Goal: Task Accomplishment & Management: Complete application form

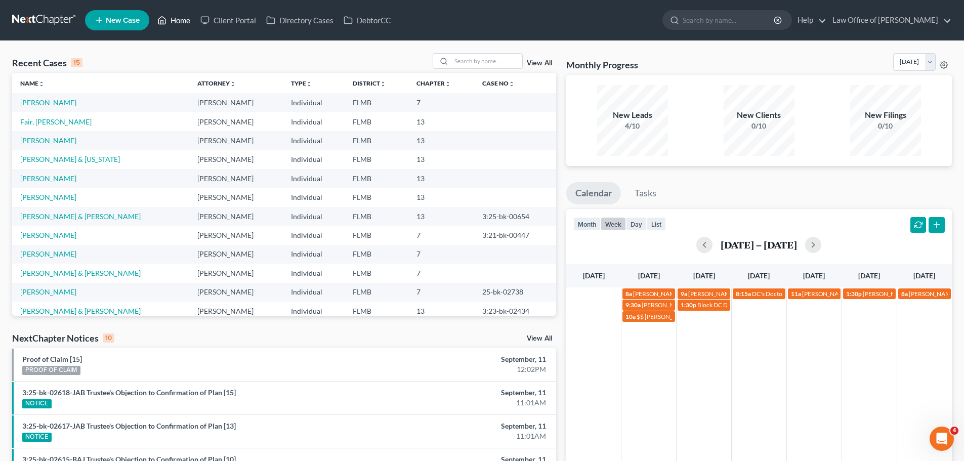
click at [173, 24] on link "Home" at bounding box center [173, 20] width 43 height 18
click at [161, 18] on icon at bounding box center [162, 21] width 7 height 8
click at [613, 227] on button "week" at bounding box center [613, 224] width 25 height 14
click at [704, 242] on button "button" at bounding box center [704, 245] width 16 height 16
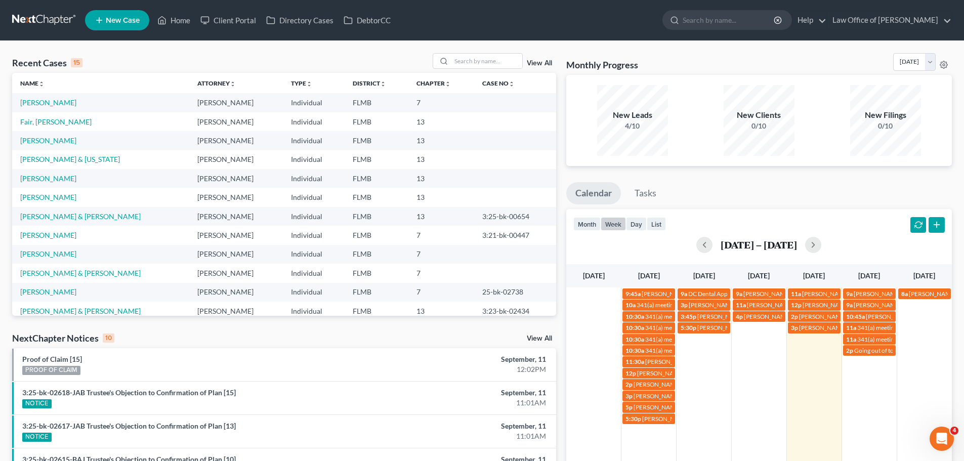
click at [803, 245] on div "[DATE] – [DATE]" at bounding box center [759, 245] width 372 height 16
click at [807, 247] on button "button" at bounding box center [813, 245] width 16 height 16
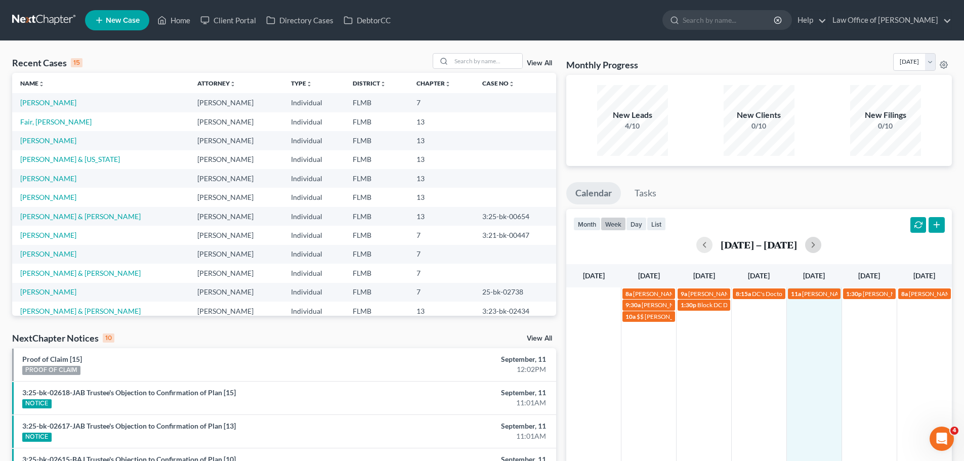
click at [835, 333] on div "8a [PERSON_NAME] [PHONE_NUMBER] 9a [PERSON_NAME] [PHONE_NUMBER] 8:15a DC's Doct…" at bounding box center [759, 412] width 386 height 250
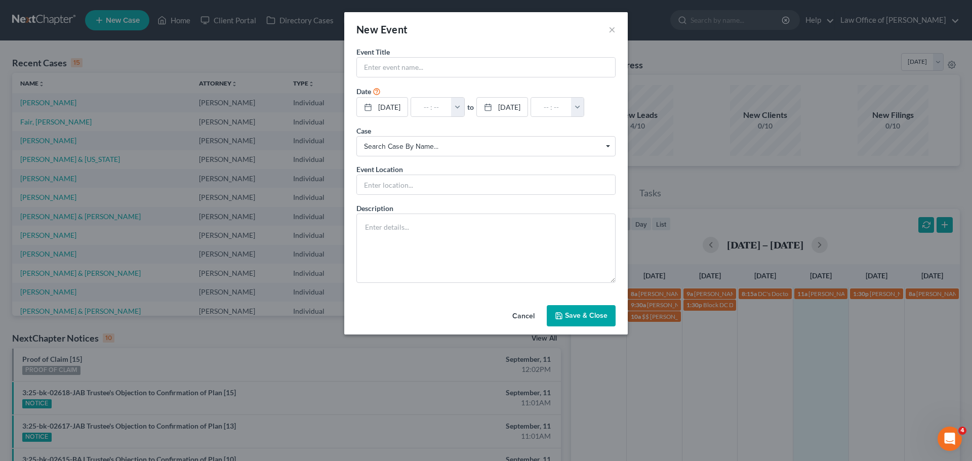
click at [615, 28] on div "New Event ×" at bounding box center [485, 29] width 283 height 34
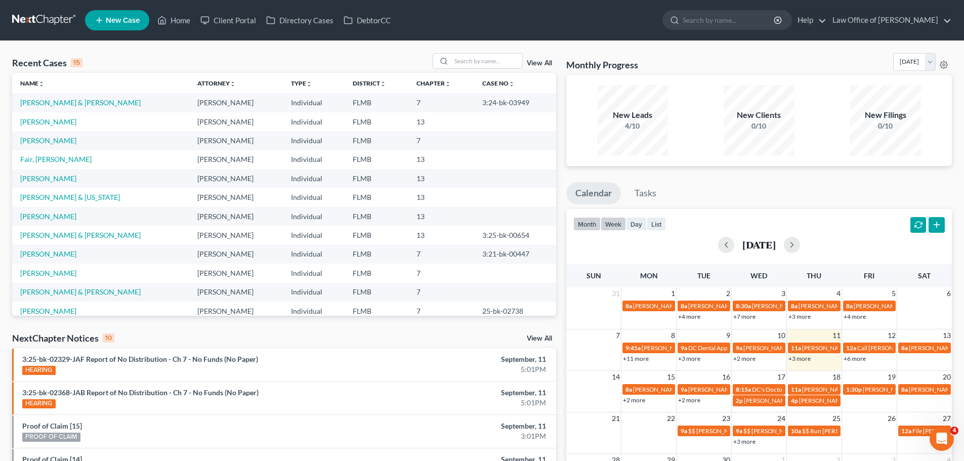
click at [619, 227] on button "week" at bounding box center [613, 224] width 25 height 14
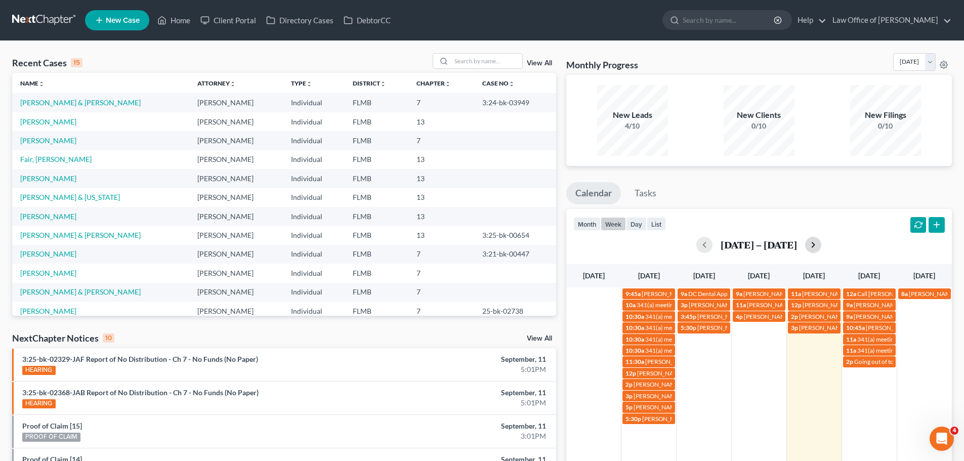
click at [811, 244] on button "button" at bounding box center [813, 245] width 16 height 16
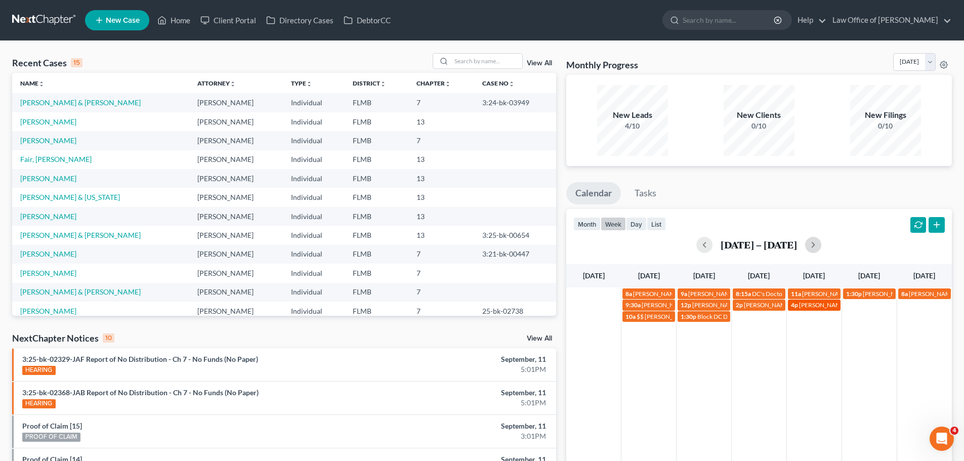
click at [814, 302] on span "[PERSON_NAME]" at bounding box center [823, 305] width 48 height 8
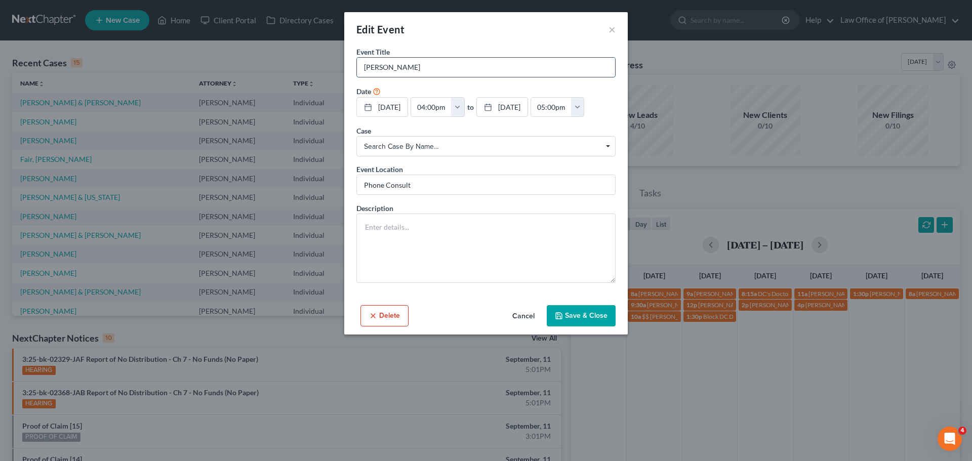
click at [429, 69] on input "[PERSON_NAME]" at bounding box center [486, 67] width 258 height 19
paste input "[PHONE_NUMBER]"
type input "[PERSON_NAME] [PHONE_NUMBER]"
click at [402, 233] on textarea at bounding box center [485, 248] width 259 height 69
paste textarea "Jlheck75@gmail.com"
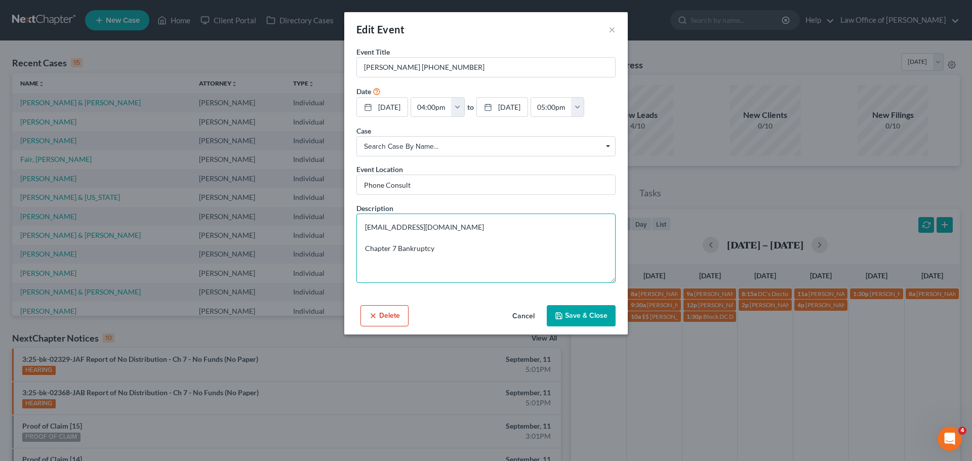
type textarea "Jlheck75@gmail.com Chapter 7 Bankruptcy"
click at [597, 320] on button "Save & Close" at bounding box center [581, 315] width 69 height 21
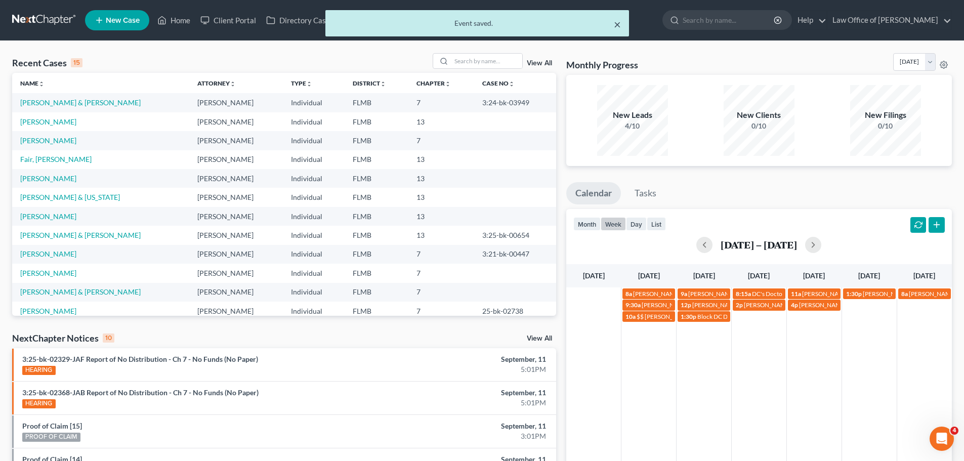
click at [617, 25] on button "×" at bounding box center [617, 24] width 7 height 12
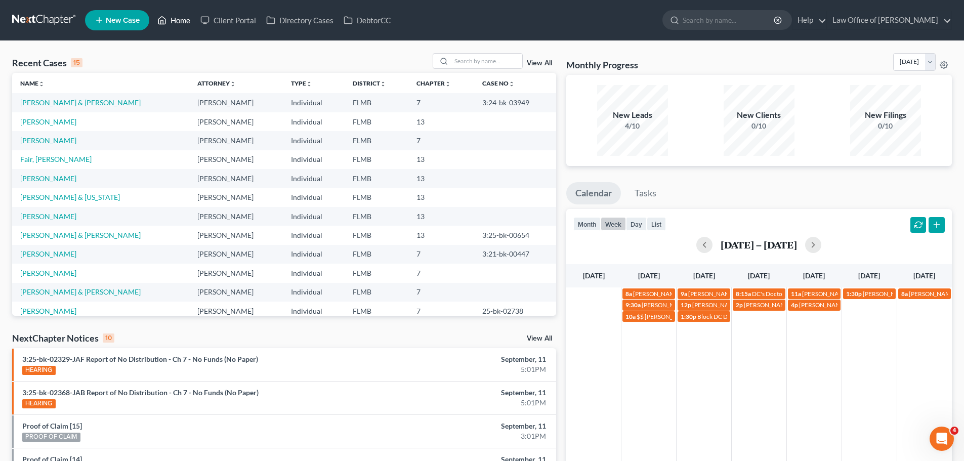
click at [169, 15] on link "Home" at bounding box center [173, 20] width 43 height 18
click at [817, 243] on button "button" at bounding box center [813, 245] width 16 height 16
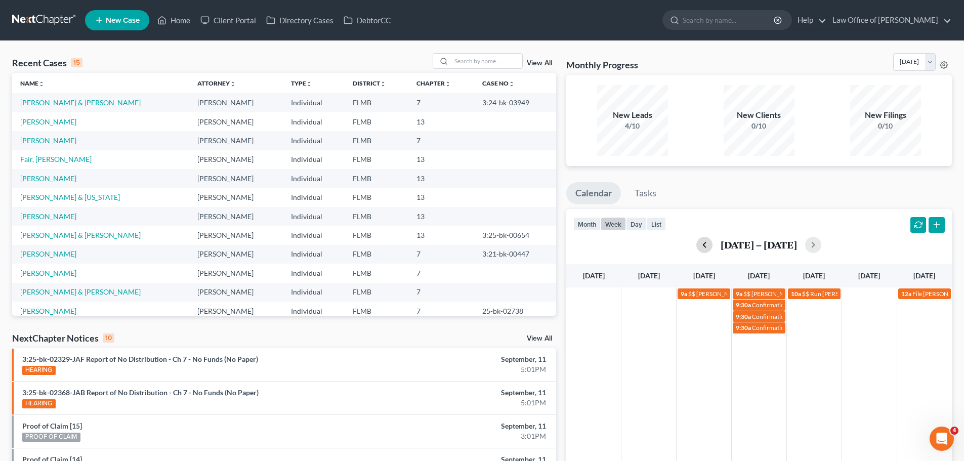
click at [708, 244] on button "button" at bounding box center [704, 245] width 16 height 16
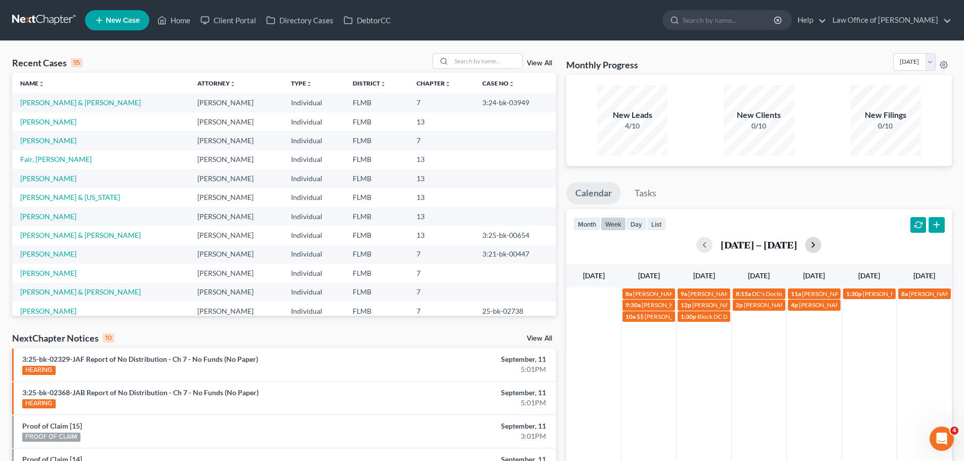
drag, startPoint x: 815, startPoint y: 245, endPoint x: 816, endPoint y: 252, distance: 6.3
click at [816, 252] on button "button" at bounding box center [813, 245] width 16 height 16
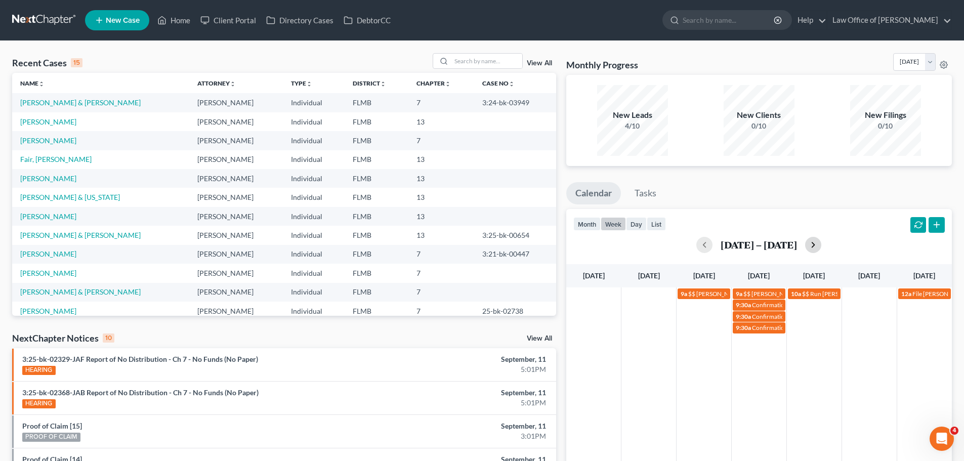
click at [820, 250] on button "button" at bounding box center [813, 245] width 16 height 16
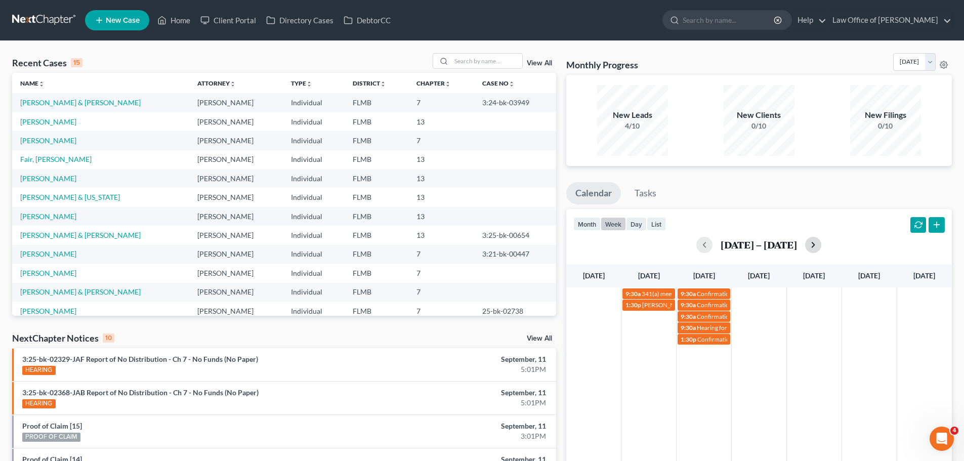
click at [818, 246] on button "button" at bounding box center [813, 245] width 16 height 16
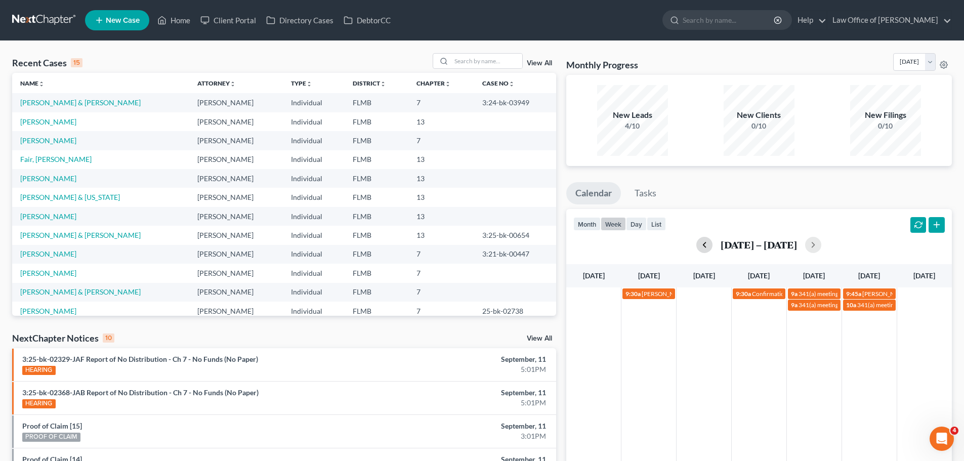
click at [709, 245] on button "button" at bounding box center [704, 245] width 16 height 16
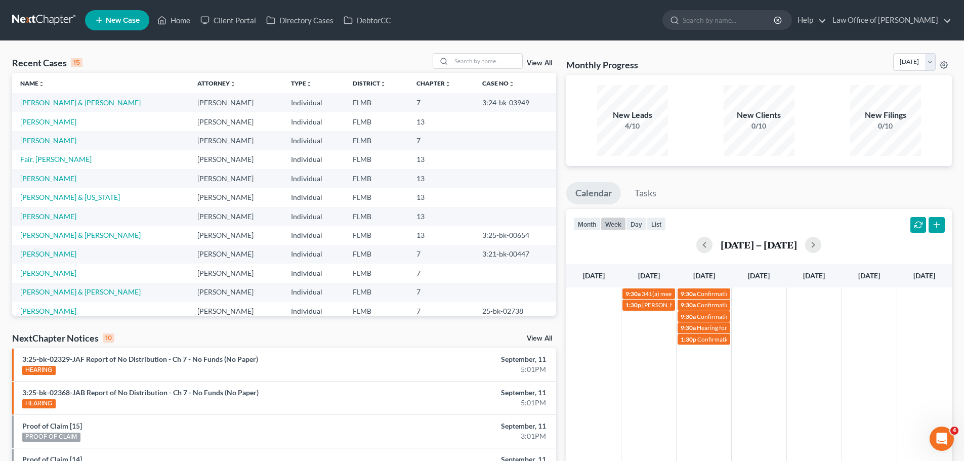
click at [709, 245] on div "Sep 28 – Oct 4, 2025" at bounding box center [759, 245] width 372 height 16
click at [705, 244] on div "Sep 28 – Oct 4, 2025" at bounding box center [759, 245] width 372 height 16
click at [700, 244] on button "button" at bounding box center [704, 245] width 16 height 16
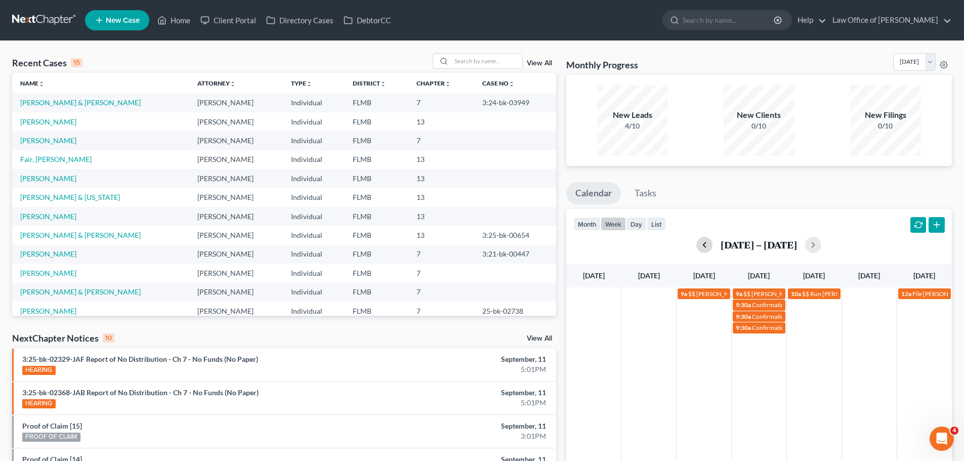
click at [700, 244] on button "button" at bounding box center [704, 245] width 16 height 16
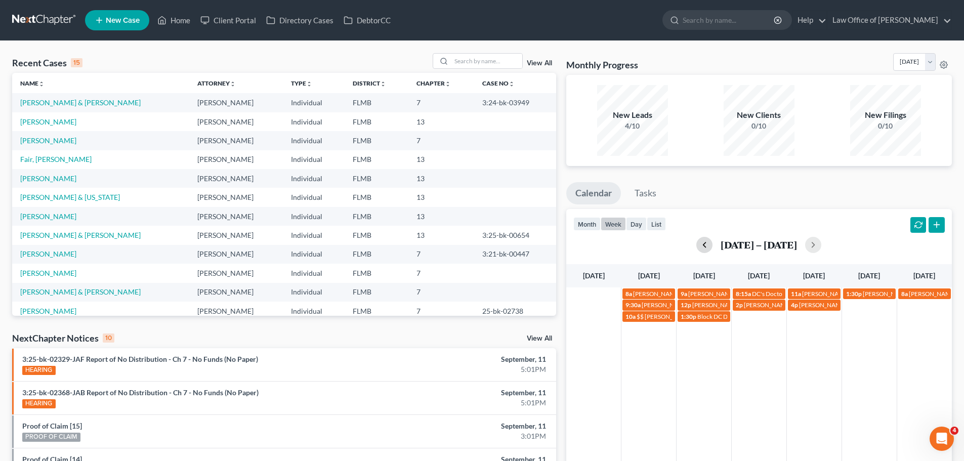
click at [700, 244] on button "button" at bounding box center [704, 245] width 16 height 16
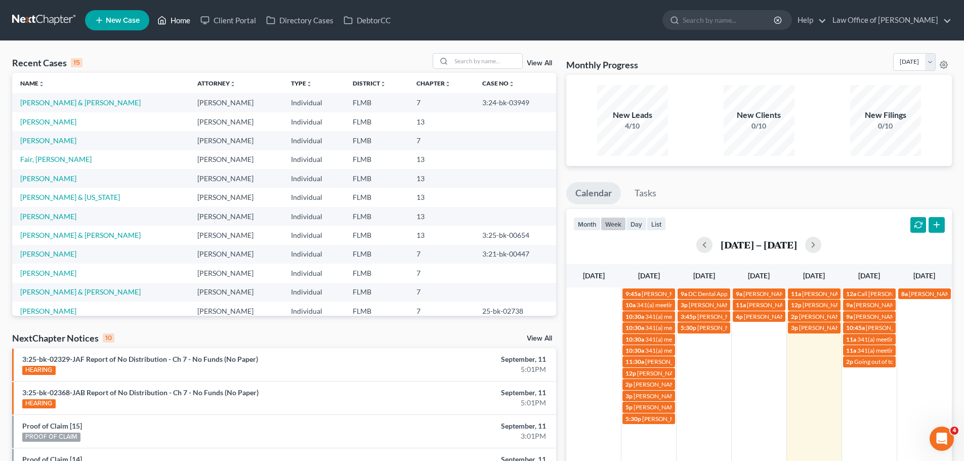
click at [163, 18] on icon at bounding box center [161, 20] width 9 height 12
click at [57, 179] on link "[PERSON_NAME]" at bounding box center [48, 178] width 56 height 9
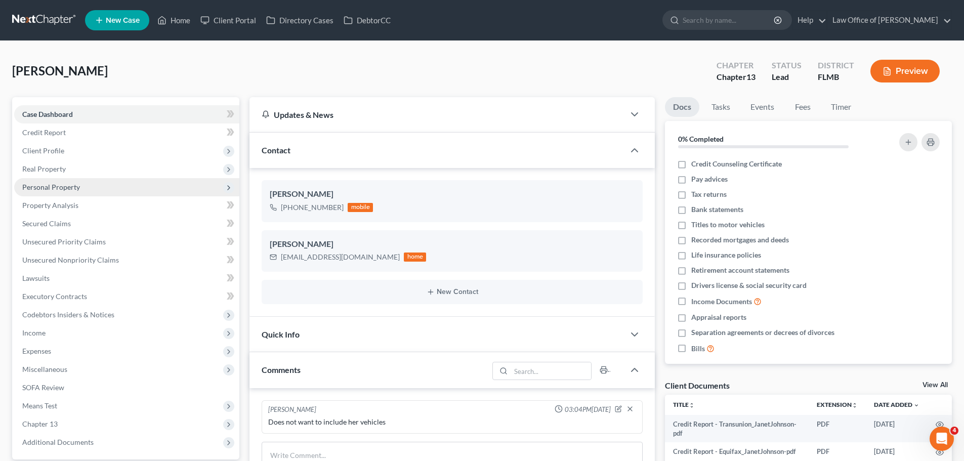
click at [66, 188] on span "Personal Property" at bounding box center [51, 187] width 58 height 9
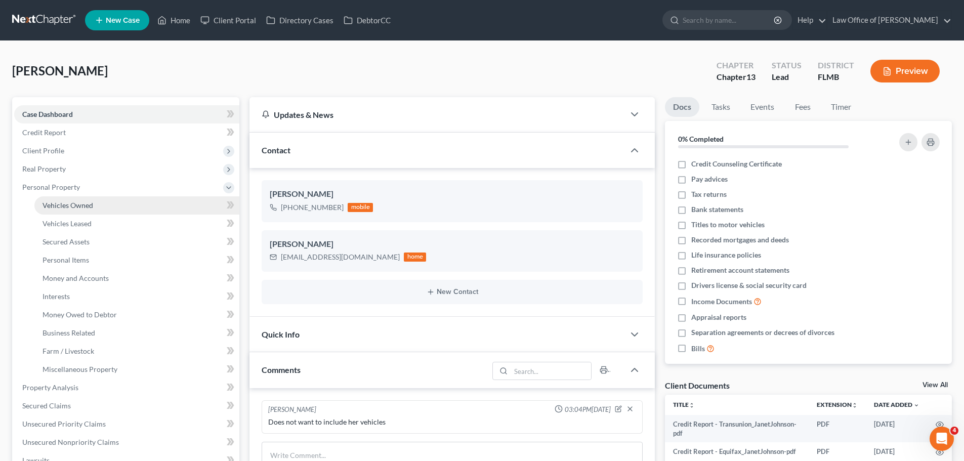
click at [91, 208] on span "Vehicles Owned" at bounding box center [68, 205] width 51 height 9
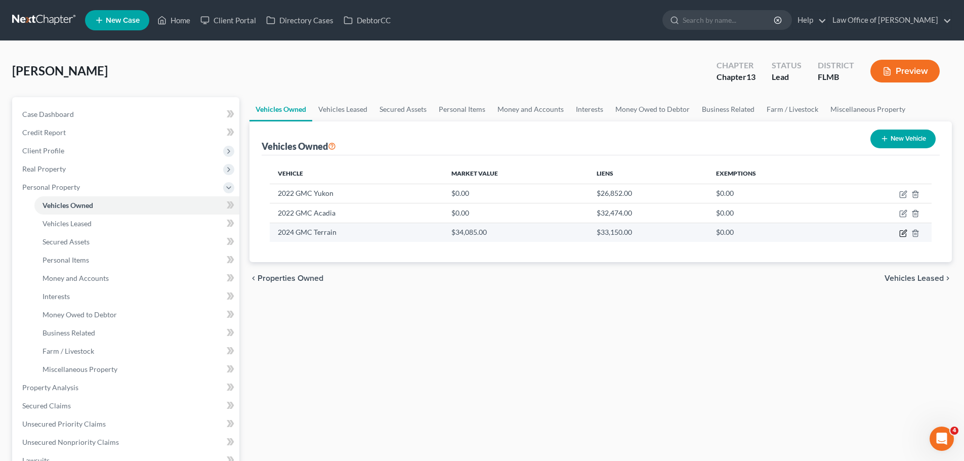
click at [901, 233] on icon "button" at bounding box center [903, 233] width 8 height 8
select select "0"
select select "2"
select select "0"
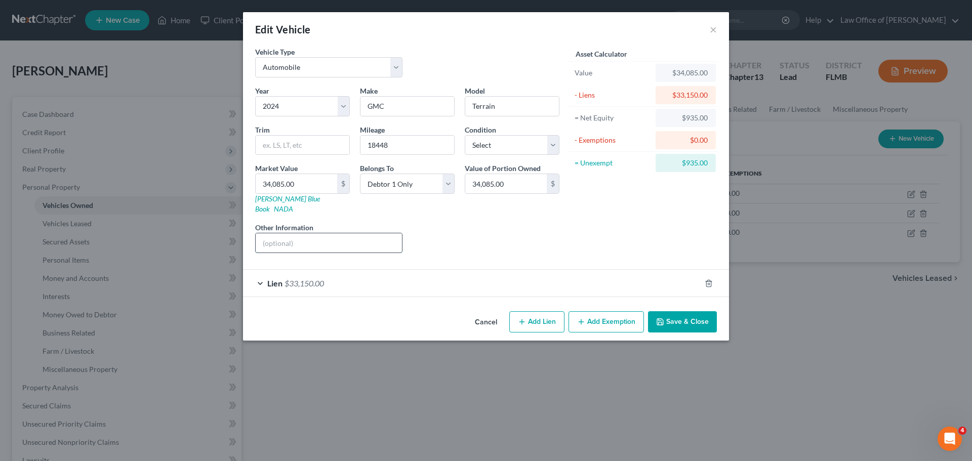
click at [301, 236] on input "text" at bounding box center [329, 242] width 146 height 19
type input "VIN: 3GKALXEG0RL150933"
click at [484, 229] on div "Liens Select" at bounding box center [485, 237] width 157 height 31
click at [705, 311] on button "Save & Close" at bounding box center [682, 321] width 69 height 21
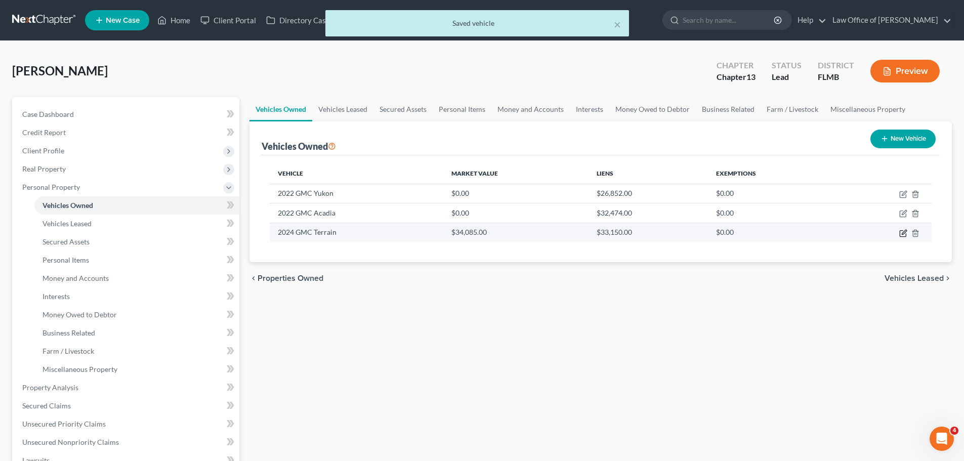
click at [905, 232] on icon "button" at bounding box center [903, 233] width 8 height 8
select select "0"
select select "2"
select select "0"
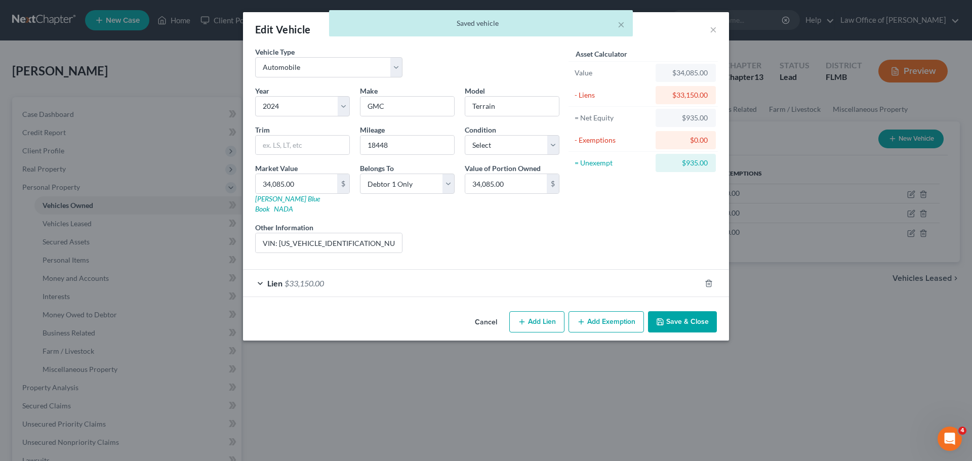
click at [714, 32] on div "× Saved vehicle" at bounding box center [481, 25] width 972 height 31
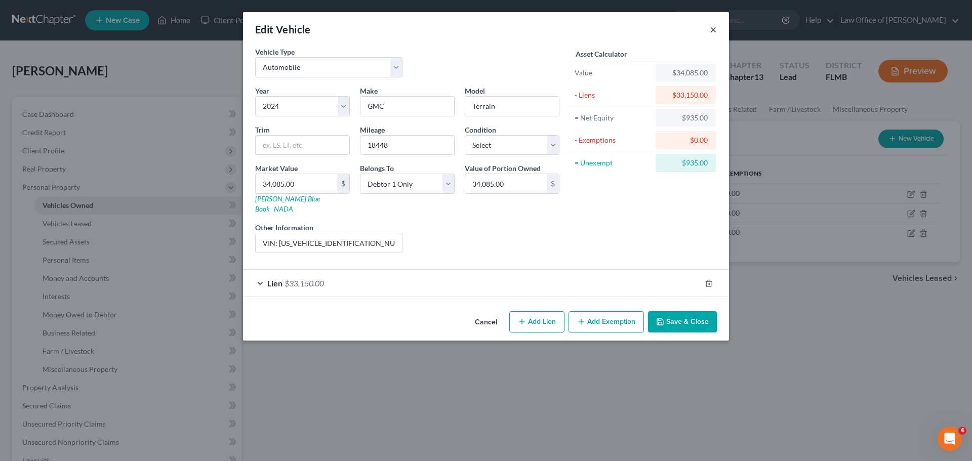
click at [713, 34] on button "×" at bounding box center [713, 29] width 7 height 12
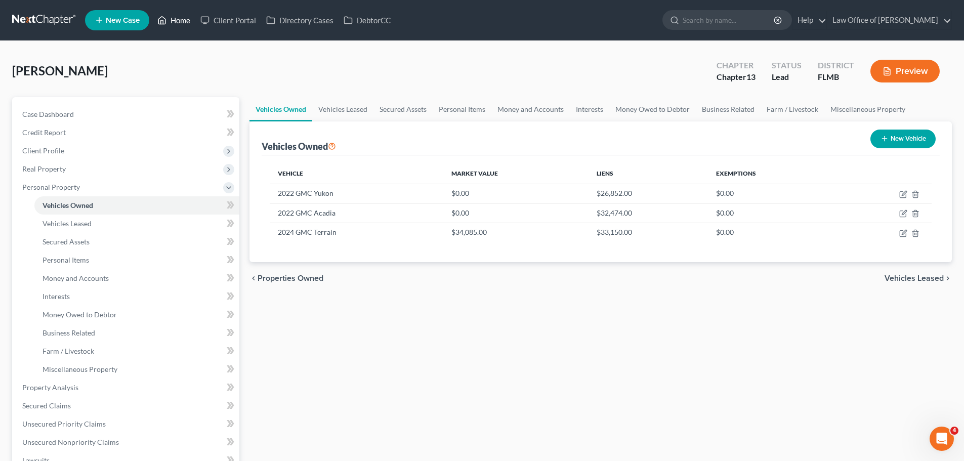
click at [169, 27] on link "Home" at bounding box center [173, 20] width 43 height 18
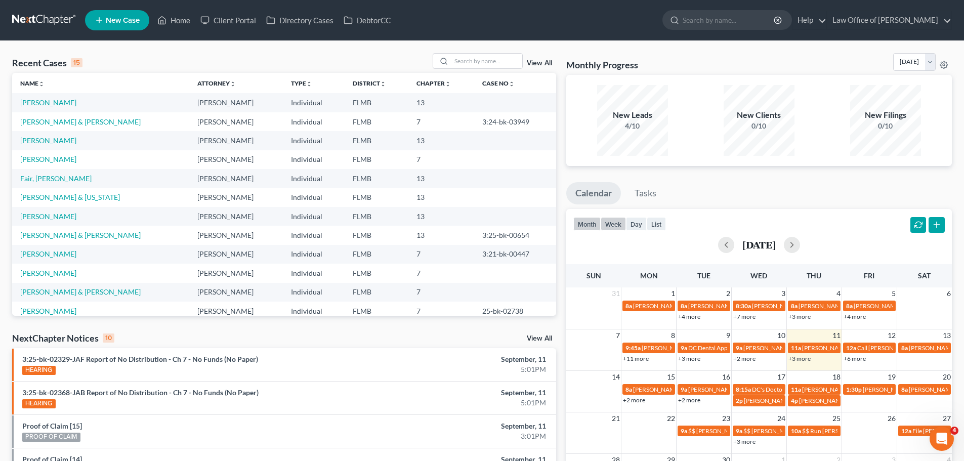
click at [611, 224] on button "week" at bounding box center [613, 224] width 25 height 14
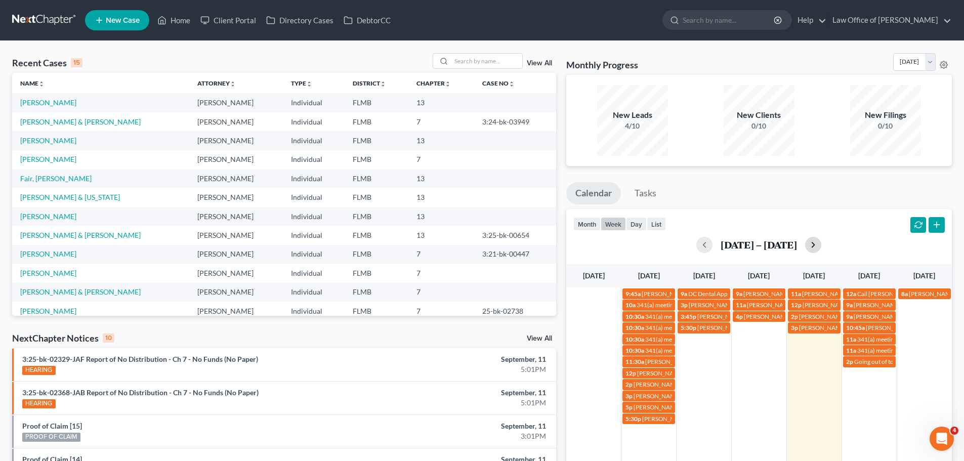
click at [813, 245] on button "button" at bounding box center [813, 245] width 16 height 16
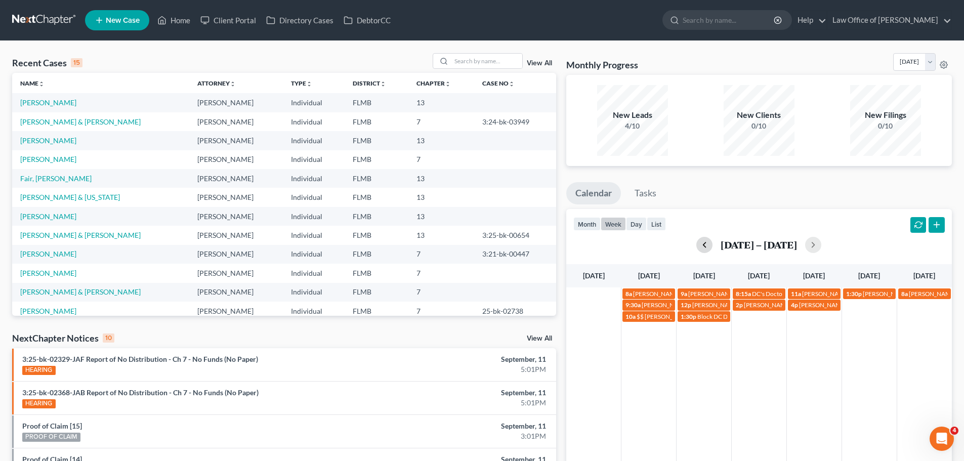
click at [703, 243] on button "button" at bounding box center [704, 245] width 16 height 16
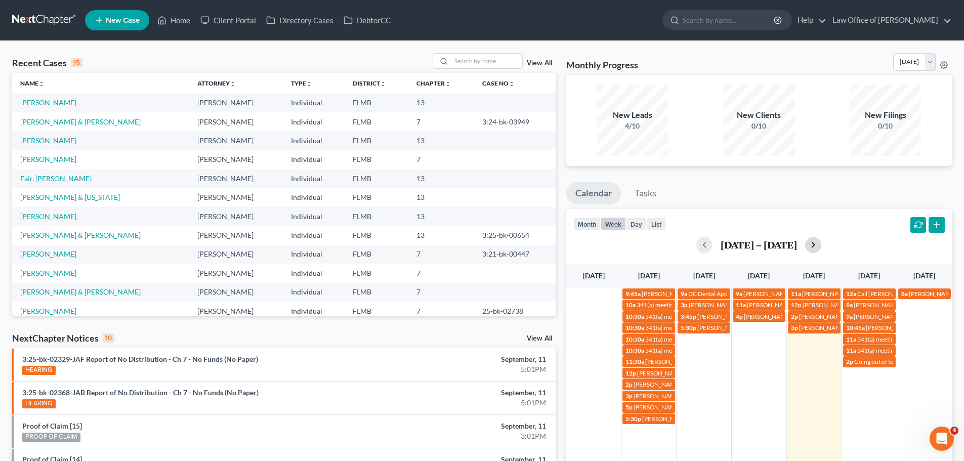
click at [815, 246] on button "button" at bounding box center [813, 245] width 16 height 16
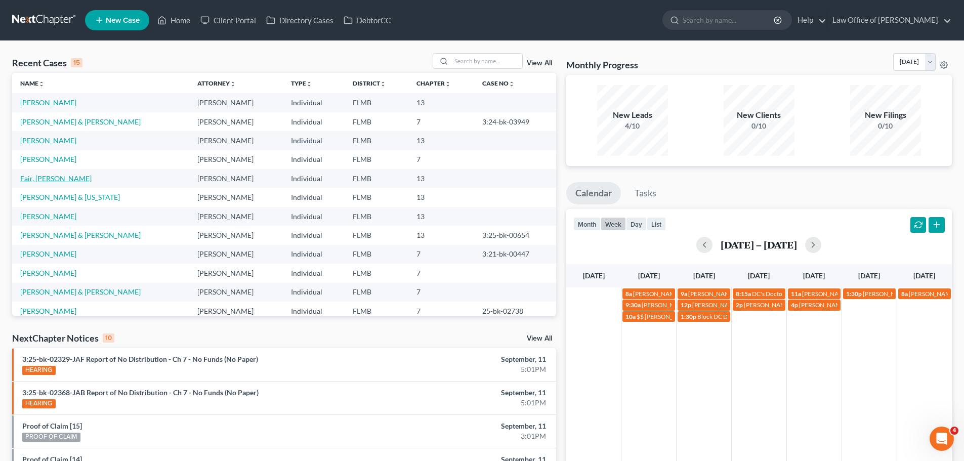
click at [48, 176] on link "Fair, [PERSON_NAME]" at bounding box center [55, 178] width 71 height 9
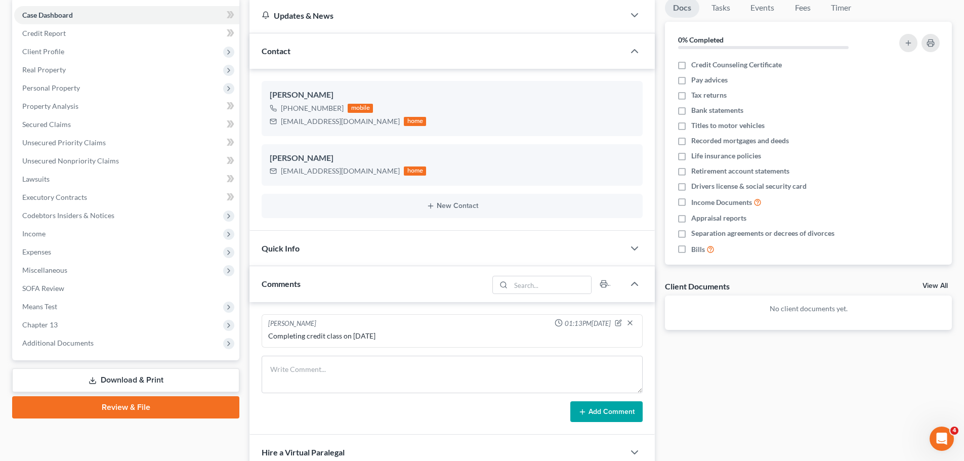
scroll to position [152, 0]
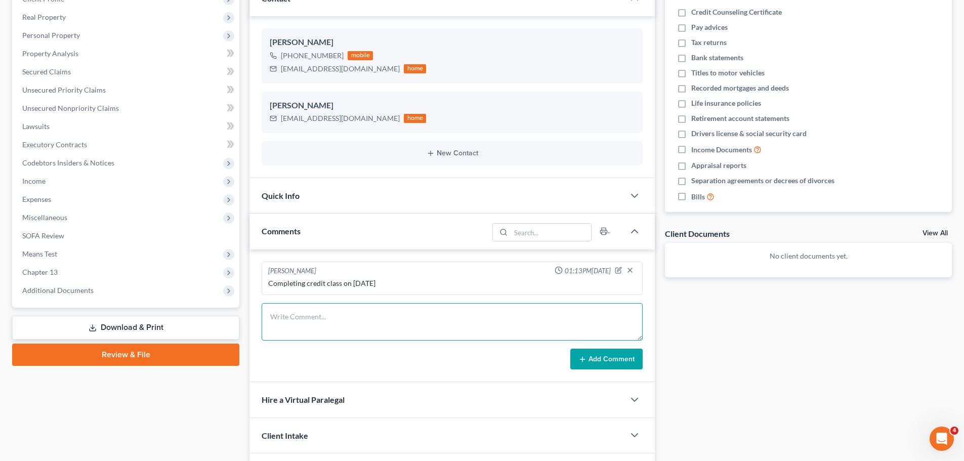
click at [314, 316] on textarea at bounding box center [452, 321] width 381 height 37
type textarea "Wants case filed around September 27th"
click at [592, 359] on button "Add Comment" at bounding box center [606, 359] width 72 height 21
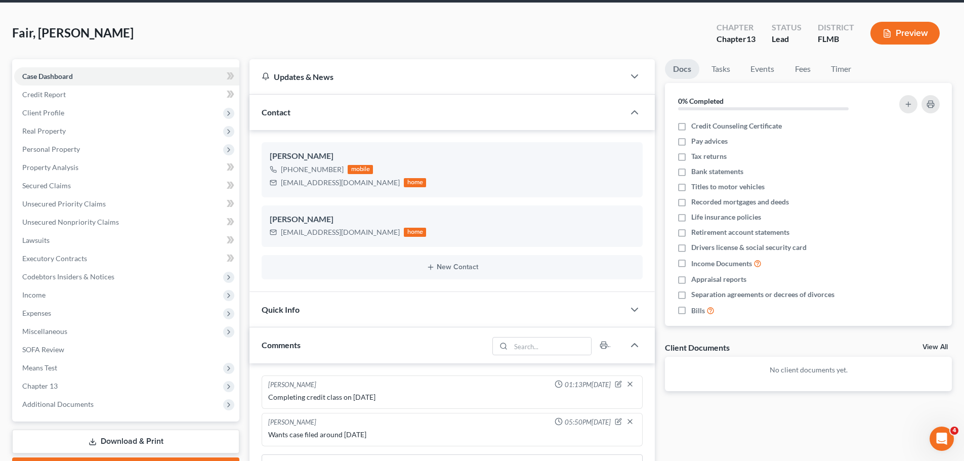
scroll to position [0, 0]
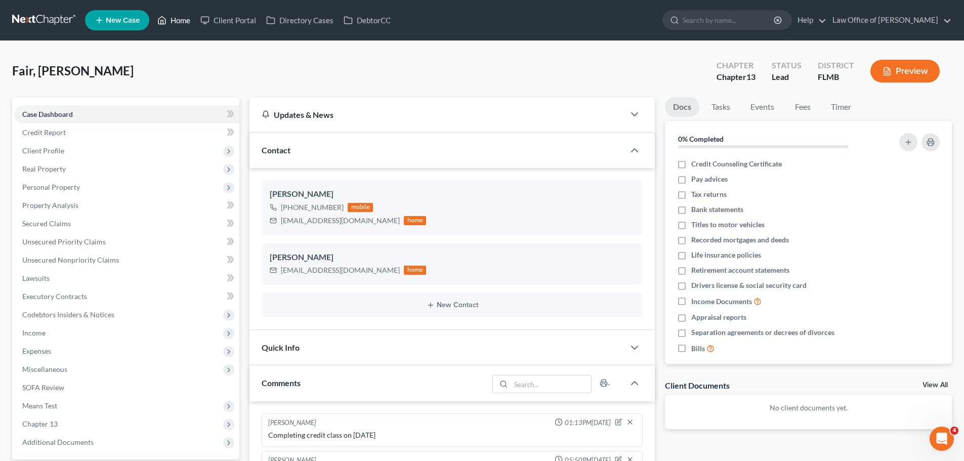
click at [176, 21] on link "Home" at bounding box center [173, 20] width 43 height 18
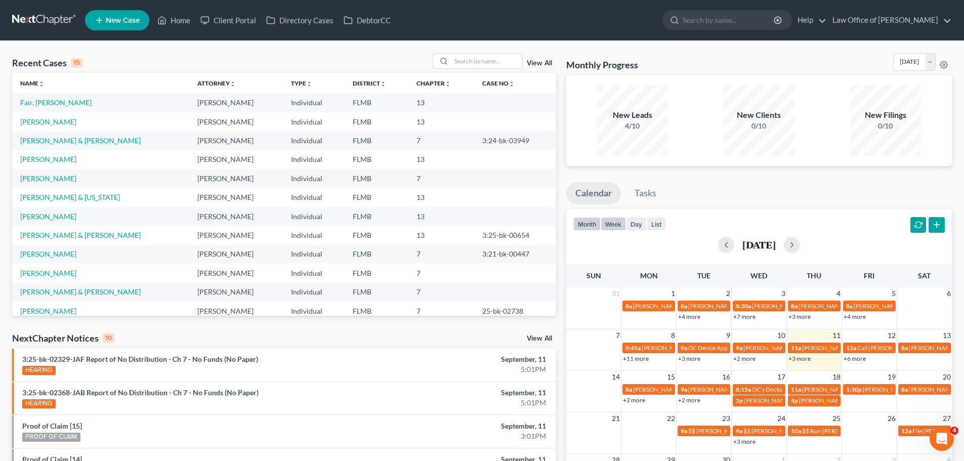
click at [608, 227] on button "week" at bounding box center [613, 224] width 25 height 14
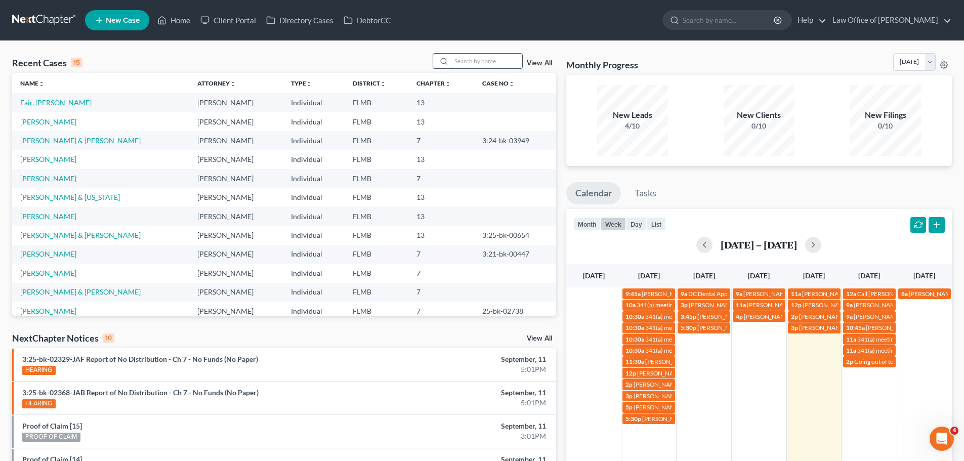
click at [475, 67] on input "search" at bounding box center [486, 61] width 71 height 15
type input "griffin"
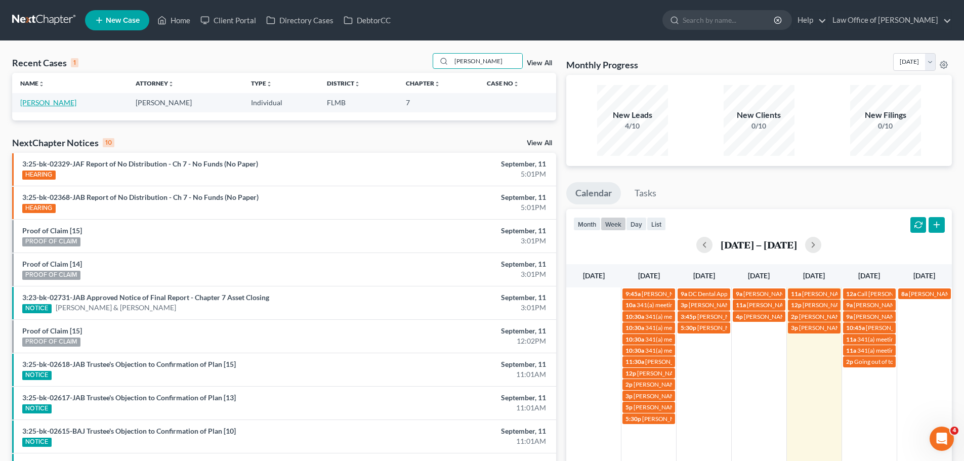
click at [55, 99] on link "Griffin, Alison" at bounding box center [48, 102] width 56 height 9
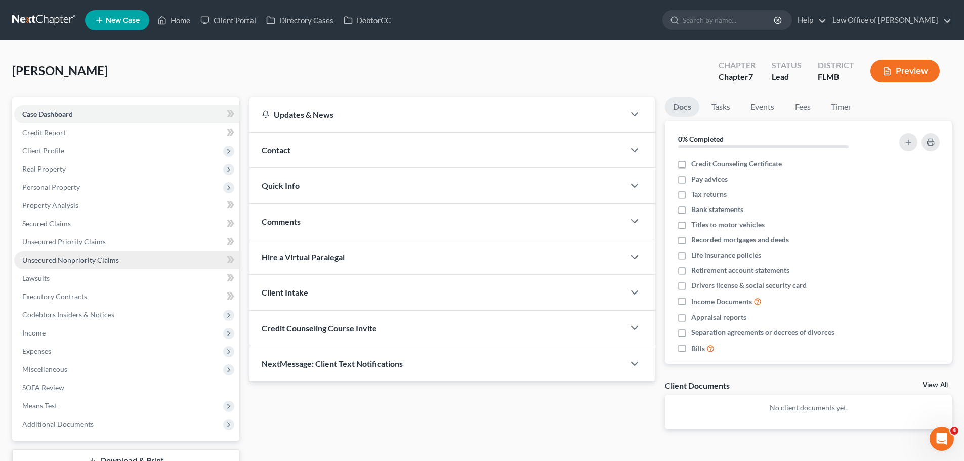
click at [119, 259] on link "Unsecured Nonpriority Claims" at bounding box center [126, 260] width 225 height 18
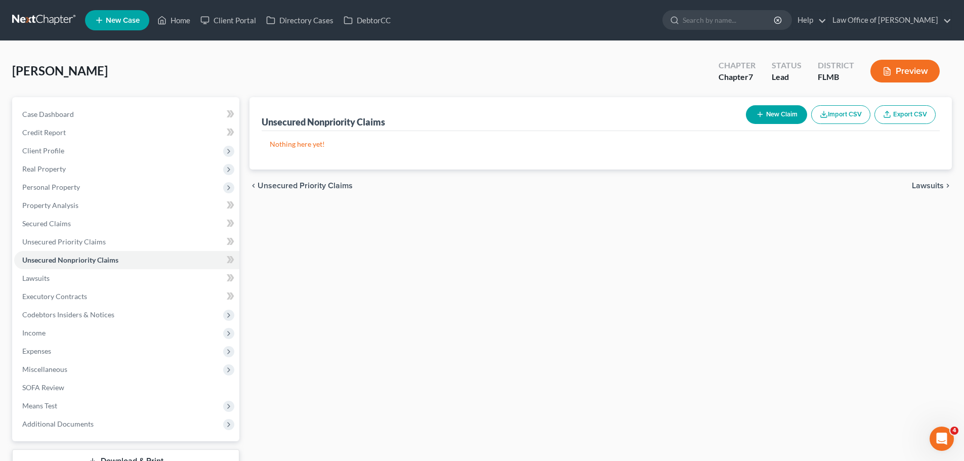
click at [780, 117] on button "New Claim" at bounding box center [776, 114] width 61 height 19
select select "0"
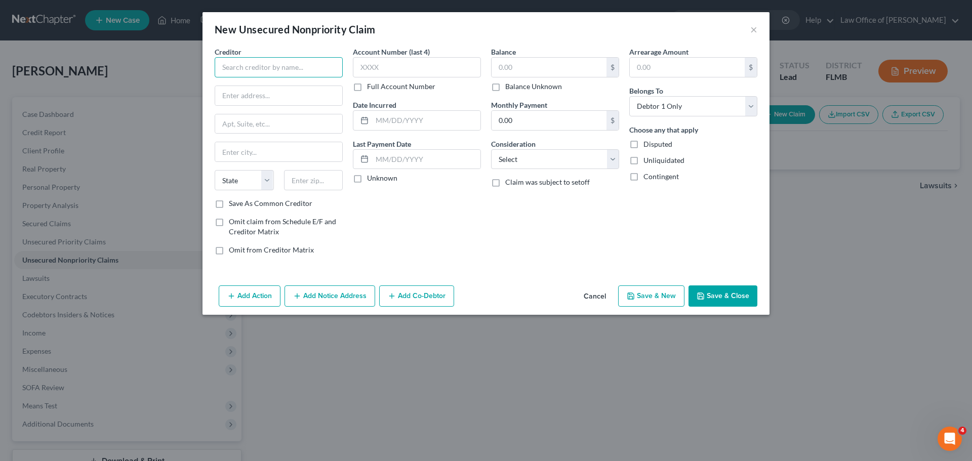
click at [308, 65] on input "text" at bounding box center [279, 67] width 128 height 20
paste input "SYNCB/LOWES"
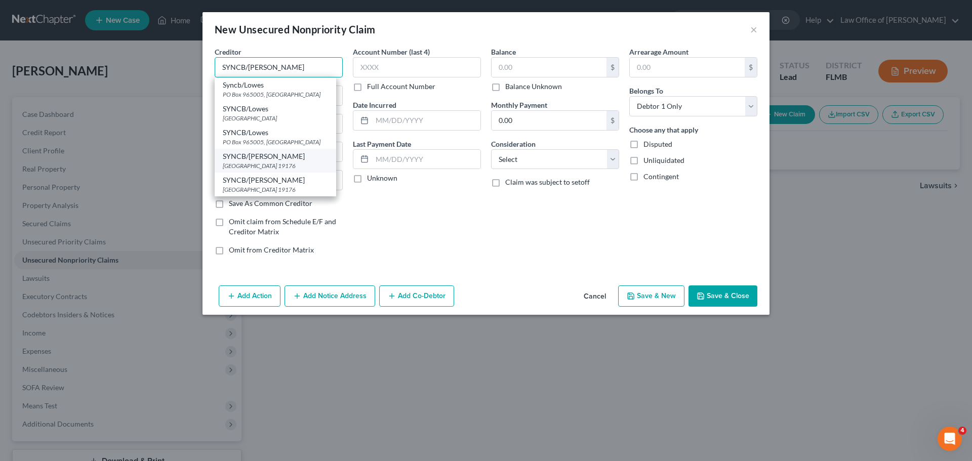
type input "SYNCB/LOWES"
click at [292, 161] on div "PO Box 71727, Philadelphia, PA 19176" at bounding box center [275, 165] width 105 height 9
type input "PO Box 71727"
type input "Philadelphia"
select select "39"
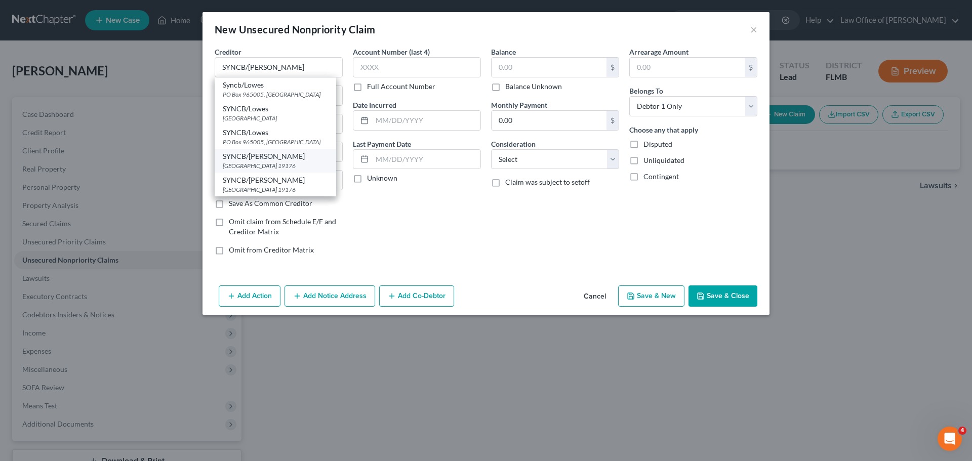
type input "19176"
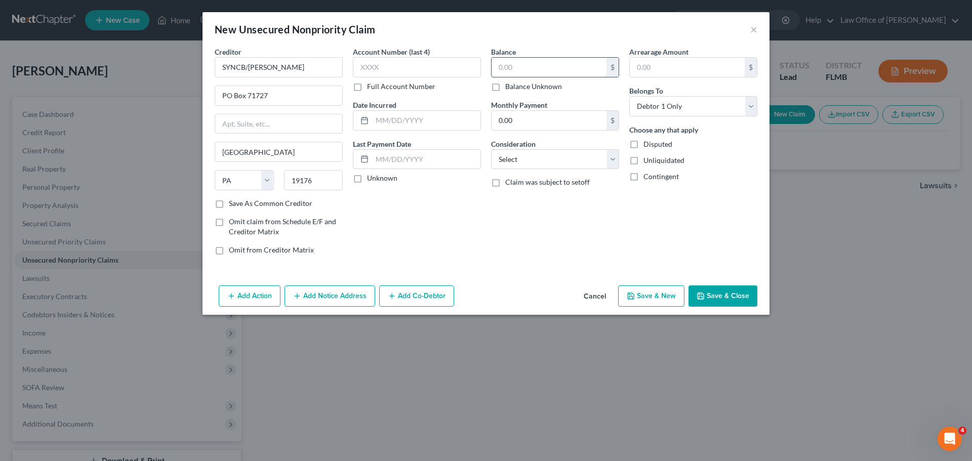
click at [536, 63] on input "text" at bounding box center [548, 67] width 115 height 19
type input "725.00"
click at [659, 298] on button "Save & New" at bounding box center [651, 295] width 66 height 21
select select "0"
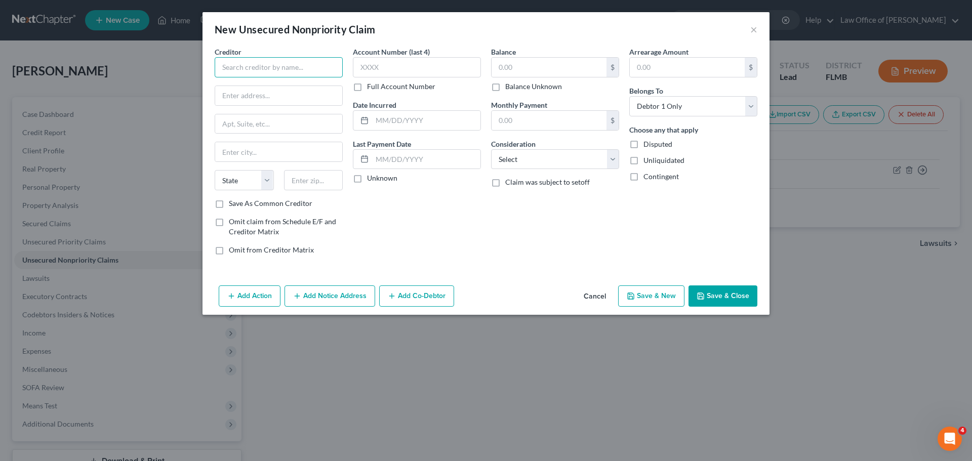
click at [282, 60] on input "text" at bounding box center [279, 67] width 128 height 20
paste input "CAPITAL ONE BANK USA"
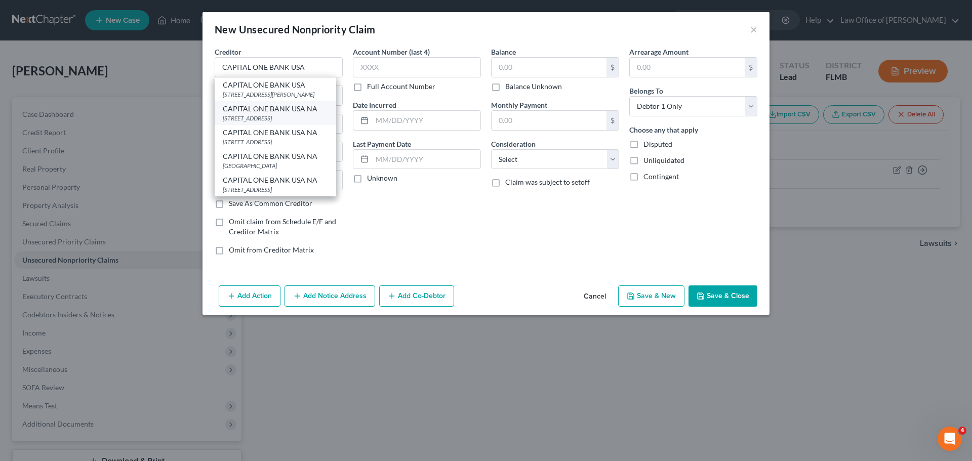
click at [287, 122] on div "PO BOX 31293, Salt Lake City, UT 84131" at bounding box center [275, 118] width 105 height 9
type input "CAPITAL ONE BANK USA NA"
type input "PO BOX 31293"
type input "Salt Lake City"
select select "46"
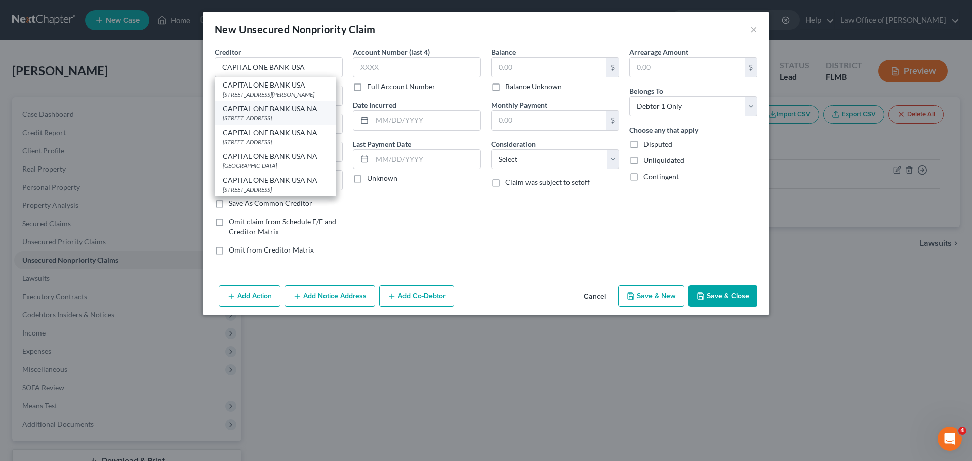
type input "84131"
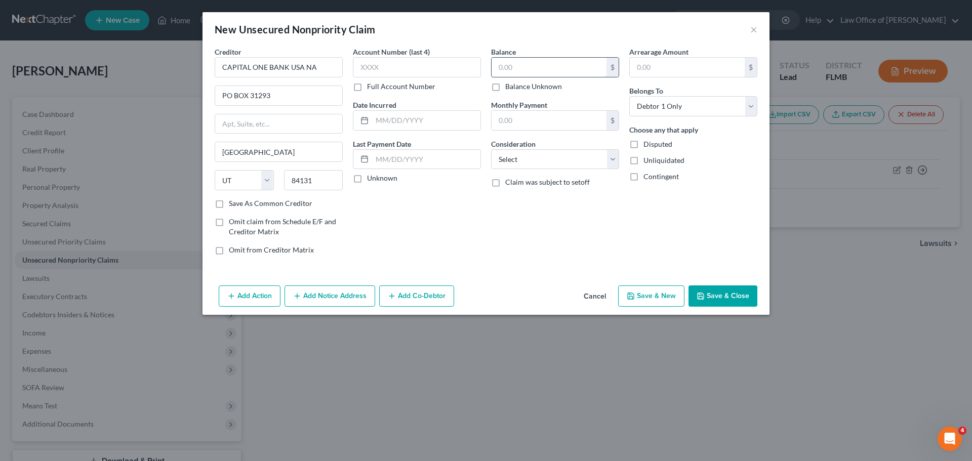
click at [520, 70] on input "text" at bounding box center [548, 67] width 115 height 19
type input "515.00"
click at [634, 296] on icon "button" at bounding box center [631, 296] width 6 height 6
type input "0.00"
select select "0"
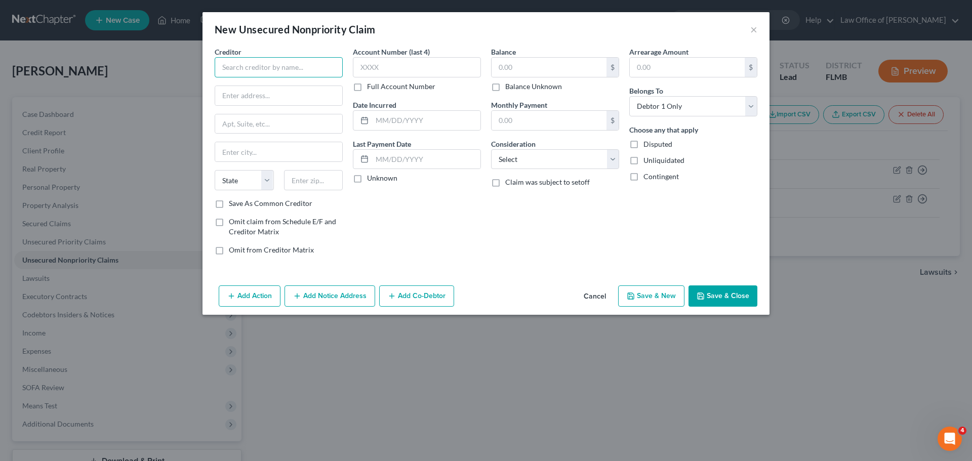
click at [292, 70] on input "text" at bounding box center [279, 67] width 128 height 20
paste input "CAPITAL ONE, N.A."
type input "CAPITAL ONE, N.A."
click at [229, 202] on label "Save As Common Creditor" at bounding box center [271, 203] width 84 height 10
click at [233, 202] on input "Save As Common Creditor" at bounding box center [236, 201] width 7 height 7
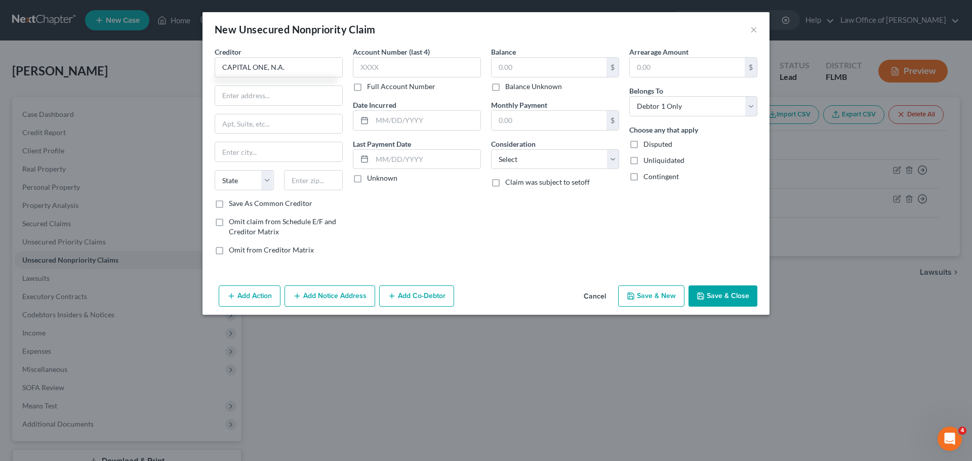
checkbox input "true"
click at [243, 98] on input "text" at bounding box center [278, 95] width 127 height 19
paste input "PO BOX 31293"
type input "PO BOX 31293"
click at [313, 183] on input "text" at bounding box center [313, 180] width 59 height 20
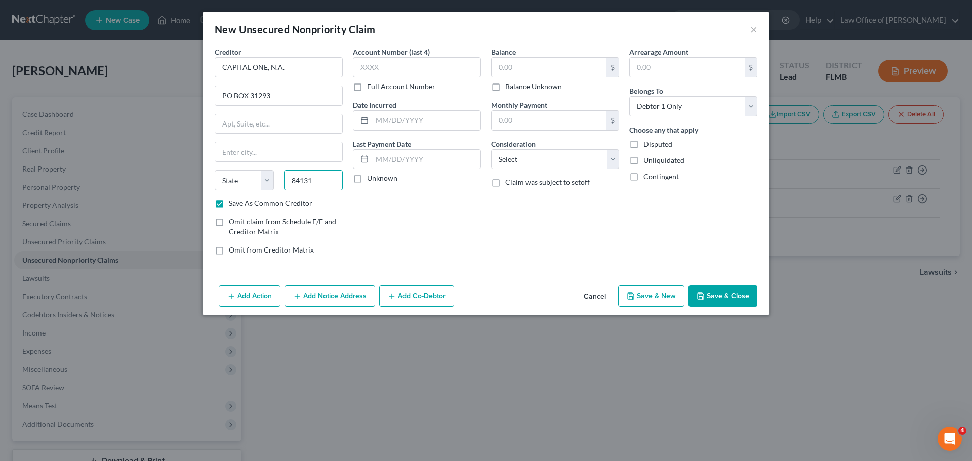
type input "84131"
type input "Salt Lake City"
select select "46"
click at [432, 244] on div "Account Number (last 4) Full Account Number Date Incurred Last Payment Date Unk…" at bounding box center [417, 155] width 138 height 217
drag, startPoint x: 502, startPoint y: 69, endPoint x: 498, endPoint y: 65, distance: 6.1
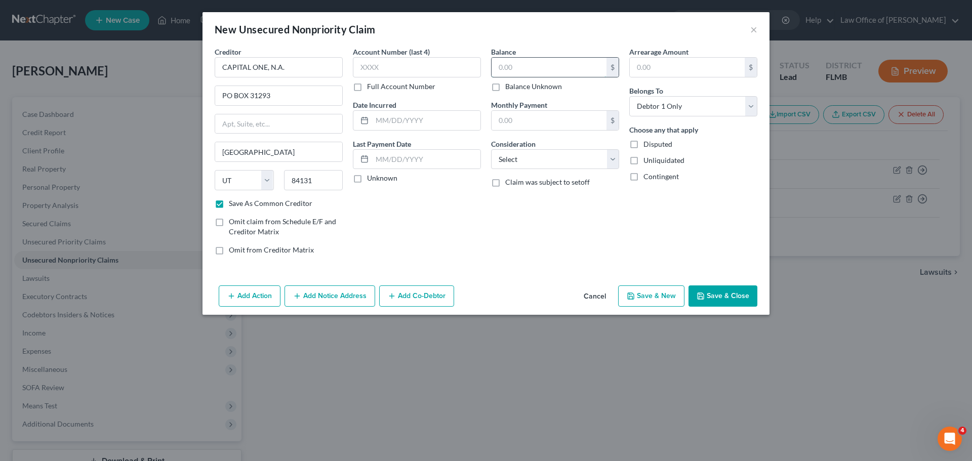
click at [504, 71] on input "text" at bounding box center [548, 67] width 115 height 19
type input "3,750.00"
click at [637, 303] on button "Save & New" at bounding box center [651, 295] width 66 height 21
checkbox input "false"
select select "0"
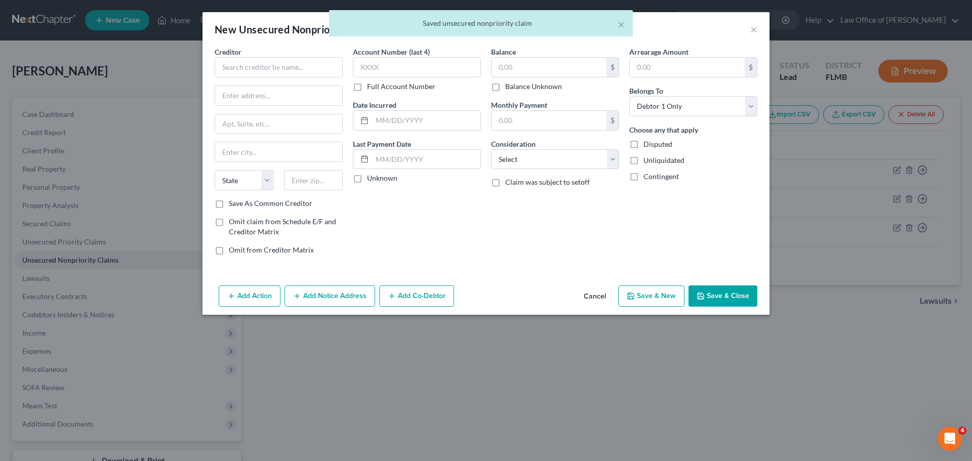
type input "0.00"
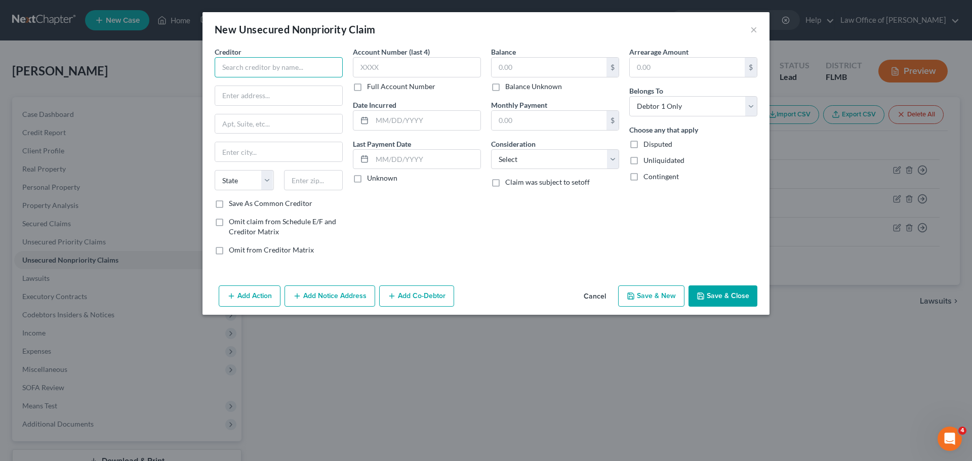
click at [282, 70] on input "text" at bounding box center [279, 67] width 128 height 20
paste input "SYNCB/SAMS CLUB"
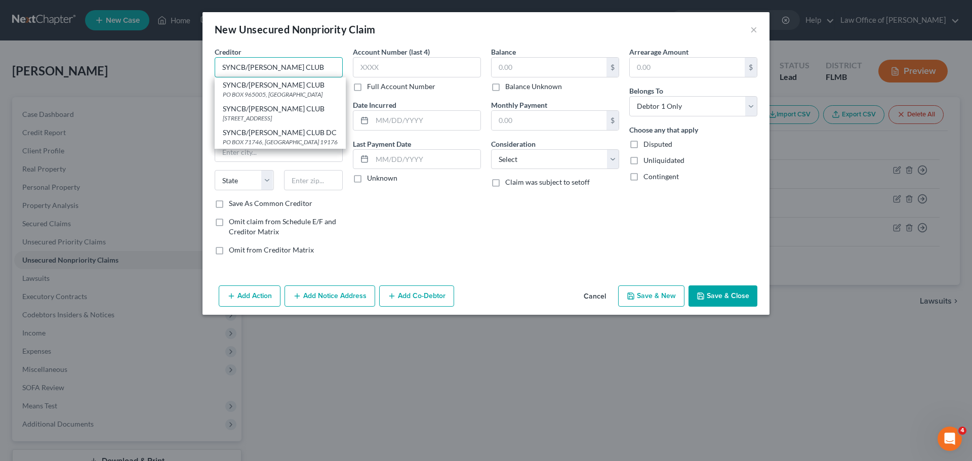
click at [286, 66] on input "SYNCB/SAMS CLUB" at bounding box center [279, 67] width 128 height 20
click at [282, 137] on div "SYNCB/SAMS CLUB DC" at bounding box center [280, 133] width 115 height 10
type input "SYNCB/SAMS CLUB DC"
type input "PO BOX 71746"
type input "Philadelphia"
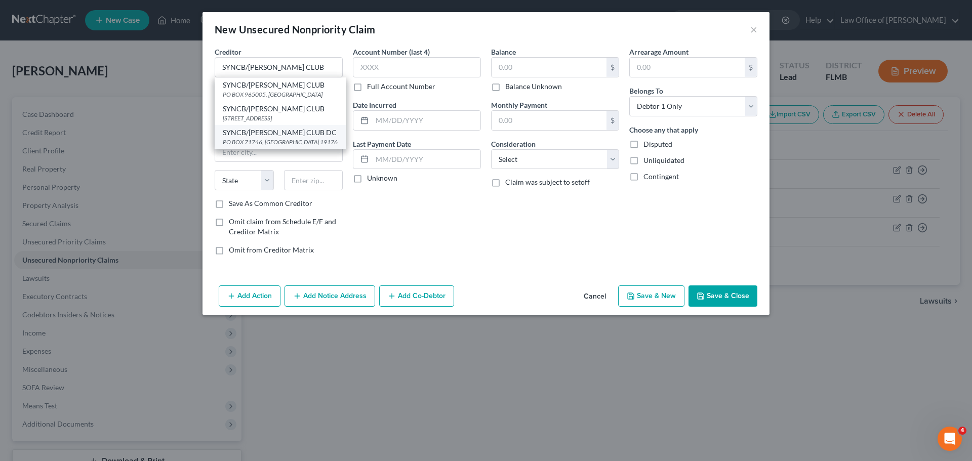
select select "39"
type input "19176"
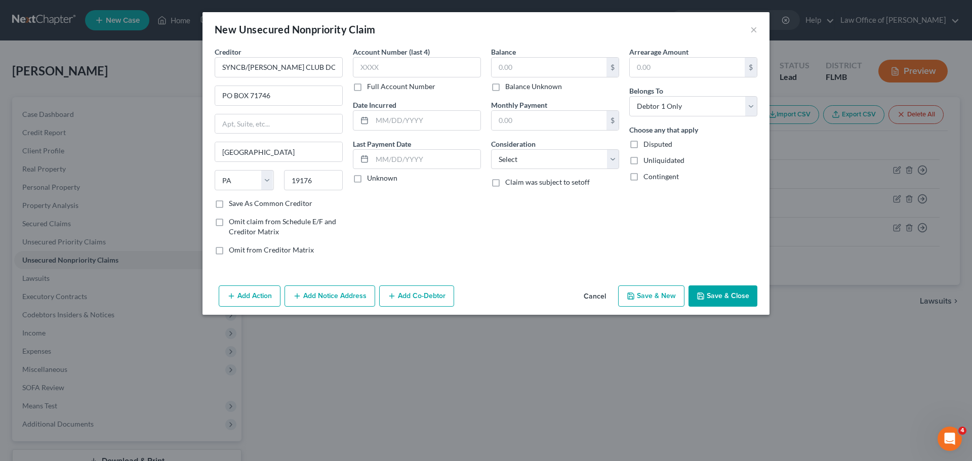
click at [229, 203] on label "Save As Common Creditor" at bounding box center [271, 203] width 84 height 10
click at [233, 203] on input "Save As Common Creditor" at bounding box center [236, 201] width 7 height 7
checkbox input "true"
click at [276, 102] on input "PO BOX 71746" at bounding box center [278, 95] width 127 height 19
type input "PO BOX 71727"
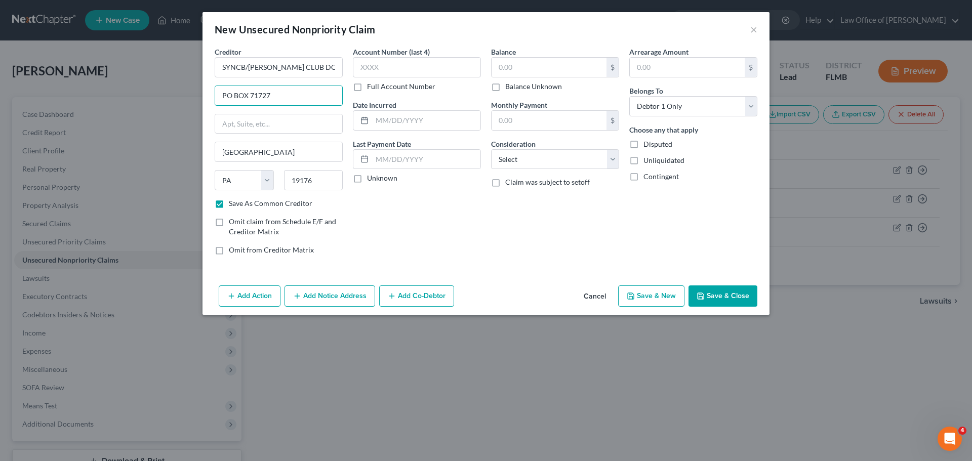
click at [448, 233] on div "Account Number (last 4) Full Account Number Date Incurred Last Payment Date Unk…" at bounding box center [417, 155] width 138 height 217
click at [532, 62] on input "text" at bounding box center [548, 67] width 115 height 19
type input "740.00"
click at [664, 294] on button "Save & New" at bounding box center [651, 295] width 66 height 21
checkbox input "false"
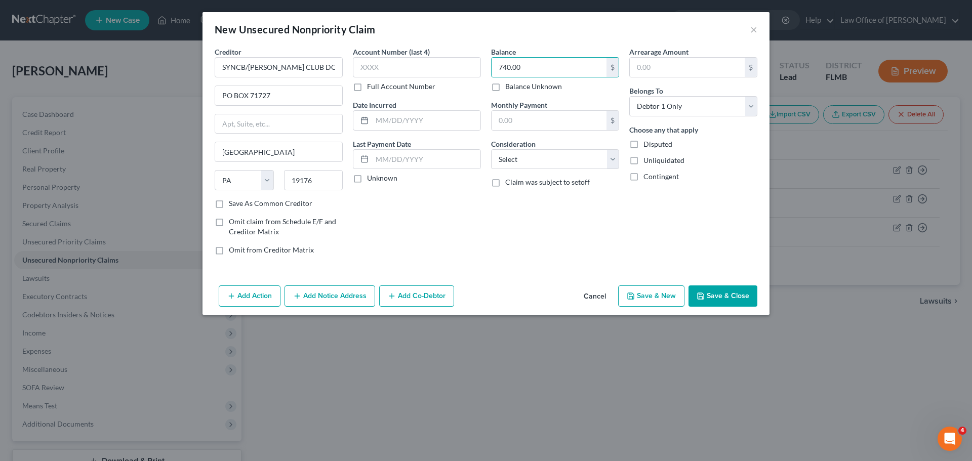
select select "0"
type input "0.00"
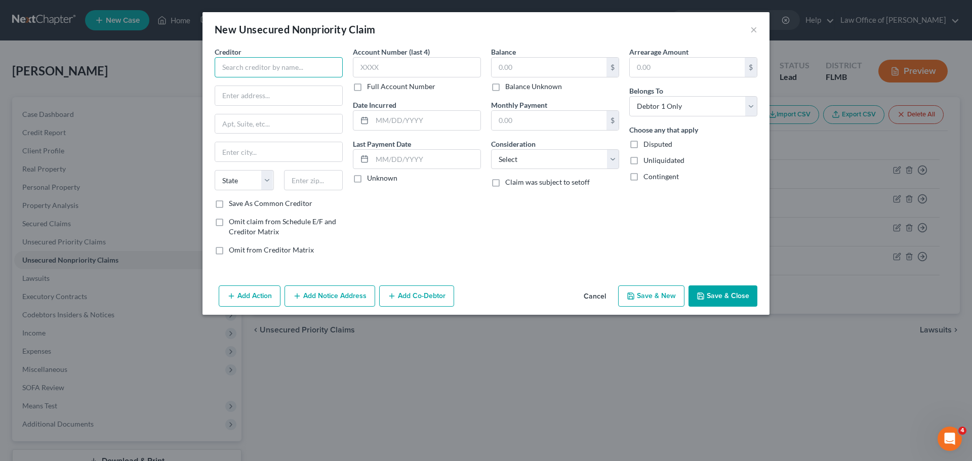
click at [247, 75] on input "text" at bounding box center [279, 67] width 128 height 20
paste input "DEPT OF ED/AIDVANTAGE"
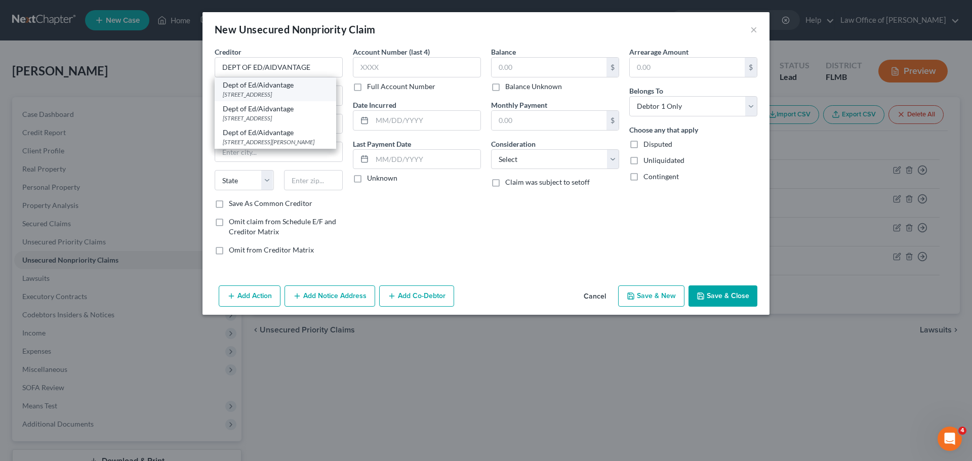
click at [264, 94] on div "1891 Metro Center DR, Reston, VA 20190" at bounding box center [275, 94] width 105 height 9
type input "Dept of Ed/Aidvantage"
type input "1891 Metro Center DR"
type input "Reston"
select select "48"
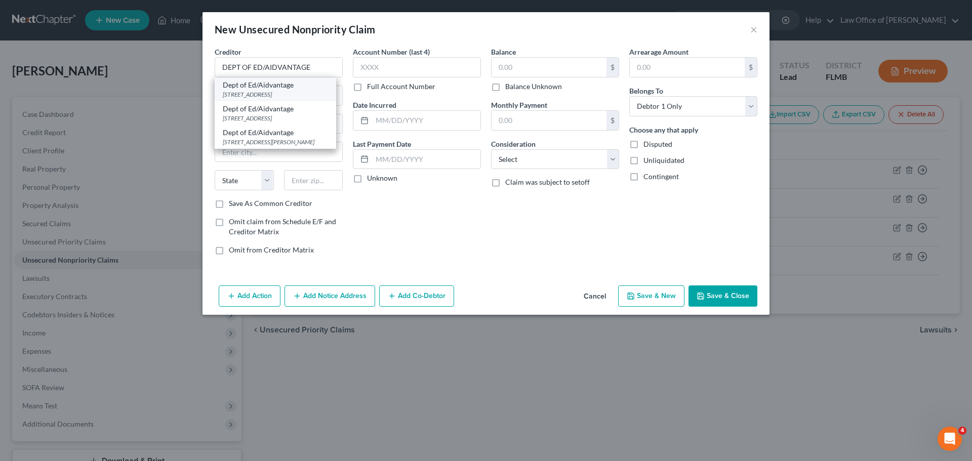
type input "20190"
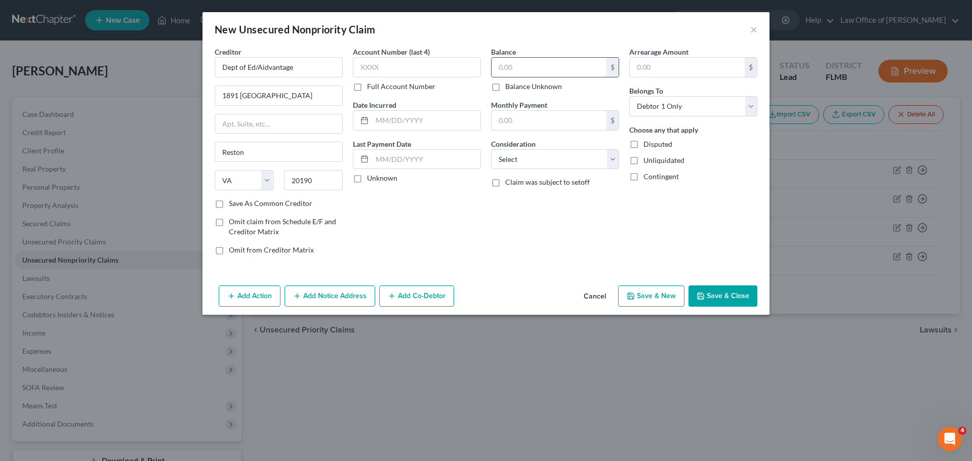
click at [529, 67] on input "text" at bounding box center [548, 67] width 115 height 19
type input "78,120.00"
click at [664, 292] on button "Save & New" at bounding box center [651, 295] width 66 height 21
select select "0"
type input "0.00"
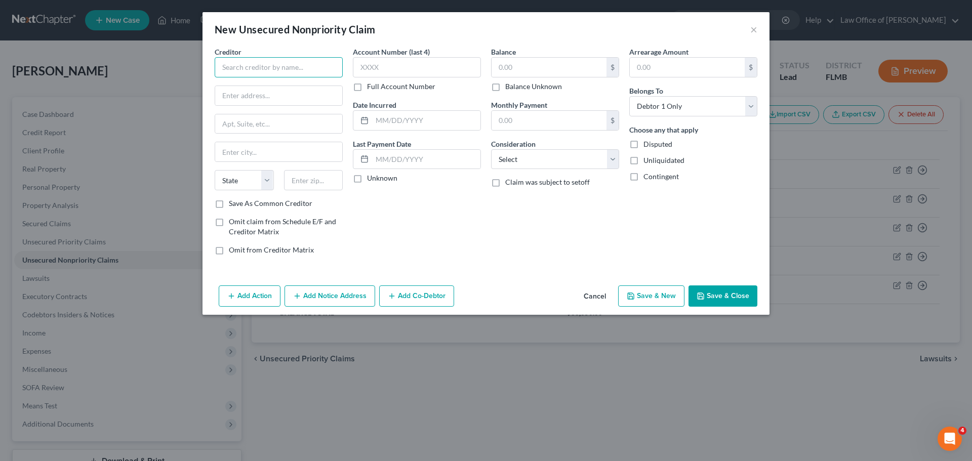
click at [318, 61] on input "text" at bounding box center [279, 67] width 128 height 20
paste input "AVANT / WEBBANK"
type input "AVANT / WEBBANK"
click at [298, 87] on div "AVANT / WEBBANK" at bounding box center [275, 85] width 105 height 10
type input "222 N LA SALLE ST"
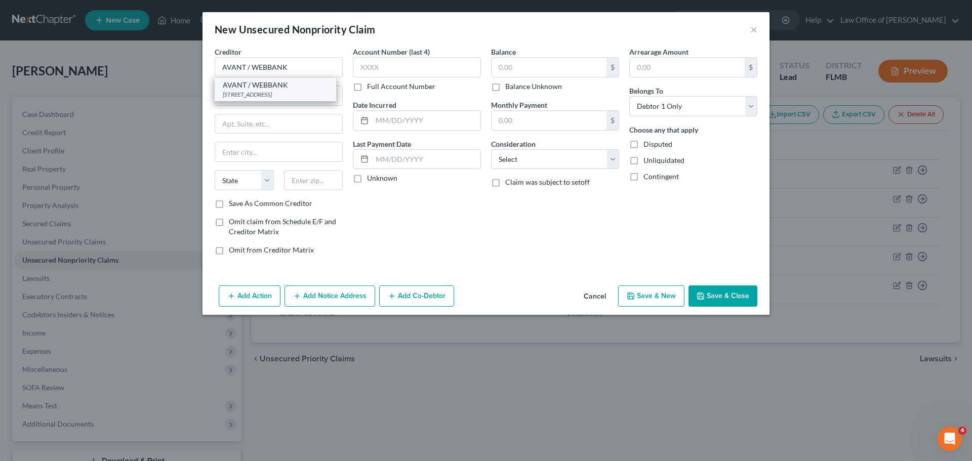
type input "STE 1700"
type input "Chicago"
select select "14"
type input "60601"
click at [523, 68] on input "text" at bounding box center [548, 67] width 115 height 19
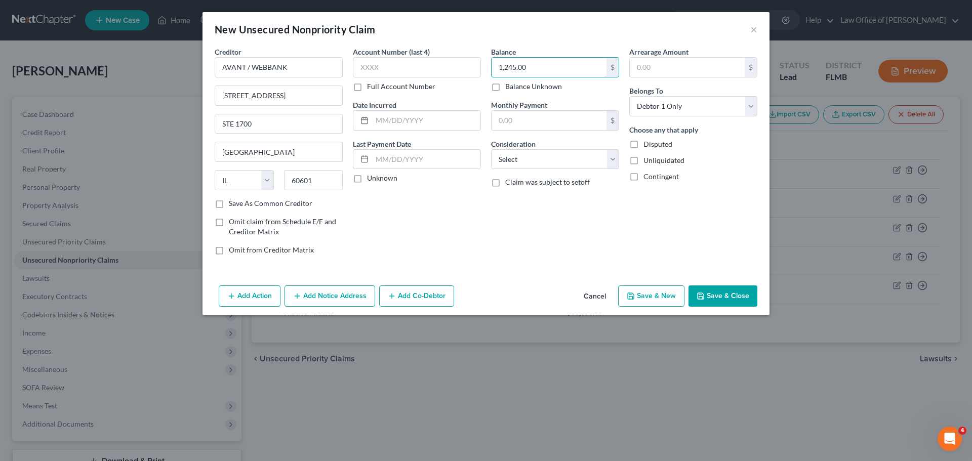
type input "1,245.00"
click at [638, 297] on button "Save & New" at bounding box center [651, 295] width 66 height 21
type input "0.00"
select select "0"
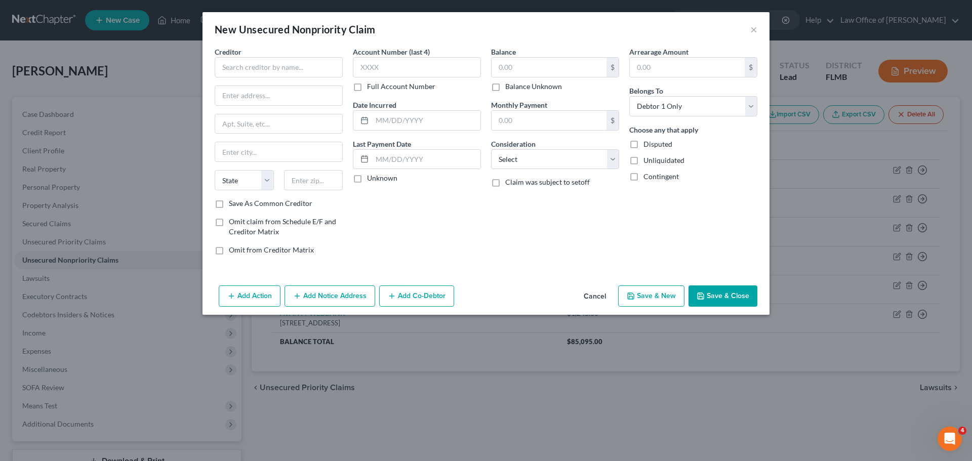
click at [597, 298] on button "Cancel" at bounding box center [595, 296] width 38 height 20
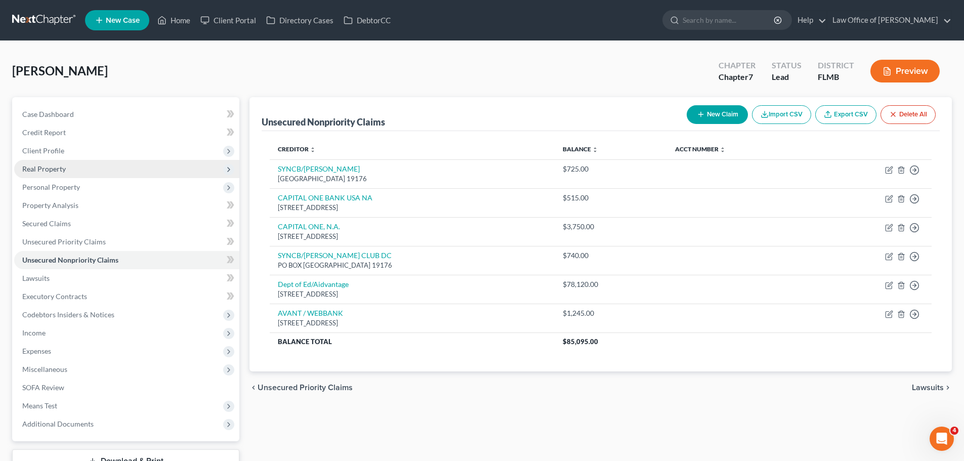
click at [52, 171] on span "Real Property" at bounding box center [44, 169] width 44 height 9
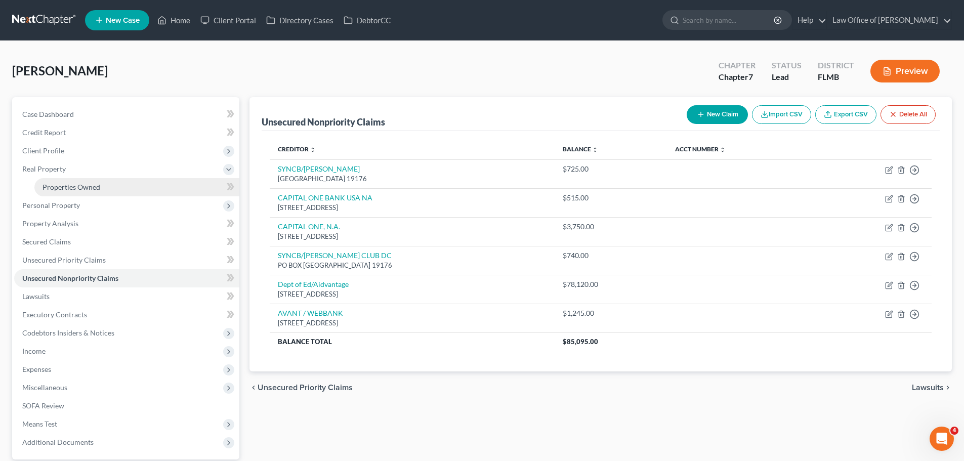
click at [64, 191] on link "Properties Owned" at bounding box center [136, 187] width 205 height 18
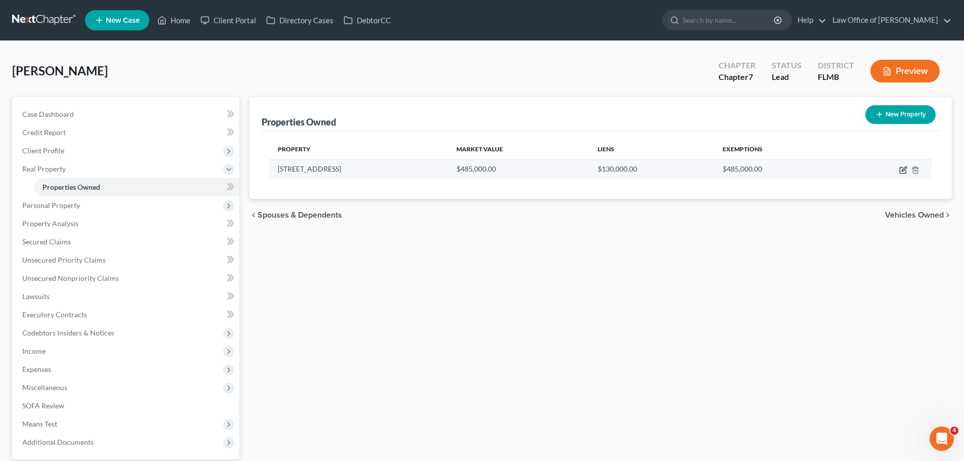
click at [906, 169] on icon "button" at bounding box center [904, 169] width 5 height 5
select select "9"
select select "0"
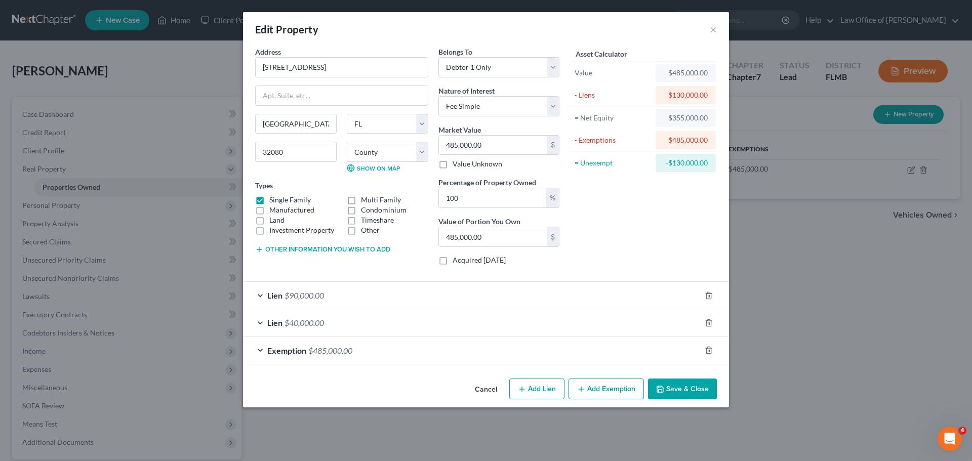
click at [310, 298] on span "$90,000.00" at bounding box center [303, 296] width 39 height 10
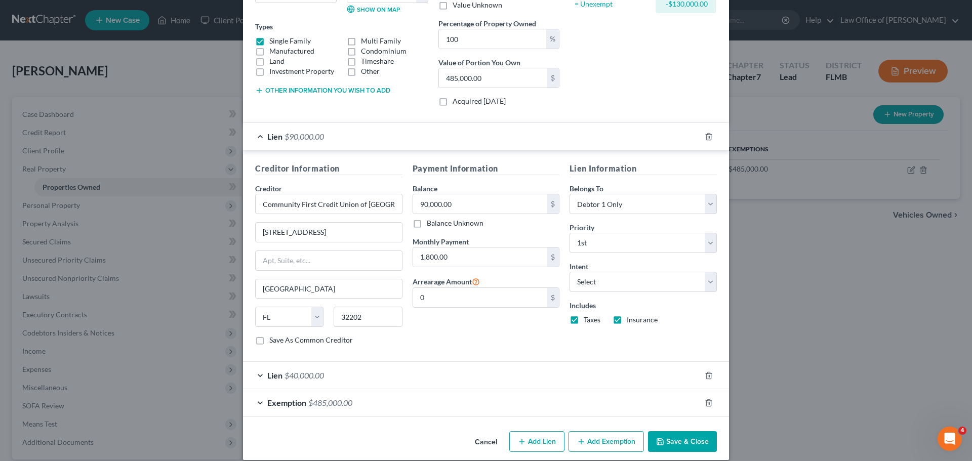
scroll to position [170, 0]
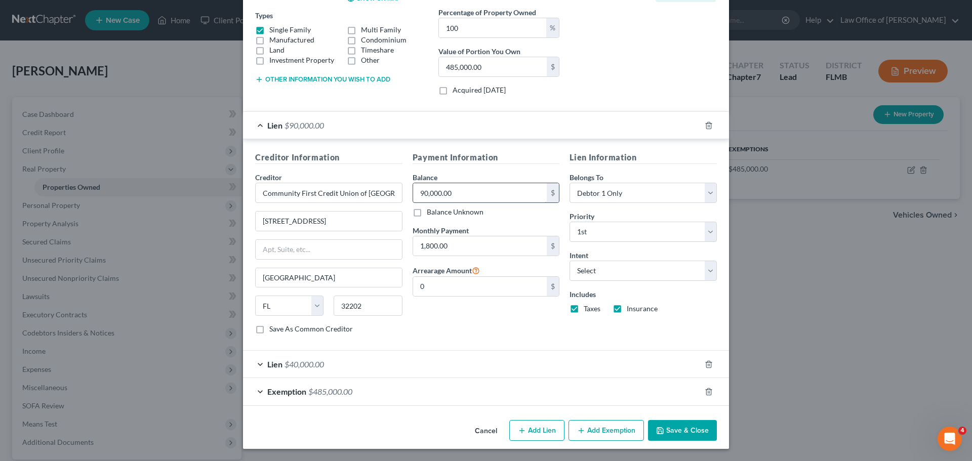
click at [486, 192] on input "90,000.00" at bounding box center [480, 192] width 134 height 19
type input "95,359.00"
click at [430, 327] on div "Payment Information Balance 95,359.00 $ Balance Unknown Balance Undetermined 95…" at bounding box center [485, 246] width 157 height 191
drag, startPoint x: 376, startPoint y: 198, endPoint x: 379, endPoint y: 193, distance: 5.5
click at [376, 198] on input "Community First Credit Union of FL" at bounding box center [328, 193] width 147 height 20
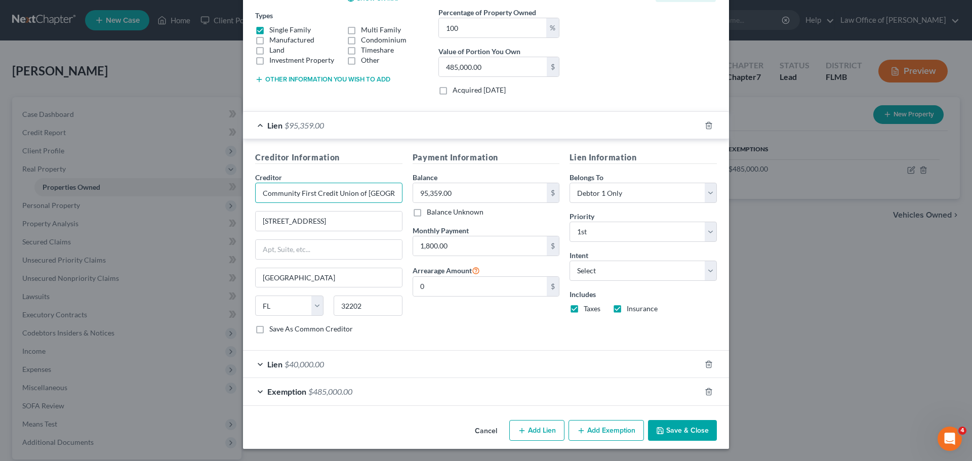
drag, startPoint x: 380, startPoint y: 190, endPoint x: 203, endPoint y: 190, distance: 176.1
click at [203, 190] on div "Edit Property × Address * 6659 Brevard St St. Augustine State AL AK AR AZ CA CO…" at bounding box center [486, 230] width 972 height 461
paste input "OMMUNITY FIRST CREDIT UNI"
type input "COMMUNITY FIRST CREDIT UNI"
click at [269, 327] on label "Save As Common Creditor" at bounding box center [311, 329] width 84 height 10
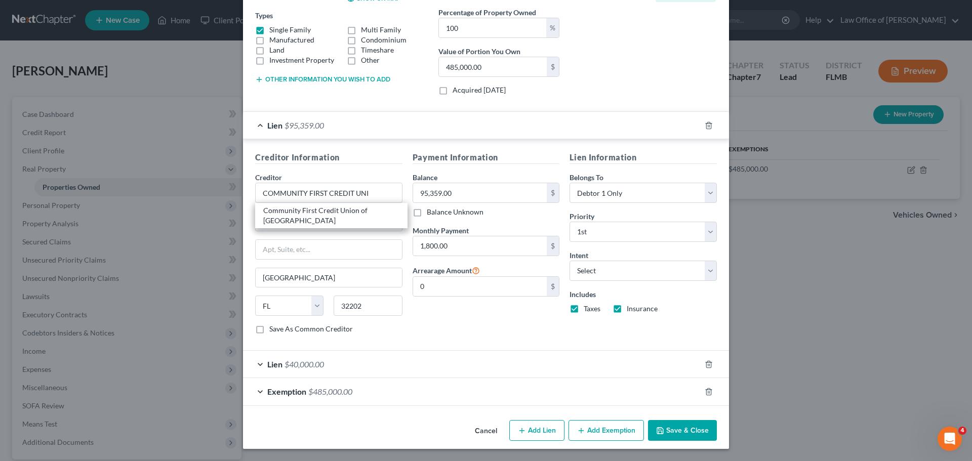
click at [273, 327] on input "Save As Common Creditor" at bounding box center [276, 327] width 7 height 7
checkbox input "true"
drag, startPoint x: 326, startPoint y: 234, endPoint x: 323, endPoint y: 224, distance: 11.2
click at [326, 234] on div "Creditor * COMMUNITY FIRST CREDIT UNI 623 N Main St. Jacksonville State AL AK A…" at bounding box center [328, 248] width 147 height 152
click at [322, 222] on input "623 N Main St." at bounding box center [329, 221] width 146 height 19
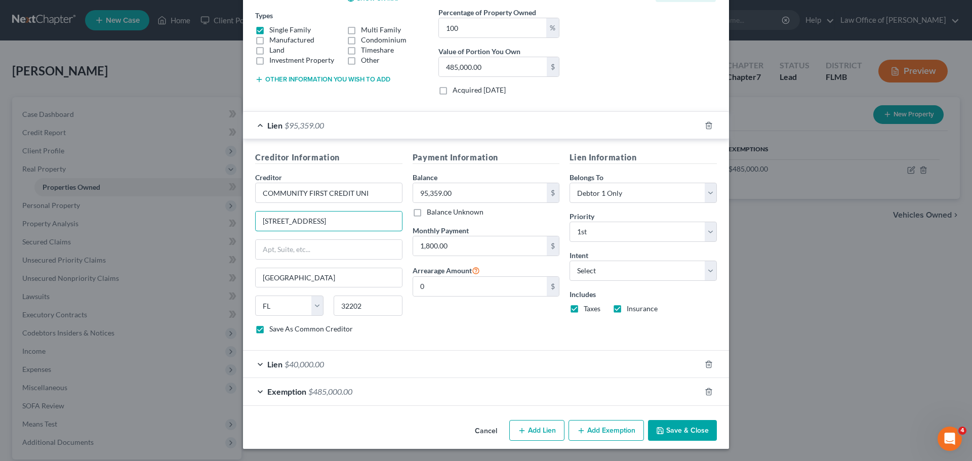
drag, startPoint x: 271, startPoint y: 225, endPoint x: 186, endPoint y: 226, distance: 85.5
click at [186, 226] on div "Edit Property × Address * 6659 Brevard St St. Augustine State AL AK AR AZ CA CO…" at bounding box center [486, 230] width 972 height 461
paste input "425 Phillips Blvd"
click at [317, 223] on input "425 Phillips Blvd." at bounding box center [329, 221] width 146 height 19
type input "425 Phillips Blvd."
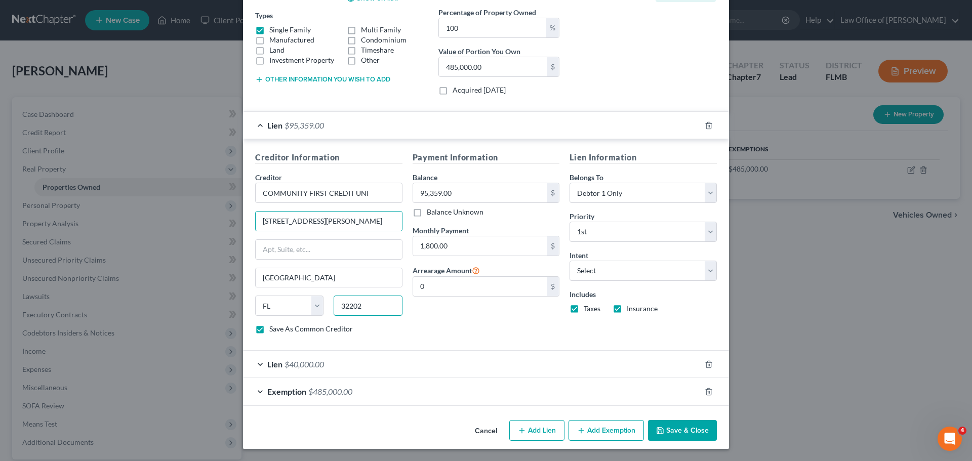
click at [356, 311] on input "32202" at bounding box center [368, 306] width 68 height 20
drag, startPoint x: 369, startPoint y: 306, endPoint x: 337, endPoint y: 303, distance: 32.5
click at [337, 303] on input "32202" at bounding box center [368, 306] width 68 height 20
type input "08618"
type input "Trenton"
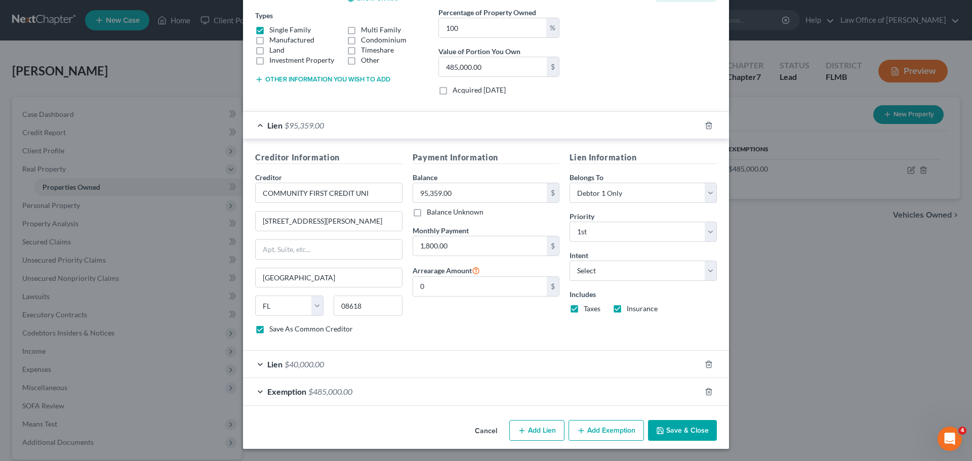
select select "33"
click at [418, 338] on div "Payment Information Balance 95,359.00 $ Balance Unknown Balance Undetermined 95…" at bounding box center [485, 246] width 157 height 191
drag, startPoint x: 303, startPoint y: 281, endPoint x: 241, endPoint y: 273, distance: 62.8
click at [243, 273] on div "Creditor Information Creditor * COMMUNITY FIRST CREDIT UNI 425 Phillips Blvd. T…" at bounding box center [486, 245] width 486 height 212
paste input "Ewing,"
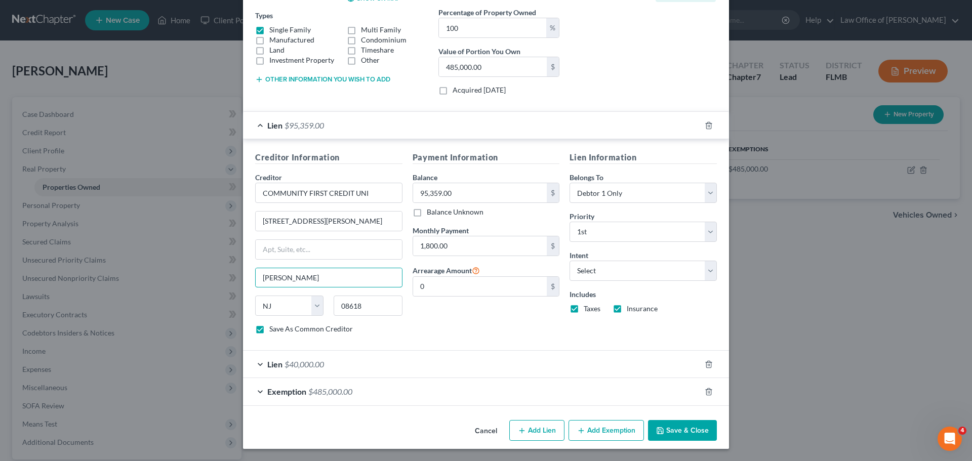
type input "Ewing"
click at [668, 432] on button "Save & Close" at bounding box center [682, 430] width 69 height 21
checkbox input "false"
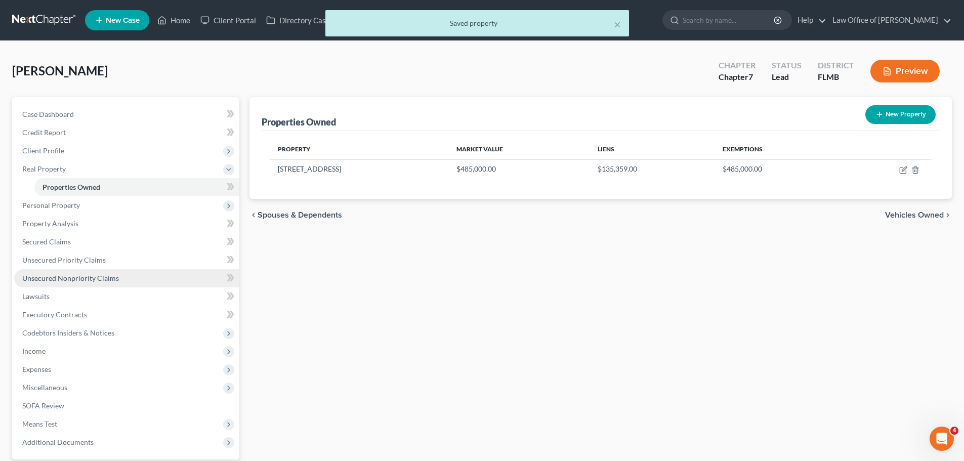
click at [88, 280] on span "Unsecured Nonpriority Claims" at bounding box center [70, 278] width 97 height 9
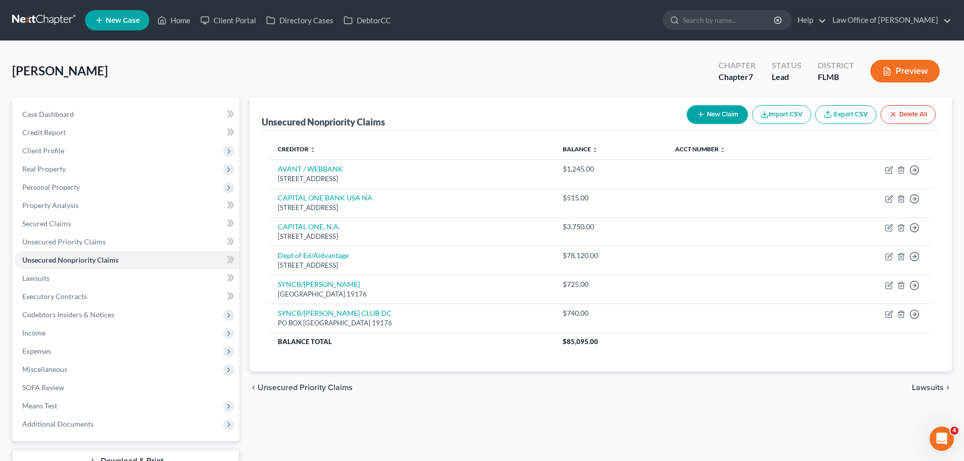
click at [724, 118] on button "New Claim" at bounding box center [717, 114] width 61 height 19
select select "0"
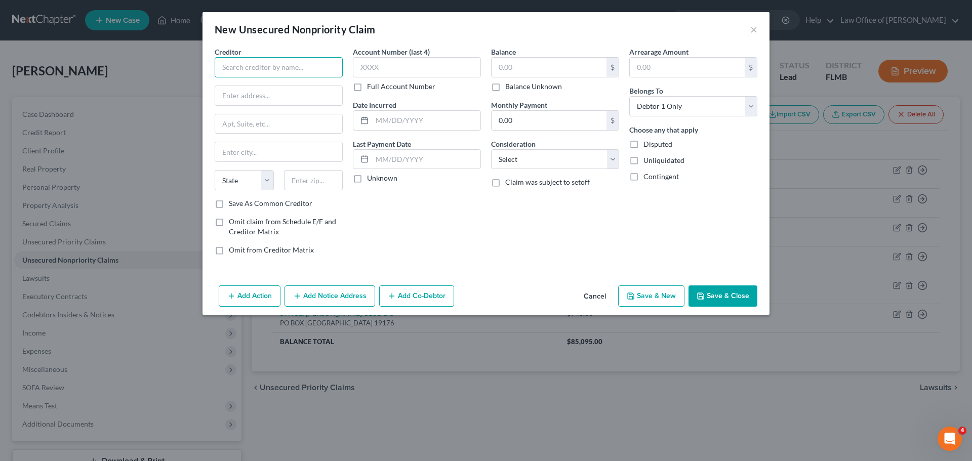
click at [271, 74] on input "text" at bounding box center [279, 67] width 128 height 20
paste input "APPLE CARD - GS BANK USA"
type input "APPLE CARD - GS BANK USA"
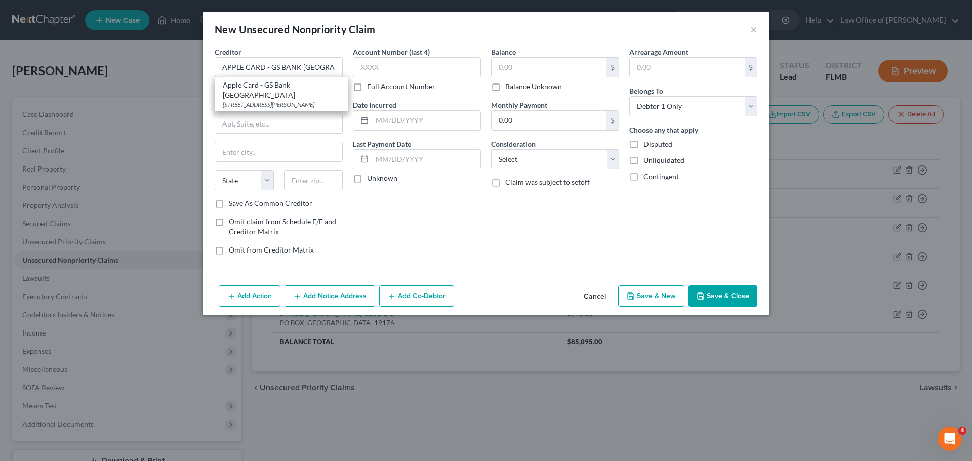
click at [229, 204] on label "Save As Common Creditor" at bounding box center [271, 203] width 84 height 10
click at [233, 204] on input "Save As Common Creditor" at bounding box center [236, 201] width 7 height 7
checkbox input "true"
click at [230, 96] on input "text" at bounding box center [278, 95] width 127 height 19
paste input "PO BOX 7247"
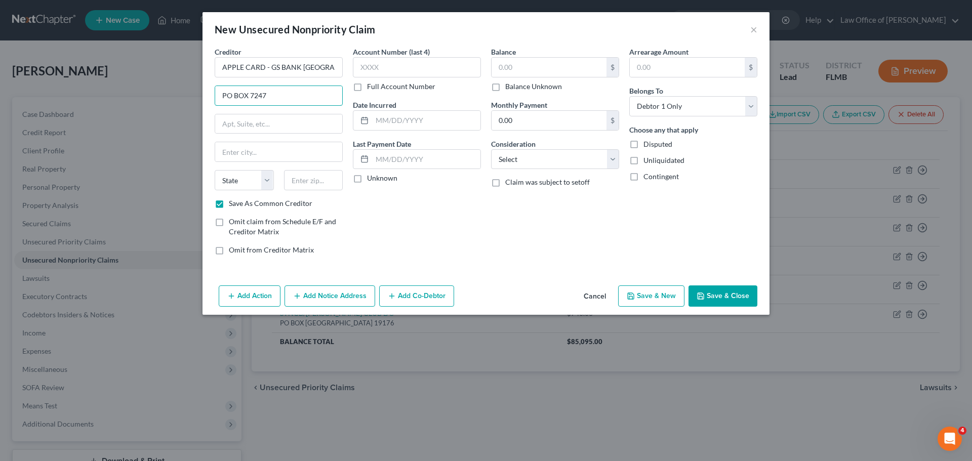
type input "PO BOX 7247"
click at [435, 227] on div "Account Number (last 4) Full Account Number Date Incurred Last Payment Date Unk…" at bounding box center [417, 155] width 138 height 217
click at [258, 129] on input "text" at bounding box center [278, 123] width 127 height 19
paste input "LOCKBOX 6112"
type input "LOCKBOX 6112"
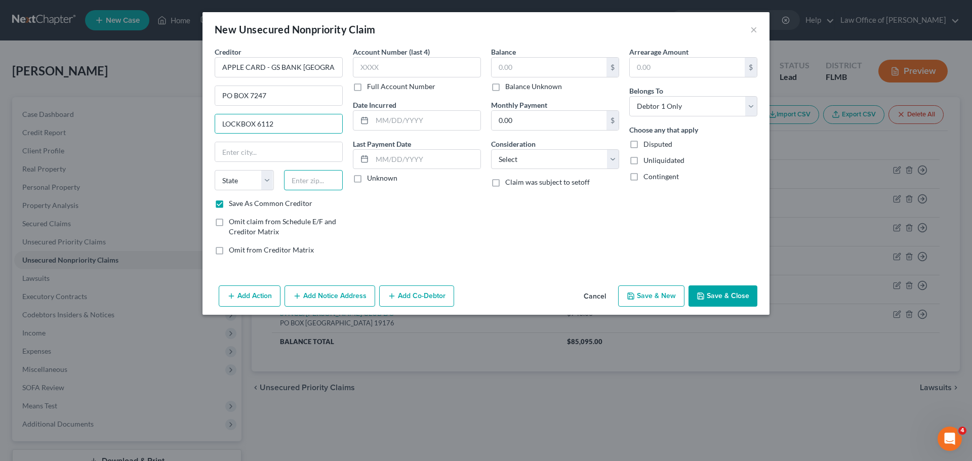
click at [307, 178] on input "text" at bounding box center [313, 180] width 59 height 20
click at [379, 232] on div "Account Number (last 4) Full Account Number Date Incurred Last Payment Date Unk…" at bounding box center [417, 155] width 138 height 217
drag, startPoint x: 321, startPoint y: 182, endPoint x: 276, endPoint y: 178, distance: 44.7
click at [276, 178] on div "State AL AK AR AZ CA CO CT DE DC FL GA GU HI ID IL IN IA KS KY LA ME MD MA MI M…" at bounding box center [279, 184] width 138 height 28
type input "1"
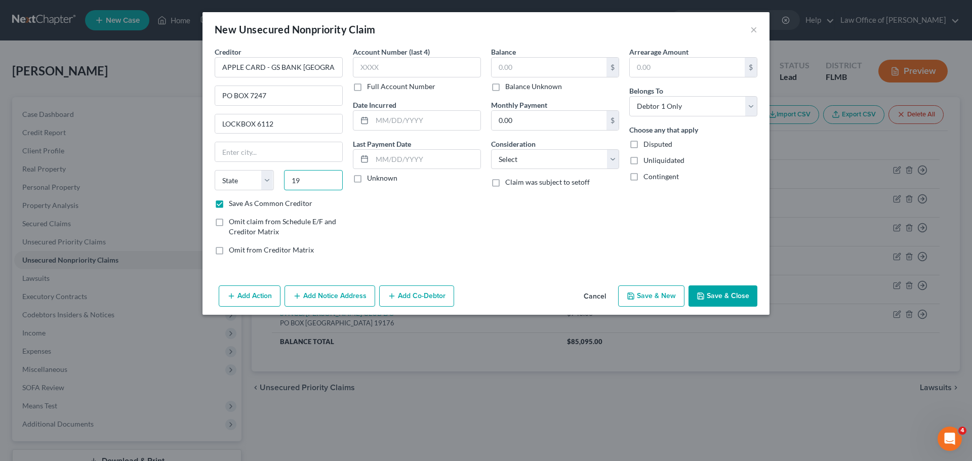
type input "1"
type input "191706"
click at [412, 243] on div "Account Number (last 4) Full Account Number Date Incurred Last Payment Date Unk…" at bounding box center [417, 155] width 138 height 217
click at [323, 156] on input "text" at bounding box center [278, 151] width 127 height 19
click at [265, 158] on input "text" at bounding box center [278, 151] width 127 height 19
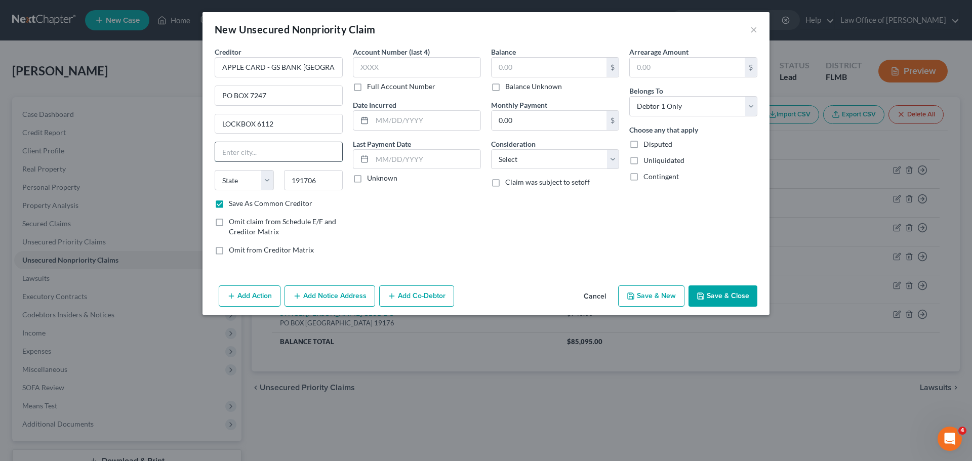
paste input "PHILADELPHIA"
type input "PHILADELPHIA"
click at [393, 208] on div "Account Number (last 4) Full Account Number Date Incurred Last Payment Date Unk…" at bounding box center [417, 155] width 138 height 217
click at [243, 183] on select "State AL AK AR AZ CA CO CT DE DC FL GA GU HI ID IL IN IA KS KY LA ME MD MA MI M…" at bounding box center [244, 180] width 59 height 20
select select "39"
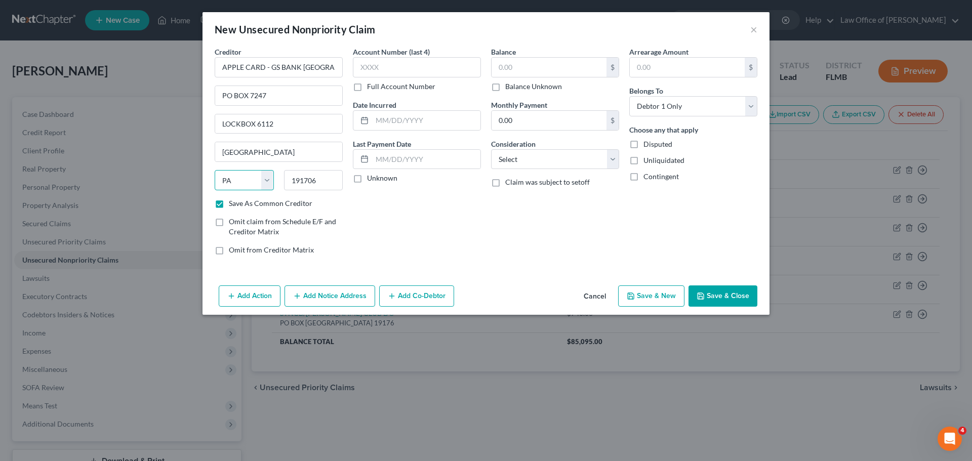
click at [215, 170] on select "State AL AK AR AZ CA CO CT DE DC FL GA GU HI ID IL IN IA KS KY LA ME MD MA MI M…" at bounding box center [244, 180] width 59 height 20
click at [384, 219] on div "Account Number (last 4) Full Account Number Date Incurred Last Payment Date Unk…" at bounding box center [417, 155] width 138 height 217
click at [545, 72] on input "text" at bounding box center [548, 67] width 115 height 19
type input "615.00"
click at [546, 214] on div "Balance 615.00 $ Balance Unknown Balance Undetermined 615.00 $ Balance Unknown …" at bounding box center [555, 155] width 138 height 217
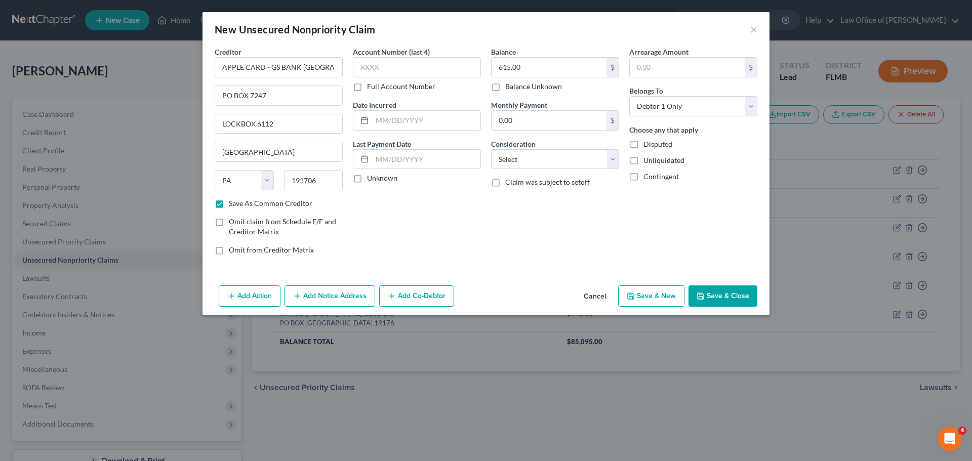
click at [635, 234] on div "Arrearage Amount $ Belongs To * Select Debtor 1 Only Debtor 2 Only Debtor 1 And…" at bounding box center [693, 155] width 138 height 217
click at [737, 293] on button "Save & Close" at bounding box center [722, 295] width 69 height 21
checkbox input "false"
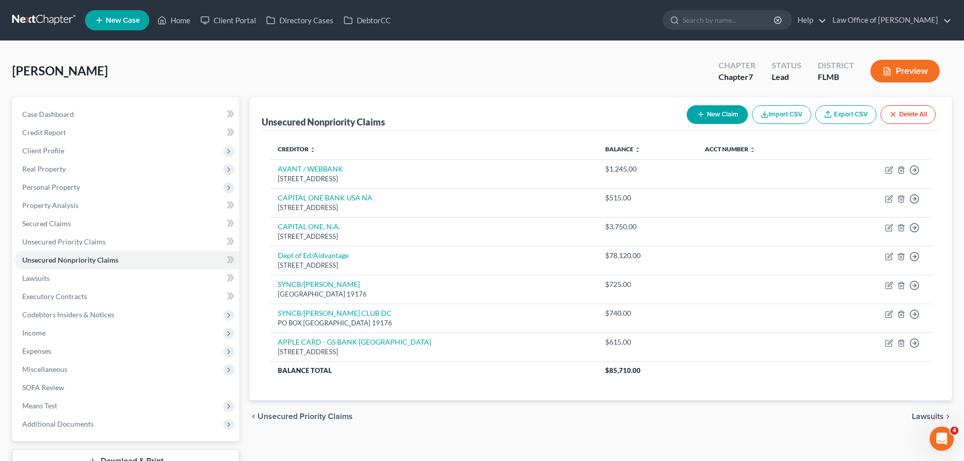
click at [693, 112] on button "New Claim" at bounding box center [717, 114] width 61 height 19
select select "0"
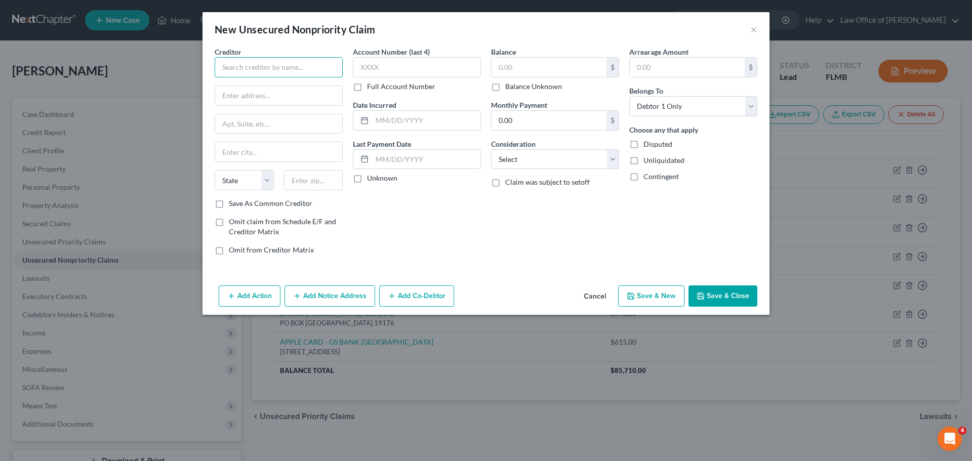
click at [252, 68] on input "text" at bounding box center [279, 67] width 128 height 20
paste input "CAPITAL ONE AUTO FINANCE"
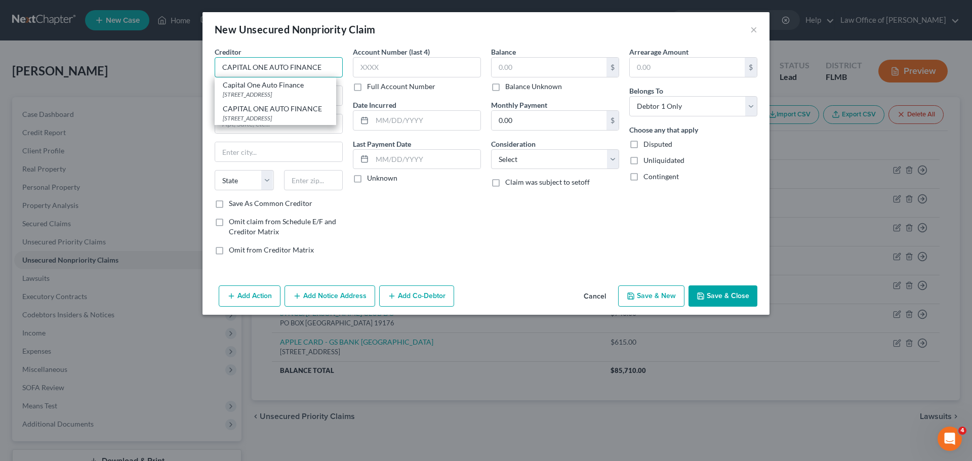
type input "CAPITAL ONE AUTO FINANCE"
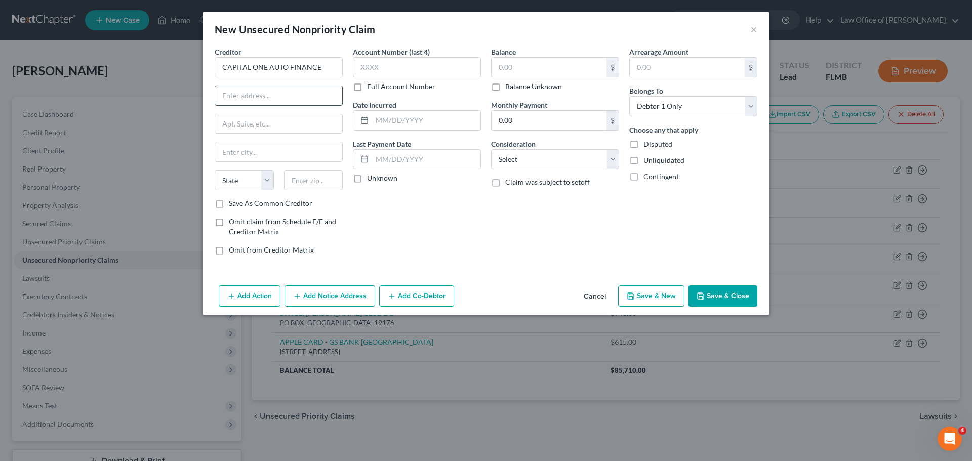
click at [281, 94] on input "text" at bounding box center [278, 95] width 127 height 19
paste input "PO Box 259407"
type input "PO Box 259407"
click at [229, 203] on label "Save As Common Creditor" at bounding box center [271, 203] width 84 height 10
click at [233, 203] on input "Save As Common Creditor" at bounding box center [236, 201] width 7 height 7
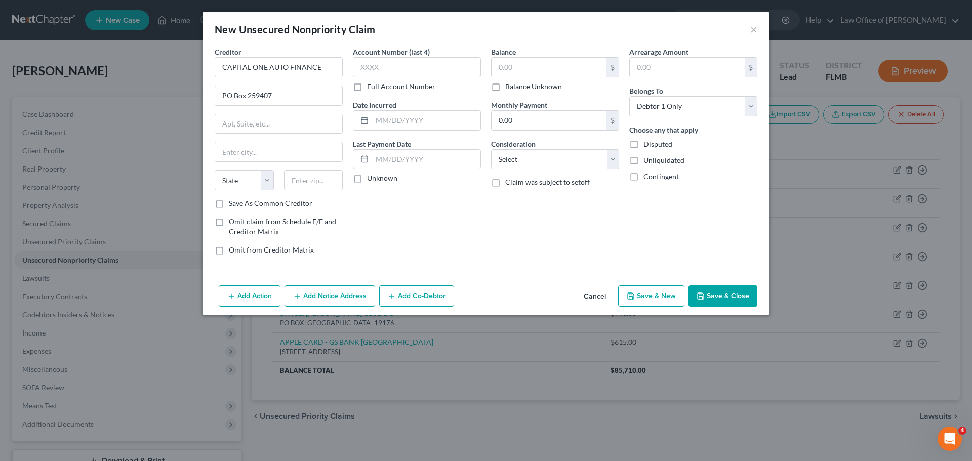
checkbox input "true"
click at [325, 172] on input "text" at bounding box center [313, 180] width 59 height 20
type input "75025"
click at [363, 213] on div "Account Number (last 4) Full Account Number Date Incurred Last Payment Date Unk…" at bounding box center [417, 155] width 138 height 217
type input "Plano"
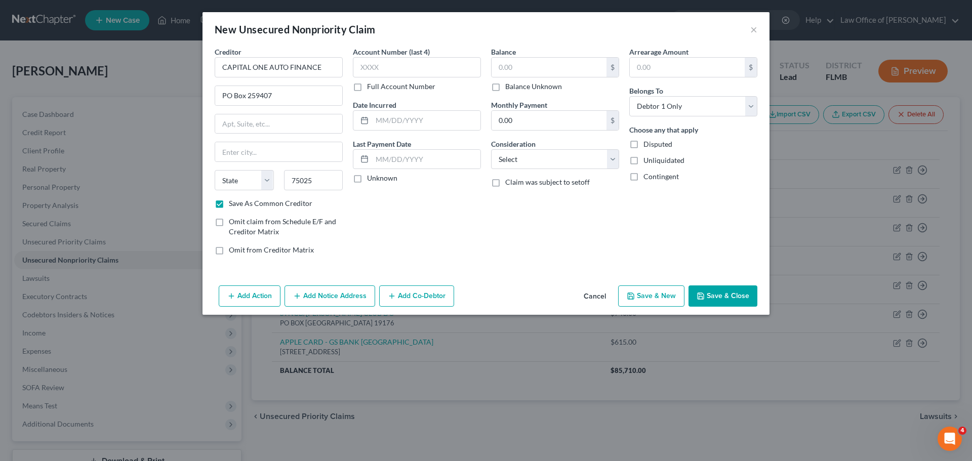
select select "45"
click at [374, 210] on div "Account Number (last 4) Full Account Number Date Incurred Last Payment Date Unk…" at bounding box center [417, 155] width 138 height 217
click at [522, 61] on input "text" at bounding box center [548, 67] width 115 height 19
type input "21,395.00"
click at [537, 220] on div "Balance 21,395.00 $ Balance Unknown Balance Undetermined 21,395.00 $ Balance Un…" at bounding box center [555, 155] width 138 height 217
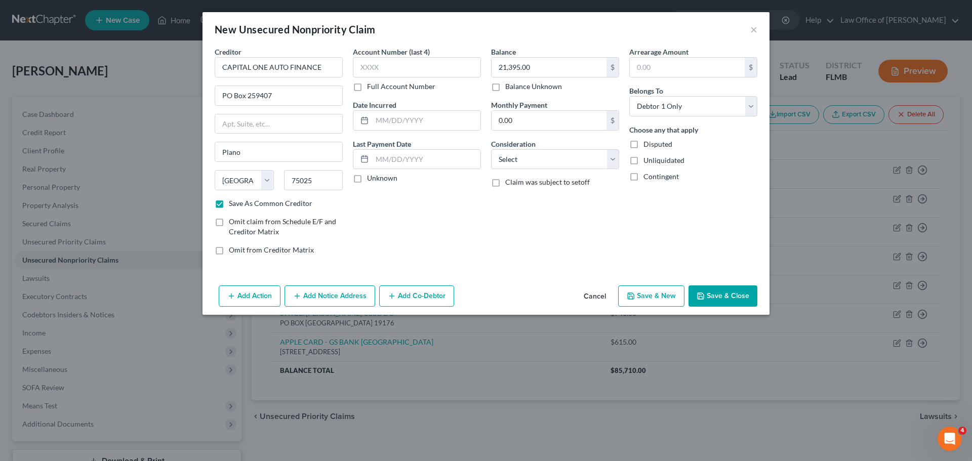
click at [659, 299] on button "Save & New" at bounding box center [651, 295] width 66 height 21
checkbox input "false"
select select "0"
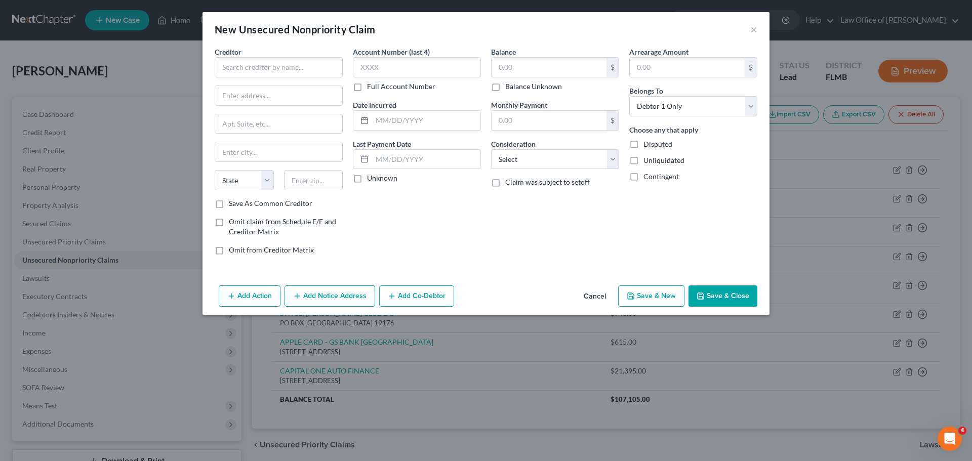
click at [598, 255] on div "Balance $ Balance Unknown Balance Undetermined $ Balance Unknown Monthly Paymen…" at bounding box center [555, 155] width 138 height 217
click at [597, 296] on button "Cancel" at bounding box center [595, 296] width 38 height 20
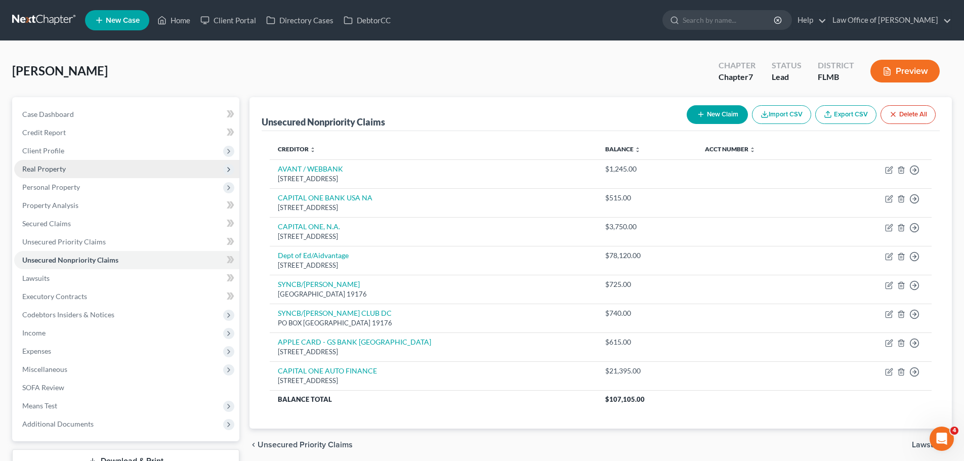
click at [54, 166] on span "Real Property" at bounding box center [44, 169] width 44 height 9
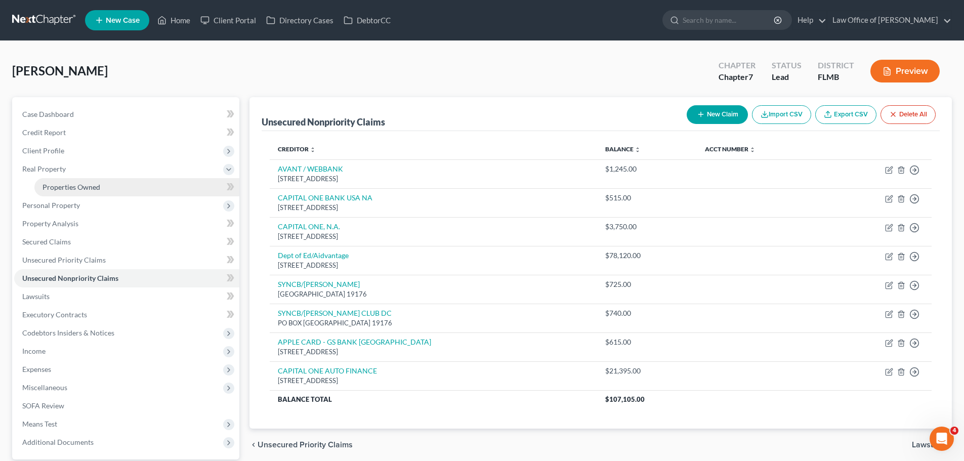
click at [68, 188] on span "Properties Owned" at bounding box center [72, 187] width 58 height 9
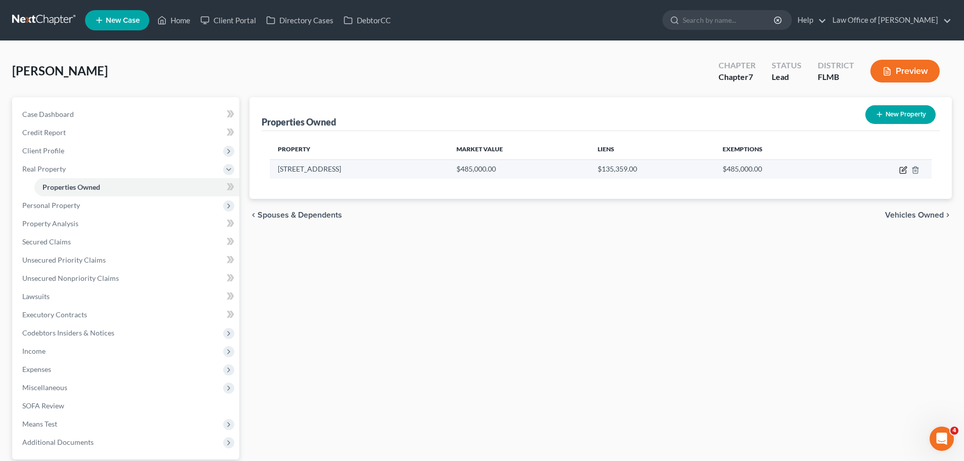
click at [904, 170] on icon "button" at bounding box center [904, 169] width 5 height 5
select select "9"
select select "0"
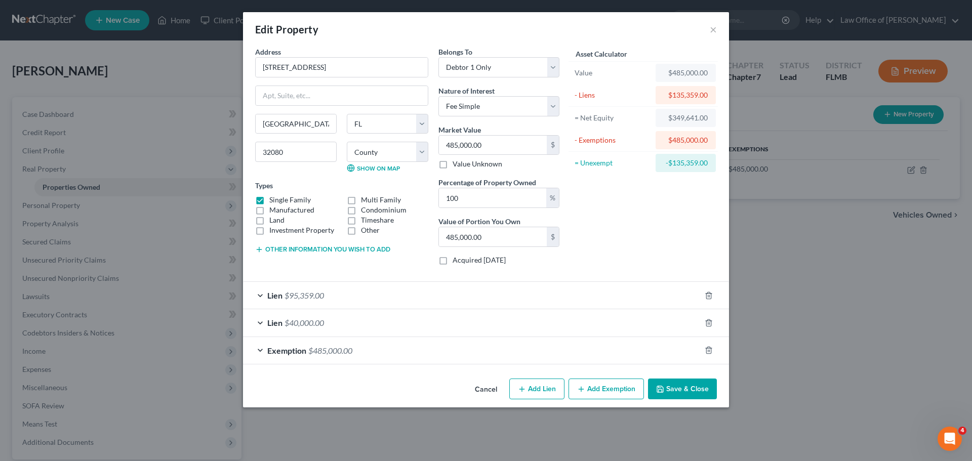
click at [659, 323] on div "Lien $40,000.00" at bounding box center [472, 322] width 458 height 27
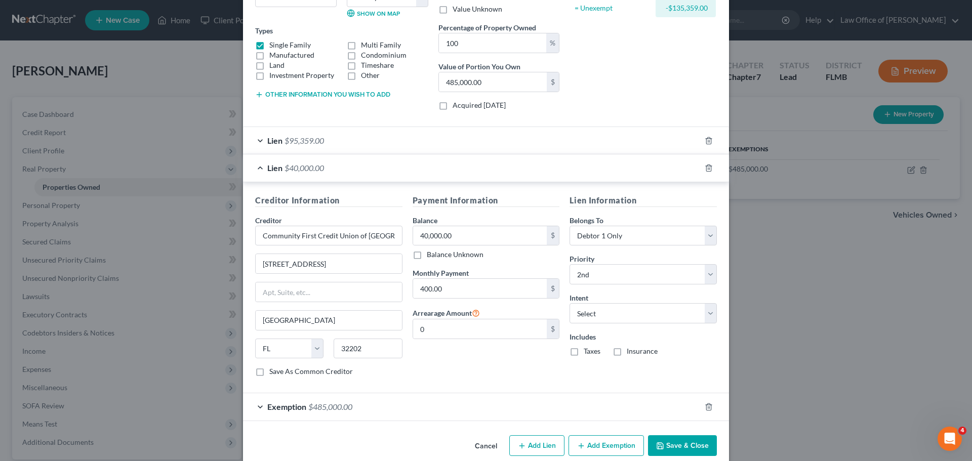
scroll to position [170, 0]
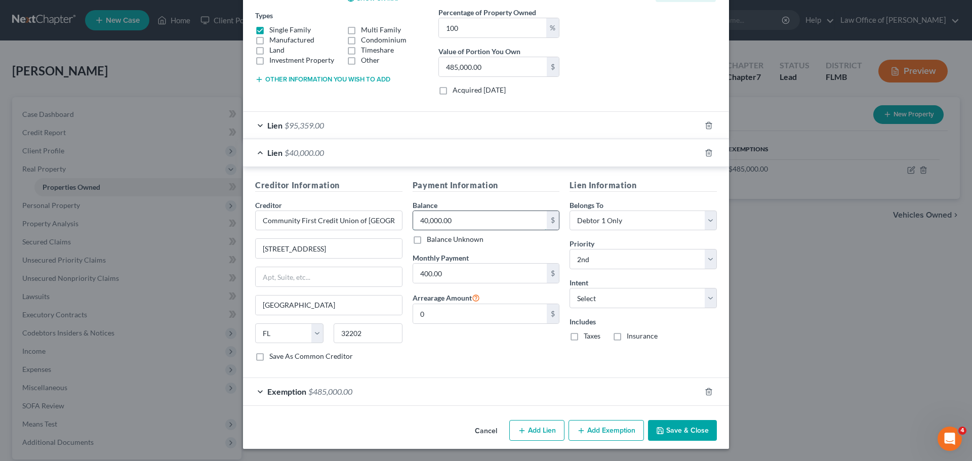
click at [453, 226] on input "40,000.00" at bounding box center [480, 220] width 134 height 19
type input "39,768.00"
click at [669, 433] on button "Save & Close" at bounding box center [682, 430] width 69 height 21
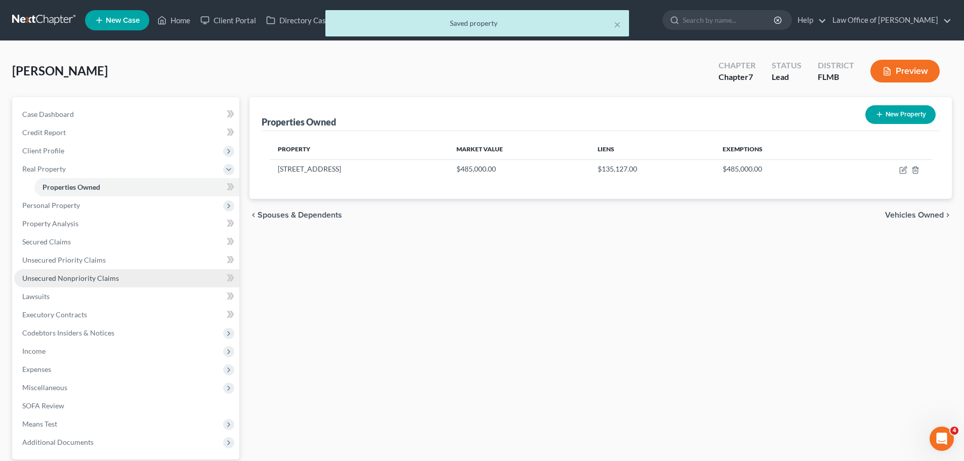
click at [94, 280] on span "Unsecured Nonpriority Claims" at bounding box center [70, 278] width 97 height 9
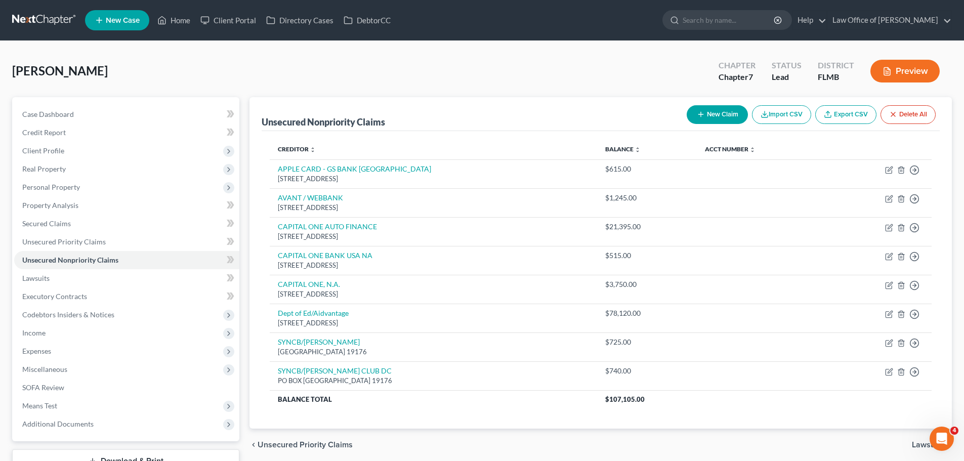
click at [718, 117] on button "New Claim" at bounding box center [717, 114] width 61 height 19
select select "0"
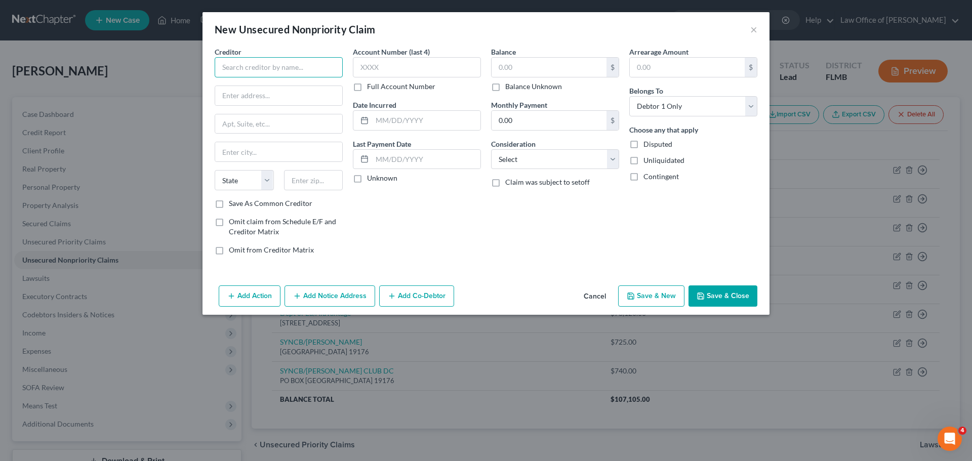
click at [286, 62] on input "text" at bounding box center [279, 67] width 128 height 20
paste input "SYNCB/CARE CREDIT"
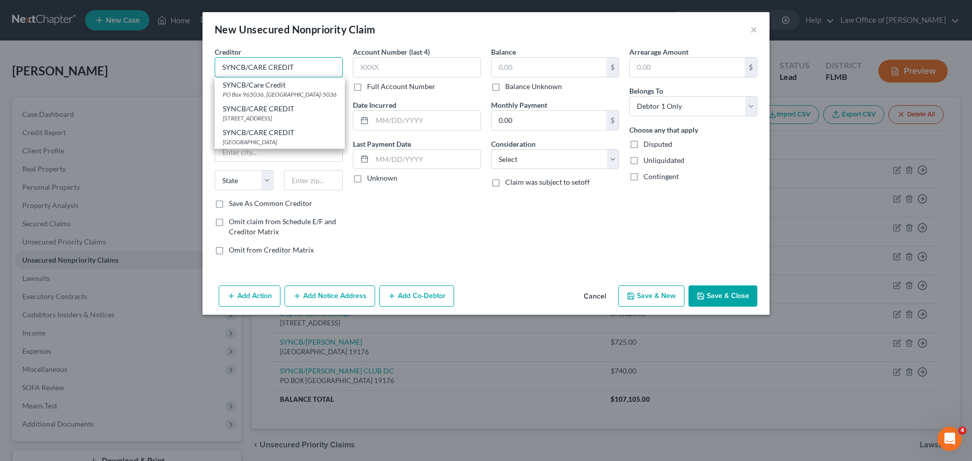
click at [291, 66] on input "SYNCB/CARE CREDIT" at bounding box center [279, 67] width 128 height 20
type input "SYNCB/CARE CREDIT"
click at [291, 119] on div "PO BOX 71757, PHILADELPHIA, PA 19176" at bounding box center [280, 118] width 114 height 9
type input "PO BOX 71757"
type input "PHILADELPHIA"
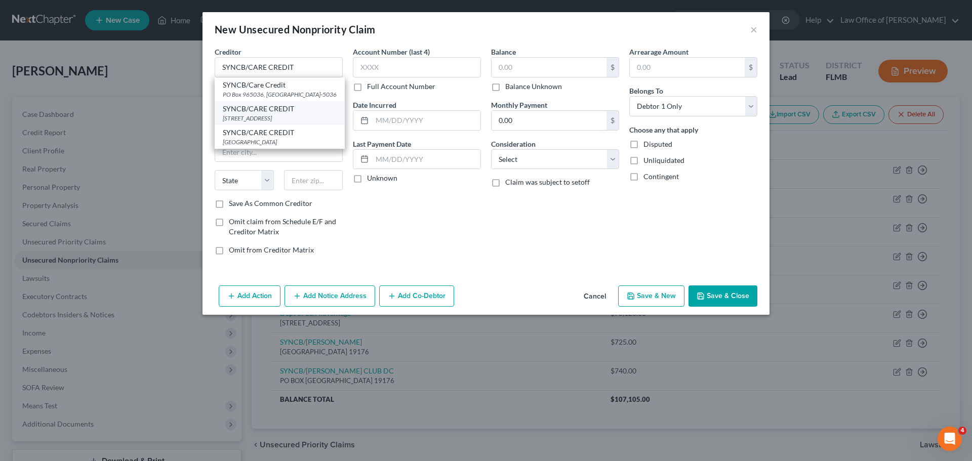
select select "39"
type input "19176"
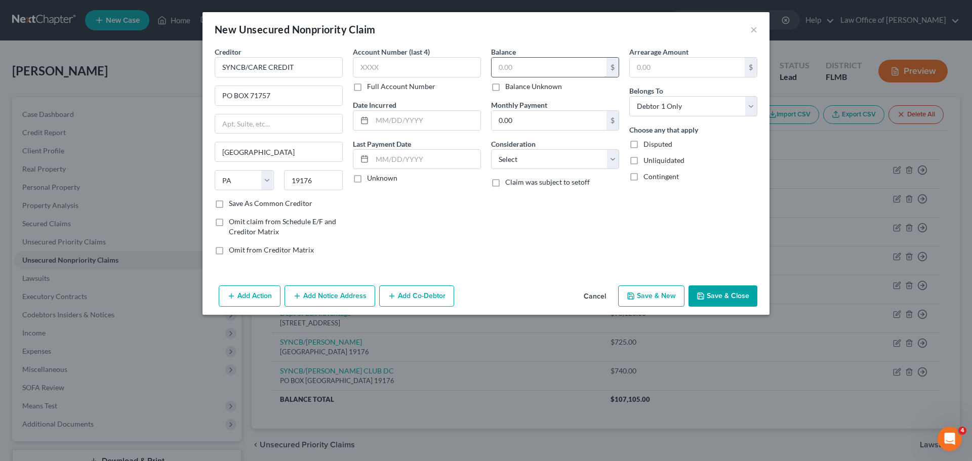
click at [526, 72] on input "text" at bounding box center [548, 67] width 115 height 19
type input "3,900.00"
click at [525, 257] on div "Balance 3,900.00 $ Balance Unknown Balance Undetermined 3,900.00 $ Balance Unkn…" at bounding box center [555, 155] width 138 height 217
click at [652, 295] on button "Save & New" at bounding box center [651, 295] width 66 height 21
select select "0"
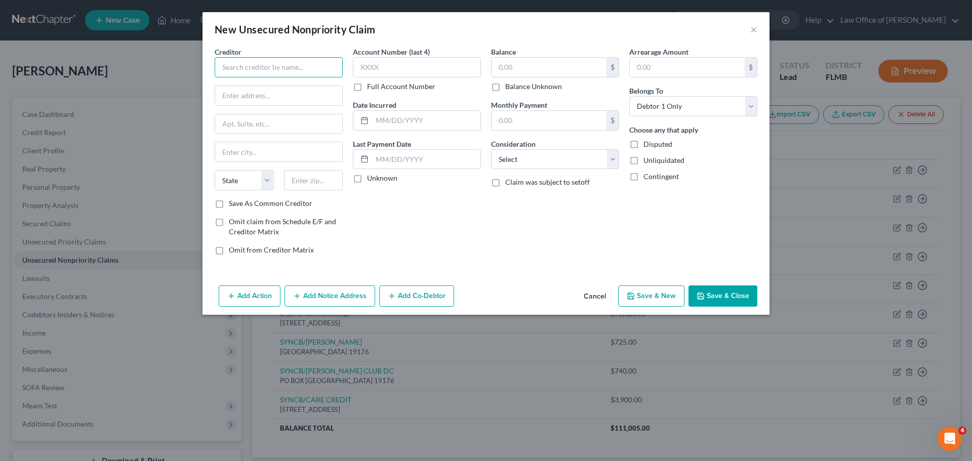
click at [257, 65] on input "text" at bounding box center [279, 67] width 128 height 20
paste input "CAPITAL ONE BANK USA"
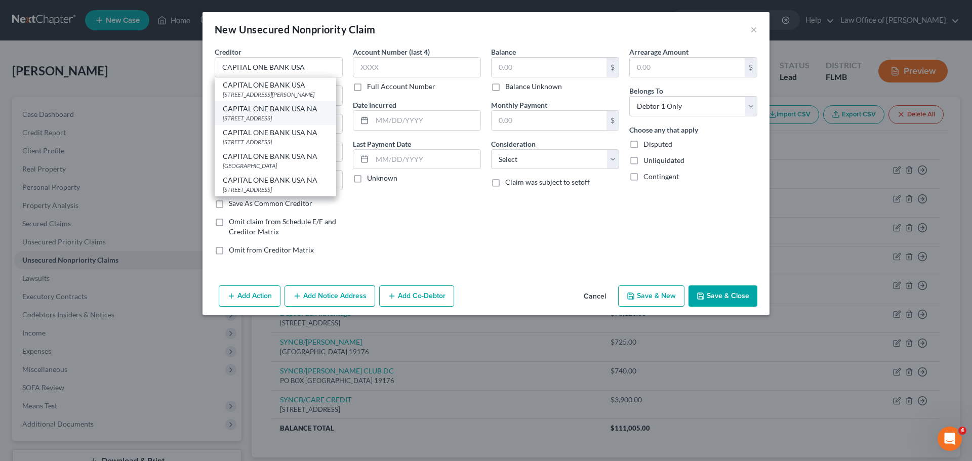
click at [308, 114] on div "CAPITAL ONE BANK USA NA" at bounding box center [275, 109] width 105 height 10
type input "CAPITAL ONE BANK USA NA"
type input "PO BOX 31293"
type input "Salt Lake City"
select select "46"
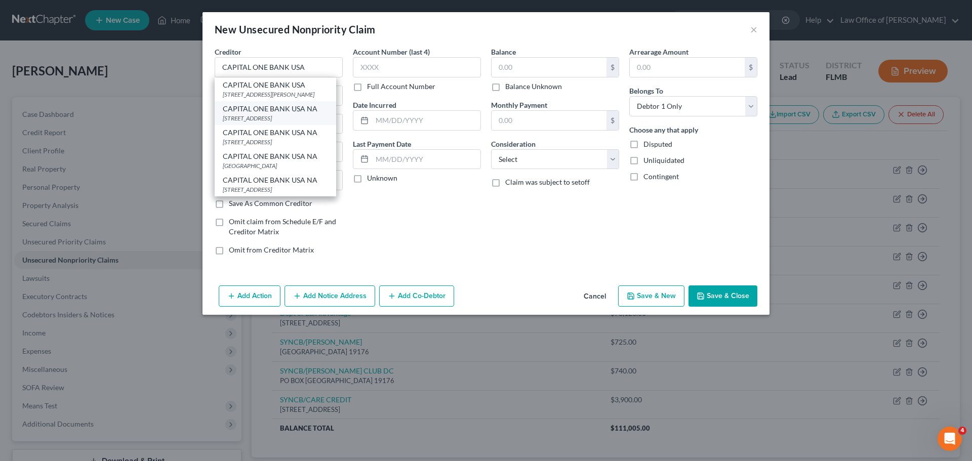
type input "84131"
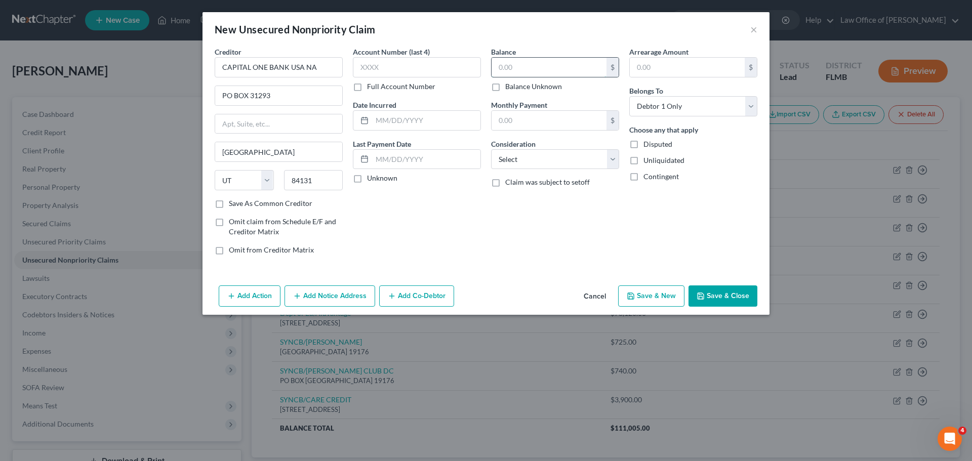
click at [532, 71] on input "text" at bounding box center [548, 67] width 115 height 19
type input "595.00"
click at [506, 250] on div "Balance 595.00 $ Balance Unknown Balance Undetermined 595.00 $ Balance Unknown …" at bounding box center [555, 155] width 138 height 217
click at [525, 264] on div "Creditor * CAPITAL ONE BANK USA NA PO BOX 31293 Salt Lake City State AL AK AR A…" at bounding box center [485, 164] width 567 height 235
click at [639, 296] on button "Save & New" at bounding box center [651, 295] width 66 height 21
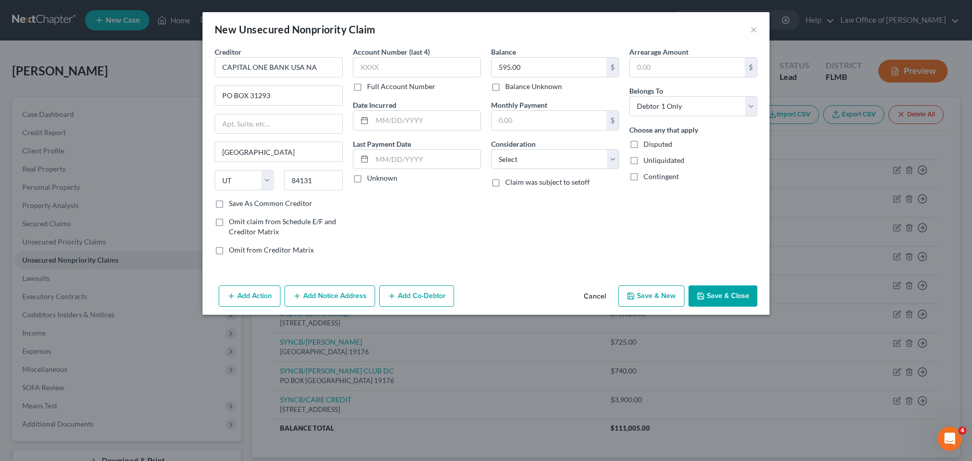
select select "0"
type input "0.00"
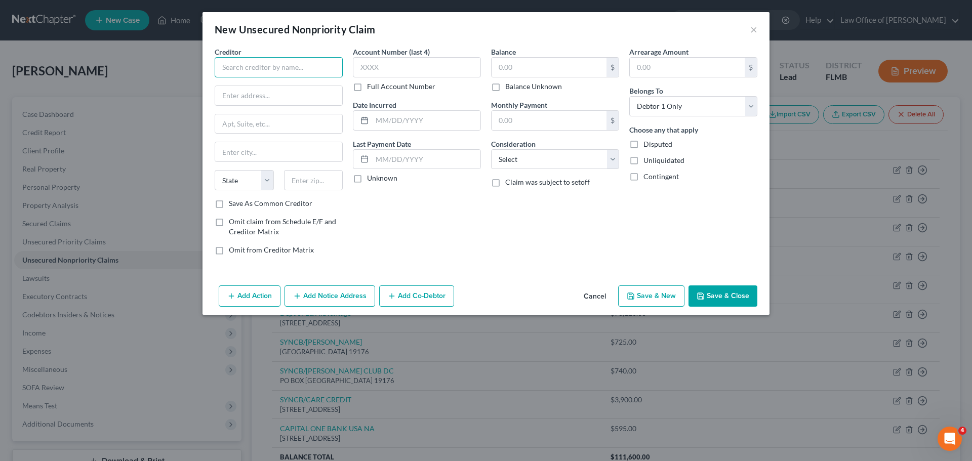
click at [233, 68] on input "text" at bounding box center [279, 67] width 128 height 20
paste input "UPLIFT / CB"
type input "UPLIFT / CB"
click at [270, 91] on input "text" at bounding box center [278, 95] width 127 height 19
paste input "440 N WOLFE RD"
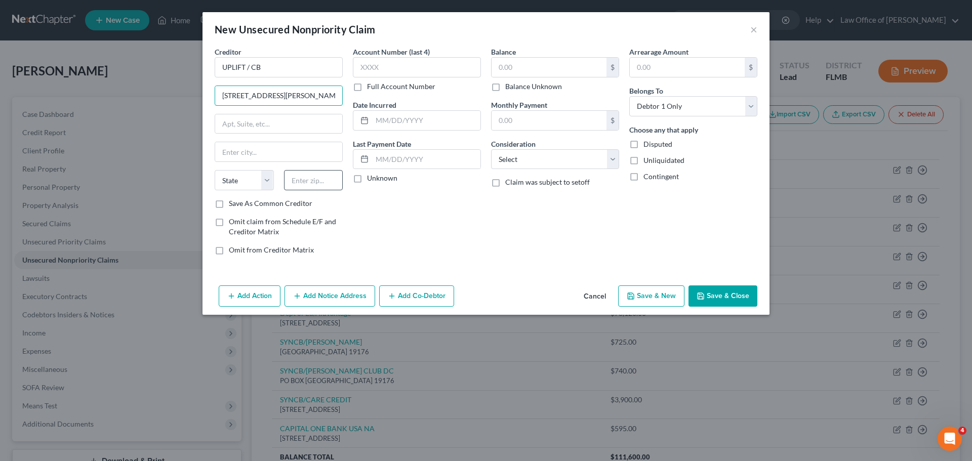
type input "440 N WOLFE RD"
click at [312, 181] on input "text" at bounding box center [313, 180] width 59 height 20
type input "94085"
type input "Sunnyvale"
select select "4"
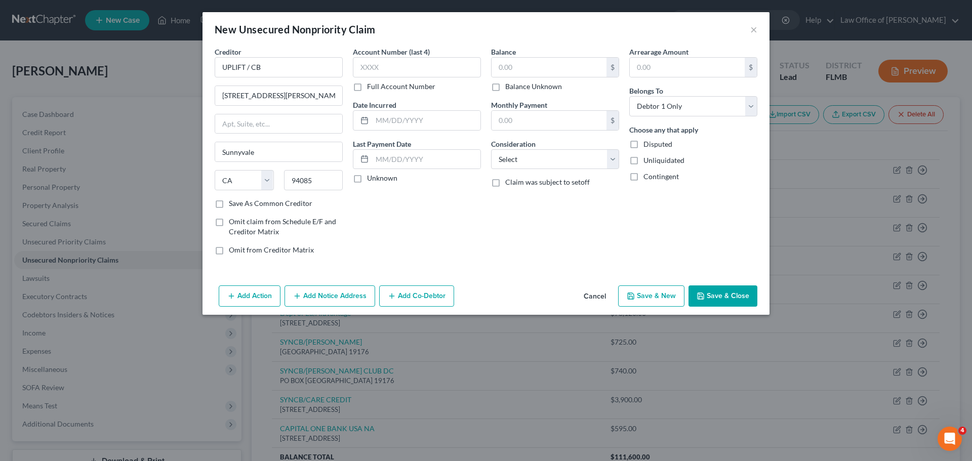
click at [386, 196] on div "Account Number (last 4) Full Account Number Date Incurred Last Payment Date Unk…" at bounding box center [417, 155] width 138 height 217
click at [550, 68] on input "text" at bounding box center [548, 67] width 115 height 19
type input "620.00"
click at [658, 302] on button "Save & New" at bounding box center [651, 295] width 66 height 21
select select "0"
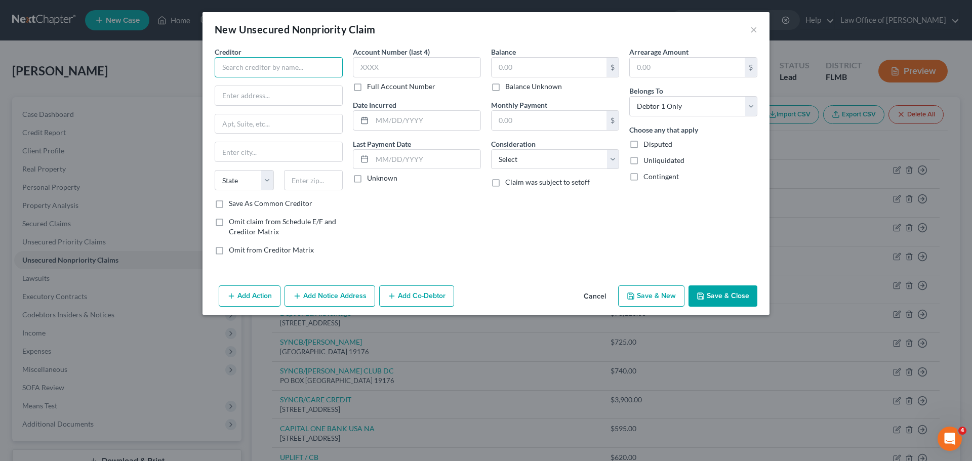
click at [230, 69] on input "text" at bounding box center [279, 67] width 128 height 20
paste input "AFFIRM INC"
click at [284, 95] on div "650 California St Fl 12, San Francisco, CA 94108" at bounding box center [275, 94] width 105 height 9
type input "Affirm Inc."
type input "650 California St"
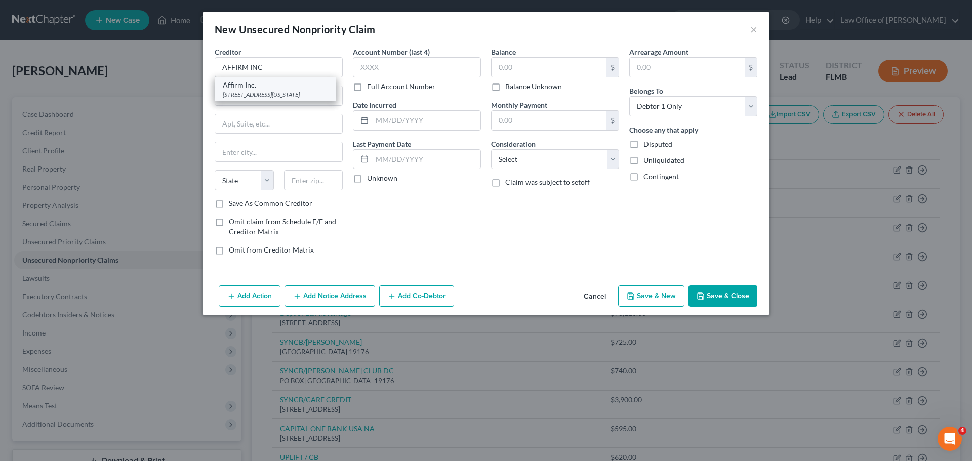
type input "Fl 12"
type input "San Francisco"
select select "4"
type input "94108"
click at [524, 69] on input "text" at bounding box center [548, 67] width 115 height 19
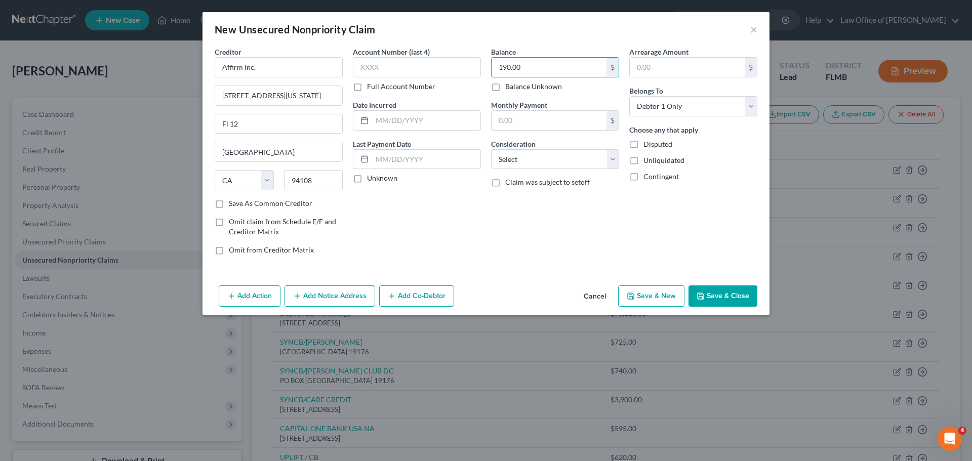
type input "190.00"
click at [439, 233] on div "Account Number (last 4) Full Account Number Date Incurred Last Payment Date Unk…" at bounding box center [417, 155] width 138 height 217
click at [678, 300] on button "Save & New" at bounding box center [651, 295] width 66 height 21
select select "0"
type input "0.00"
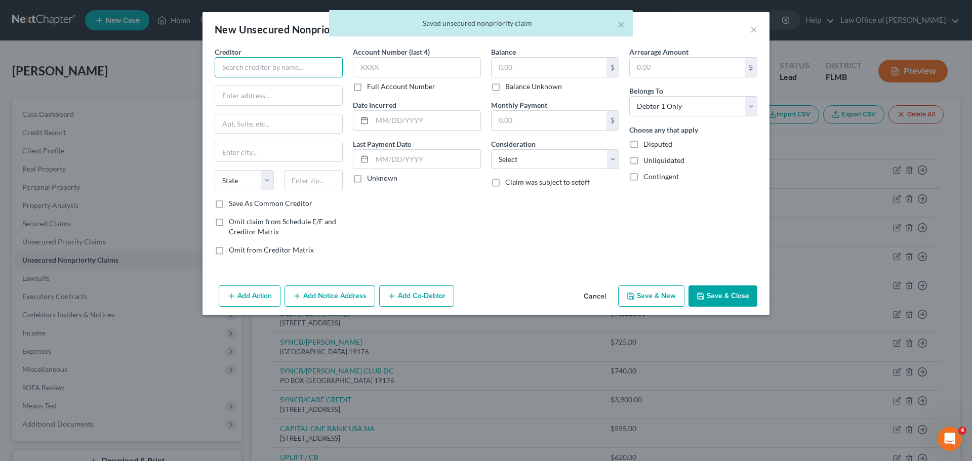
click at [296, 67] on input "text" at bounding box center [279, 67] width 128 height 20
paste input "AFFIRM INC"
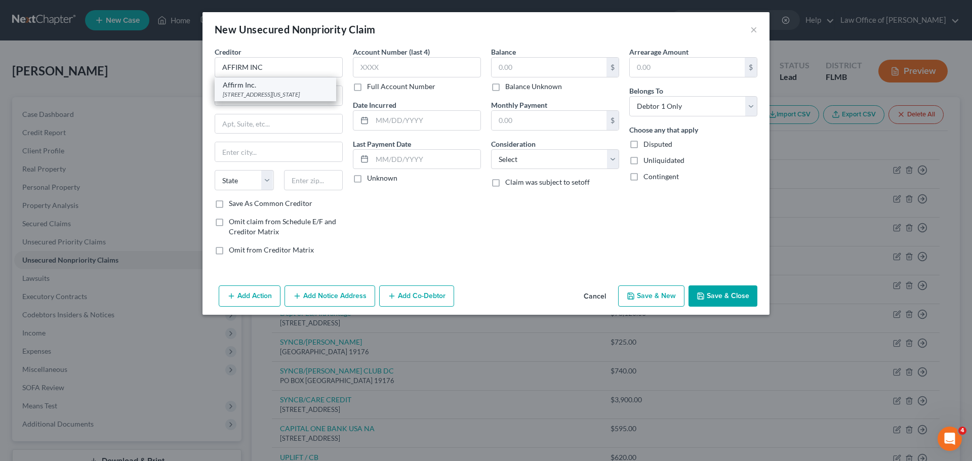
click at [289, 95] on div "650 California St Fl 12, San Francisco, CA 94108" at bounding box center [275, 94] width 105 height 9
type input "Affirm Inc."
type input "650 California St"
type input "Fl 12"
type input "San Francisco"
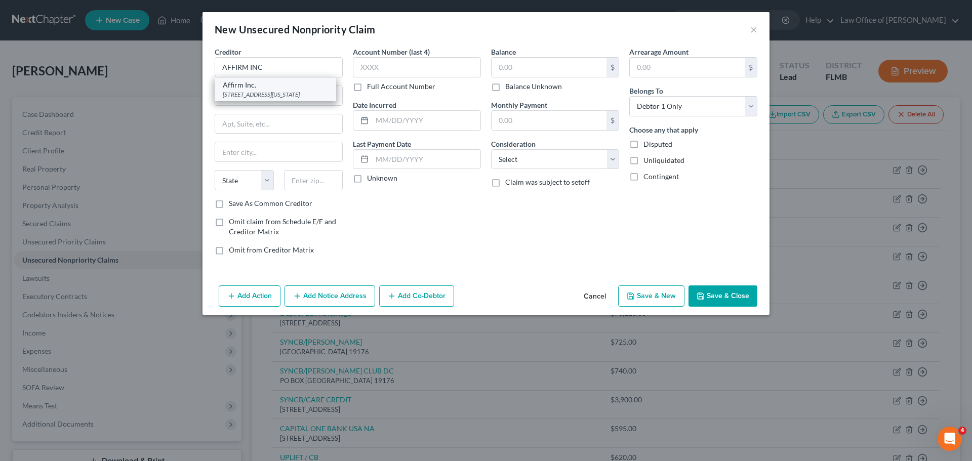
select select "4"
type input "94108"
click at [532, 69] on input "text" at bounding box center [548, 67] width 115 height 19
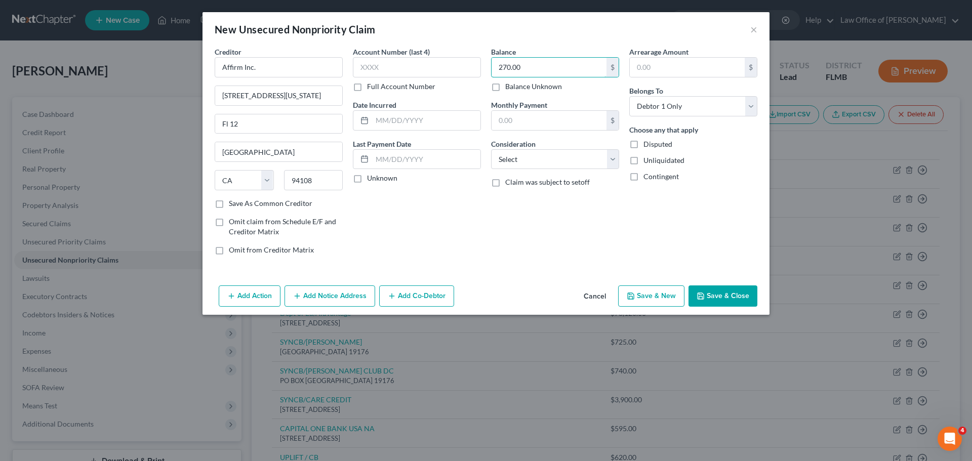
type input "270.00"
click at [491, 213] on div "Balance 270.00 $ Balance Unknown Balance Undetermined 270.00 $ Balance Unknown …" at bounding box center [555, 155] width 138 height 217
click at [656, 295] on button "Save & New" at bounding box center [651, 295] width 66 height 21
select select "0"
type input "0.00"
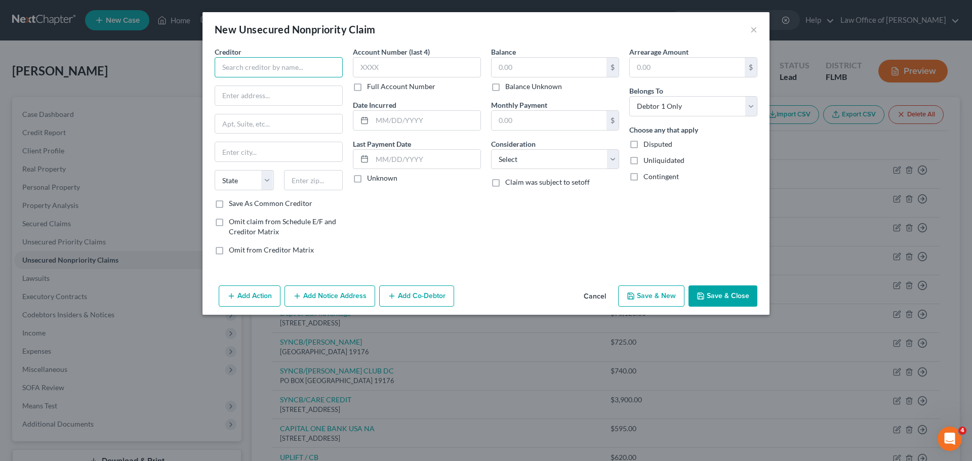
drag, startPoint x: 268, startPoint y: 67, endPoint x: 250, endPoint y: 65, distance: 18.8
click at [268, 67] on input "text" at bounding box center [279, 67] width 128 height 20
paste input "AFFIRM INC"
click at [297, 98] on div "650 California St Fl 12, San Francisco, CA 94108" at bounding box center [275, 94] width 105 height 9
type input "Affirm Inc."
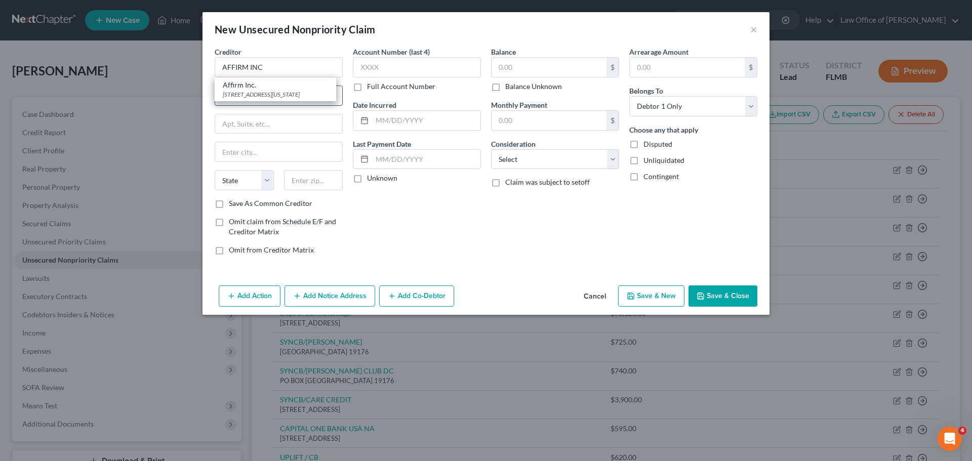
type input "650 California St"
type input "Fl 12"
type input "San Francisco"
select select "4"
type input "94108"
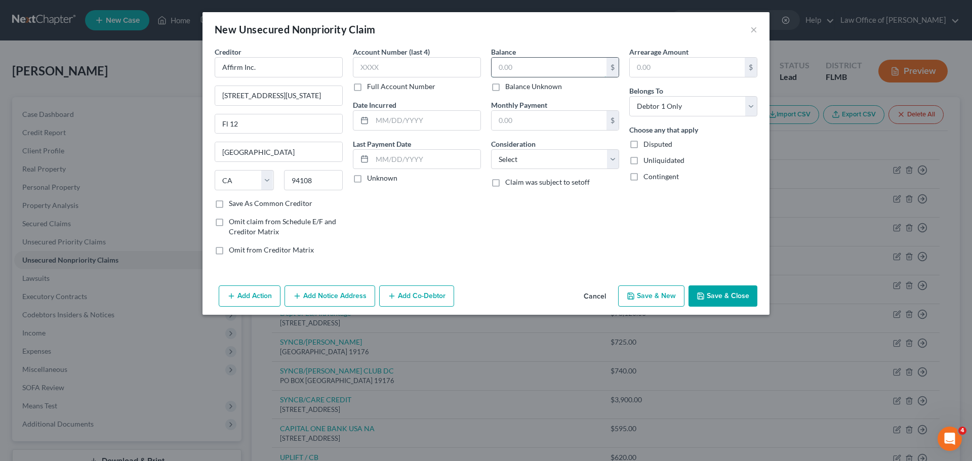
click at [504, 68] on input "text" at bounding box center [548, 67] width 115 height 19
type input "105.00"
click at [662, 295] on button "Save & New" at bounding box center [651, 295] width 66 height 21
select select "0"
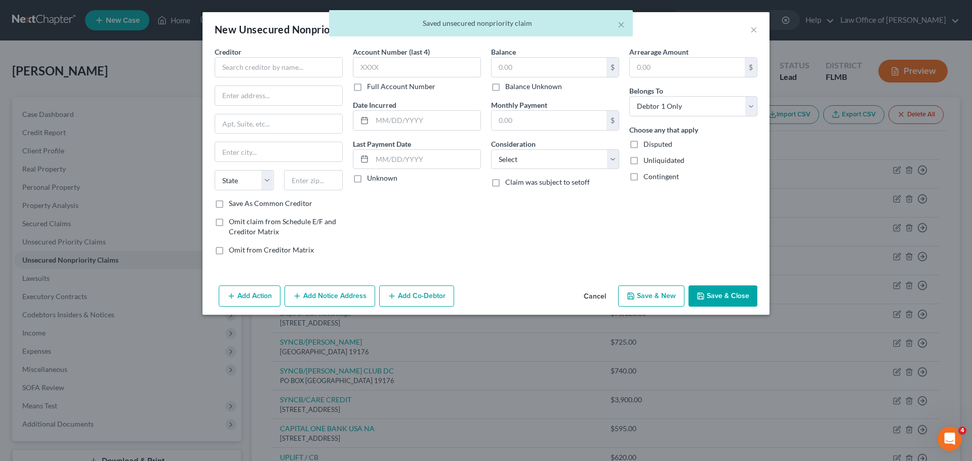
type input "0.00"
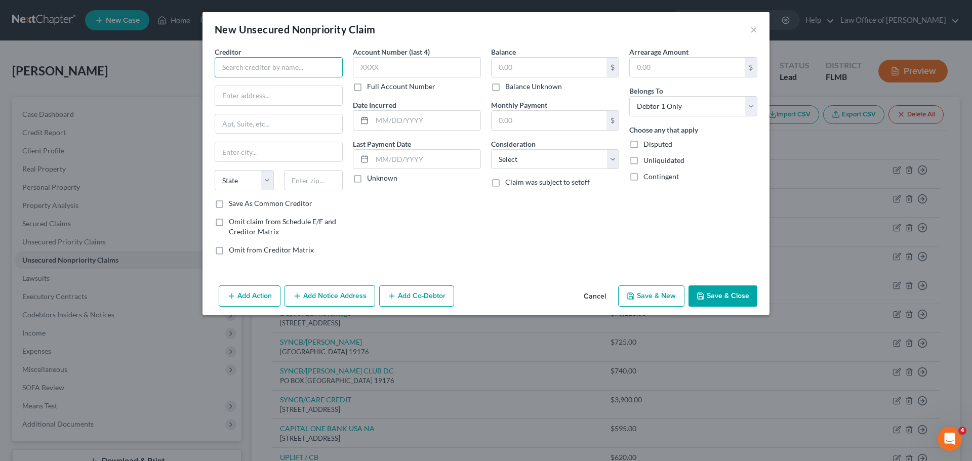
click at [274, 66] on input "text" at bounding box center [279, 67] width 128 height 20
paste input "AFFIRM INC"
click at [291, 99] on div "650 California St Fl 12, San Francisco, CA 94108" at bounding box center [275, 94] width 105 height 9
type input "Affirm Inc."
type input "650 California St"
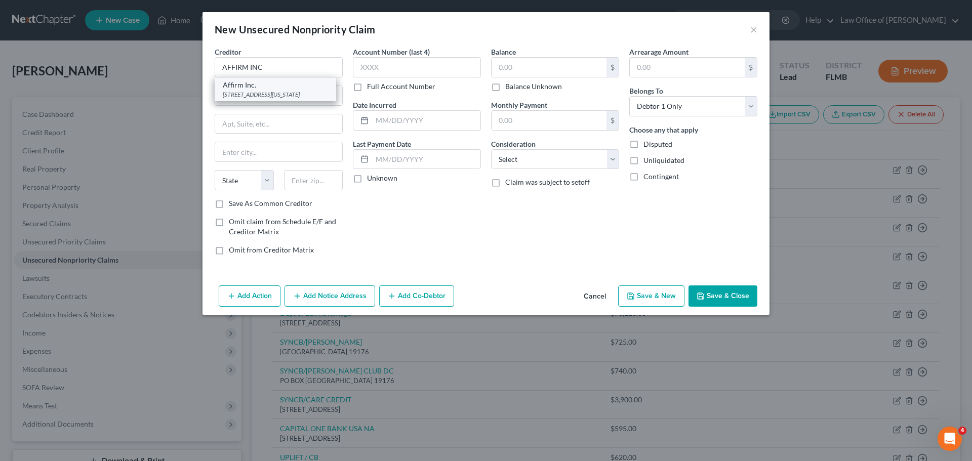
type input "Fl 12"
type input "San Francisco"
select select "4"
type input "94108"
click at [537, 66] on input "text" at bounding box center [548, 67] width 115 height 19
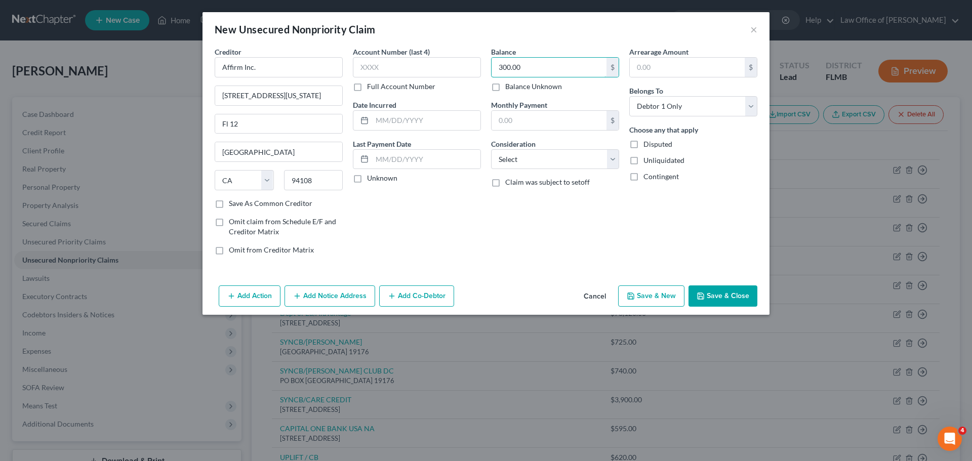
type input "300.00"
click at [519, 233] on div "Balance 300.00 $ Balance Unknown Balance Undetermined 300.00 $ Balance Unknown …" at bounding box center [555, 155] width 138 height 217
click at [706, 292] on button "Save & Close" at bounding box center [722, 295] width 69 height 21
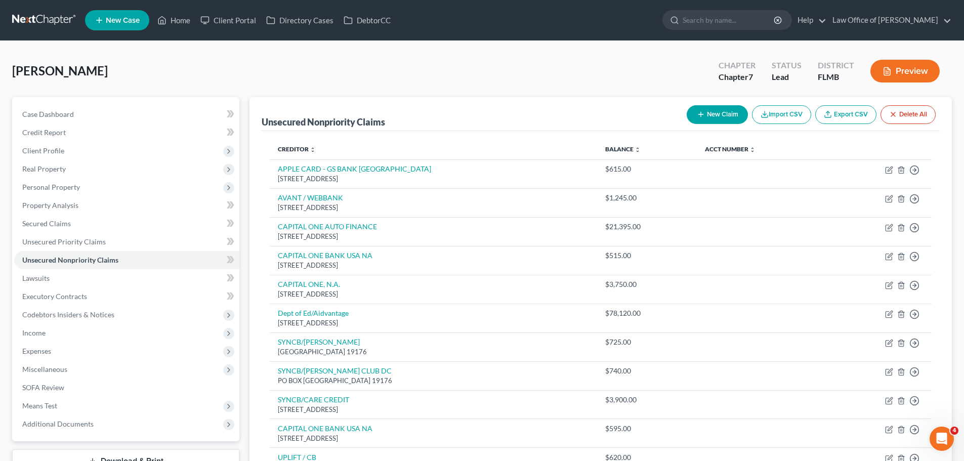
click at [724, 112] on button "New Claim" at bounding box center [717, 114] width 61 height 19
select select "0"
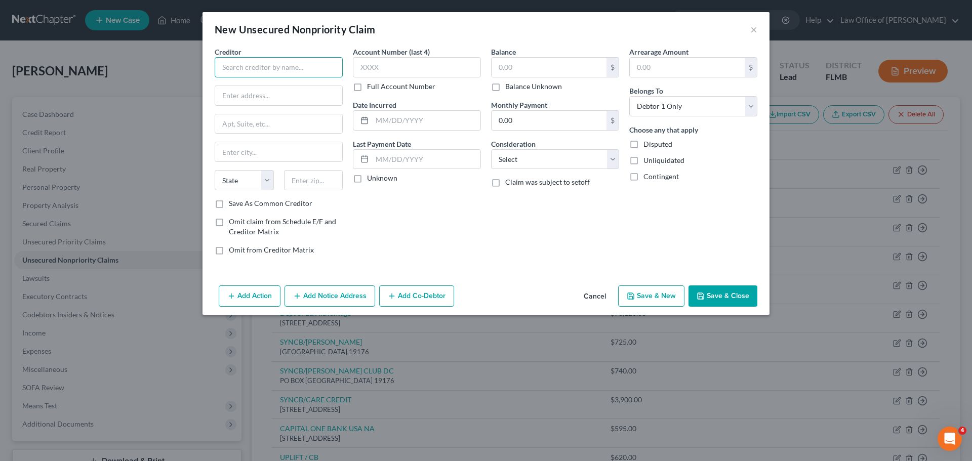
click at [307, 62] on input "text" at bounding box center [279, 67] width 128 height 20
paste input "CAPITAL ONE"
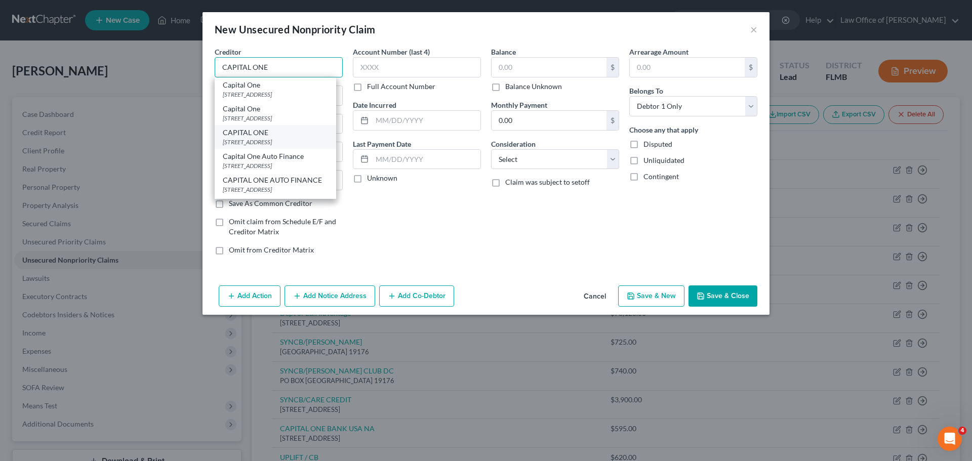
type input "CAPITAL ONE"
click at [326, 131] on div "CAPITAL ONE" at bounding box center [275, 133] width 105 height 10
type input "P O Box 31293"
type input "Salt Lake City"
select select "46"
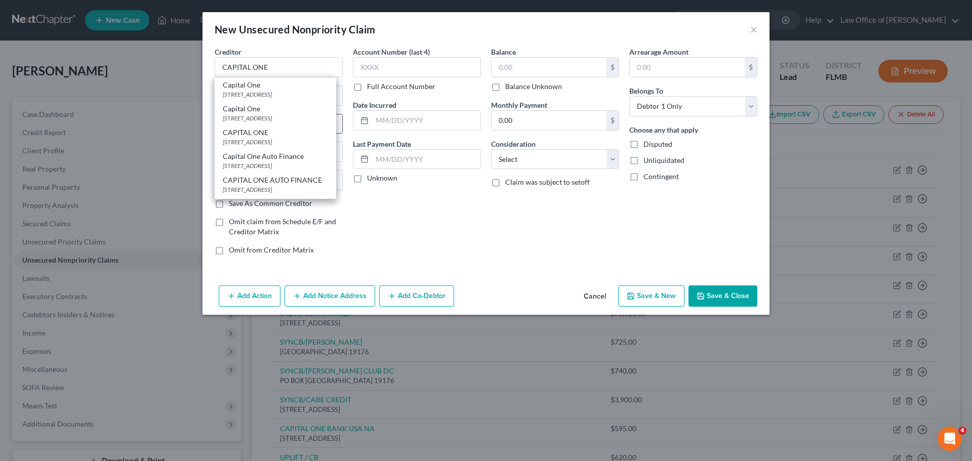
type input "84131"
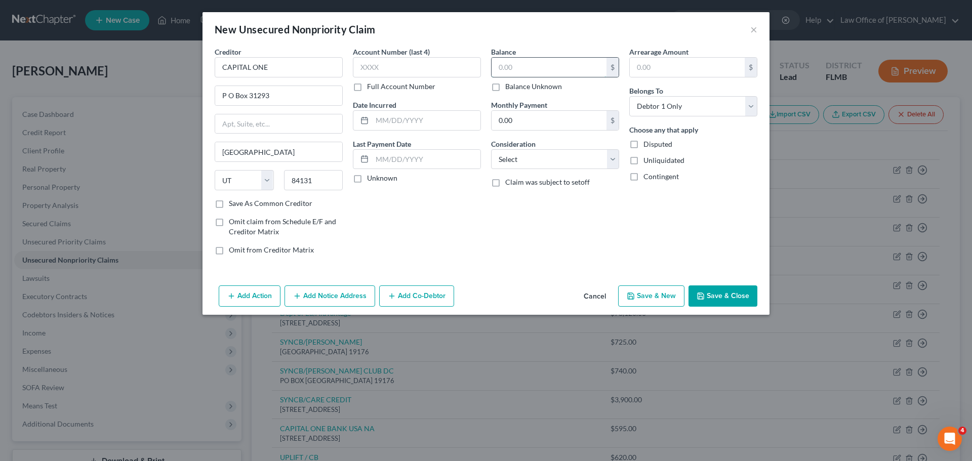
click at [497, 65] on input "text" at bounding box center [548, 67] width 115 height 19
click at [525, 64] on input "text" at bounding box center [548, 67] width 115 height 19
type input "595.00"
click at [494, 259] on div "Balance 595.00 $ Balance Unknown Balance Undetermined 595.00 $ Balance Unknown …" at bounding box center [555, 155] width 138 height 217
click at [649, 294] on button "Save & New" at bounding box center [651, 295] width 66 height 21
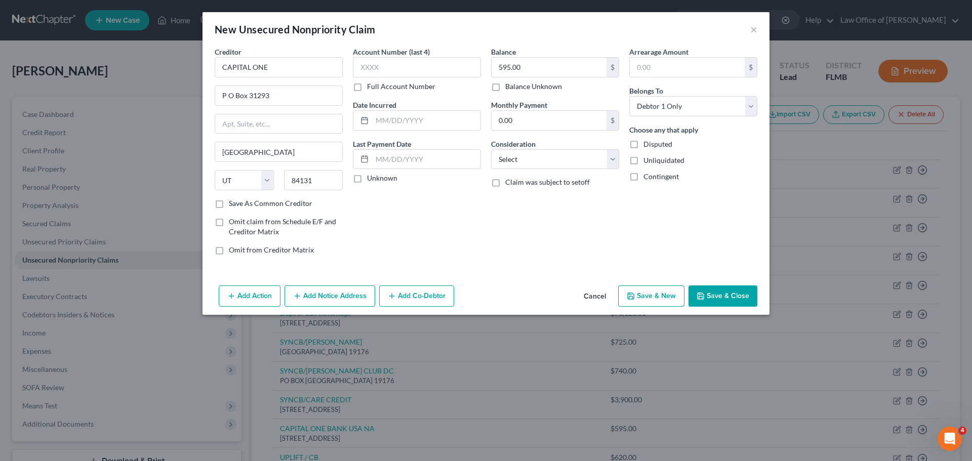
select select "0"
click at [755, 29] on button "×" at bounding box center [753, 29] width 7 height 12
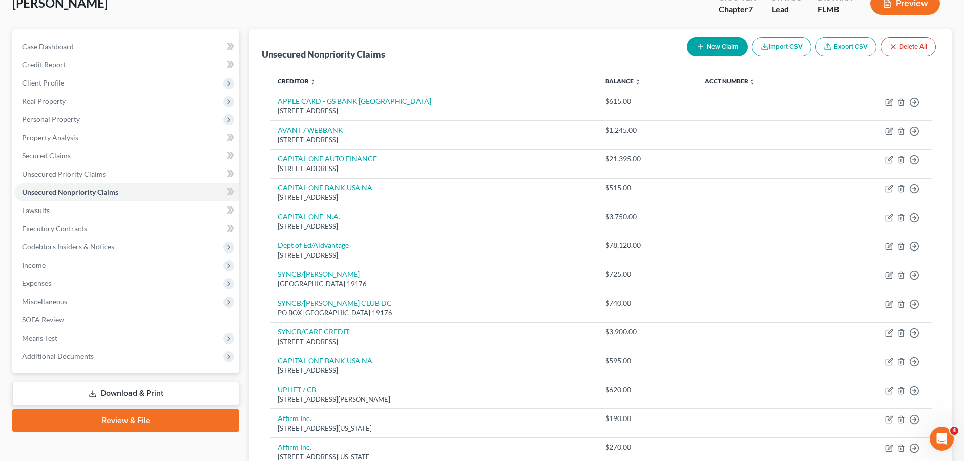
scroll to position [67, 0]
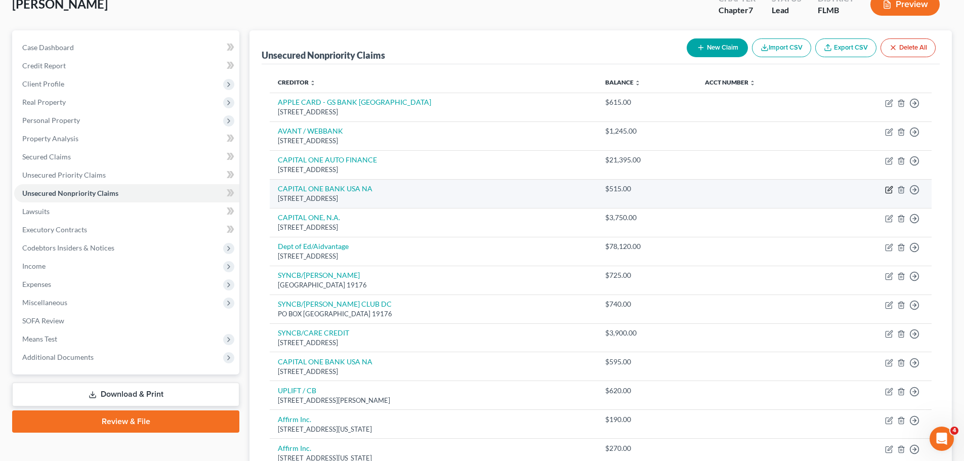
click at [891, 189] on icon "button" at bounding box center [890, 188] width 5 height 5
select select "46"
select select "0"
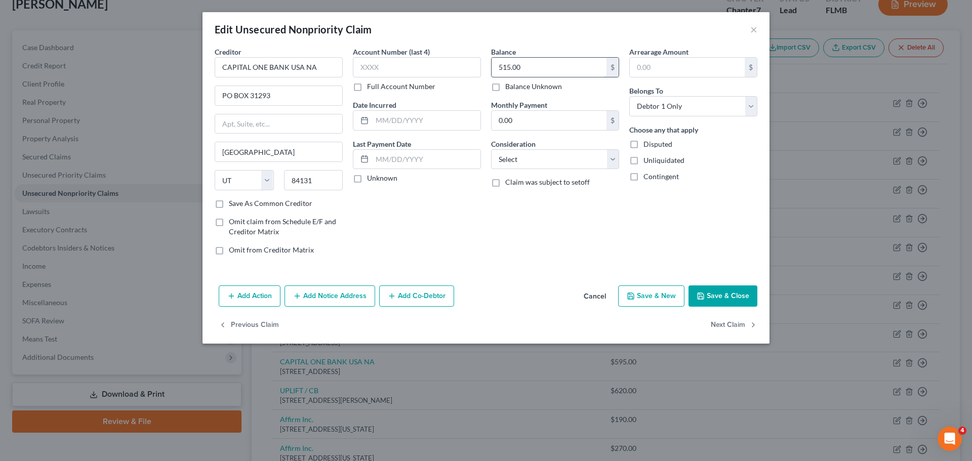
click at [535, 68] on input "515.00" at bounding box center [548, 67] width 115 height 19
type input "595.00"
click at [728, 296] on button "Save & Close" at bounding box center [722, 295] width 69 height 21
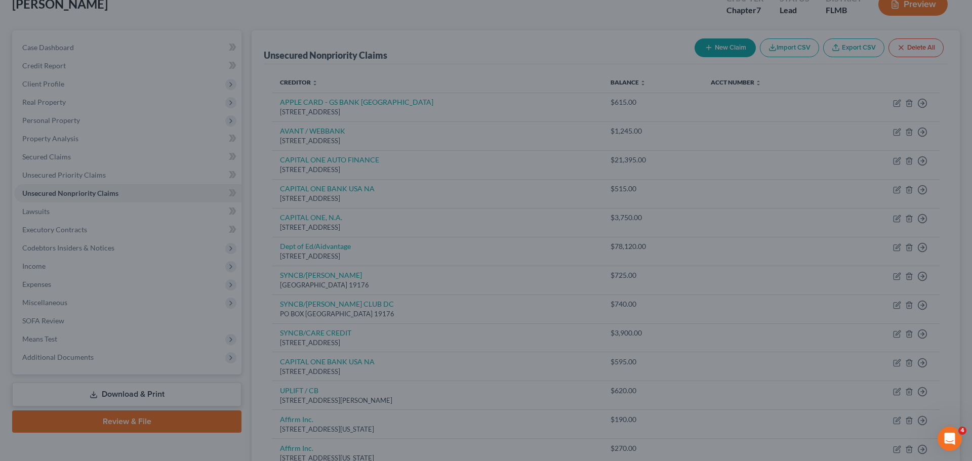
type input "0"
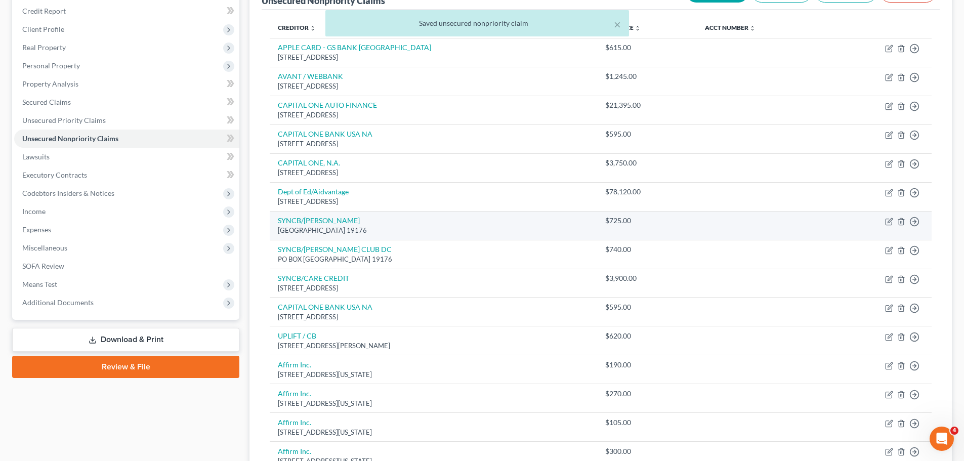
scroll to position [117, 0]
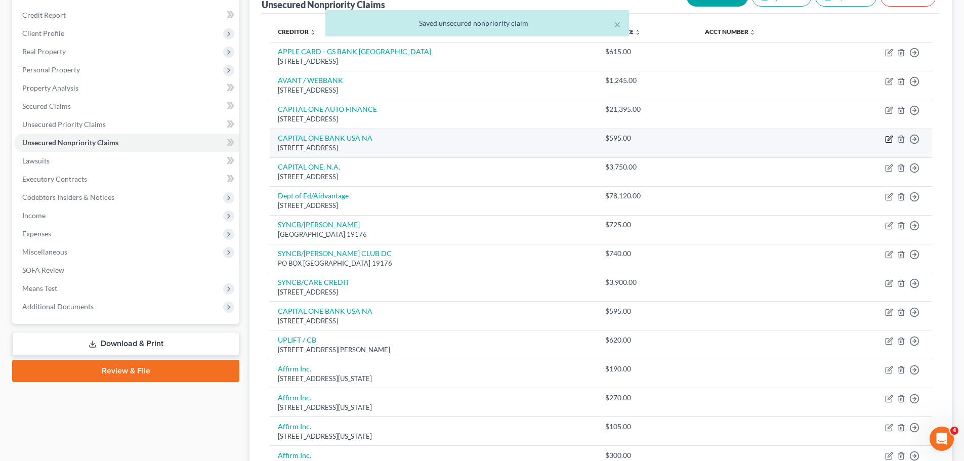
click at [892, 137] on icon "button" at bounding box center [890, 138] width 5 height 5
select select "46"
select select "0"
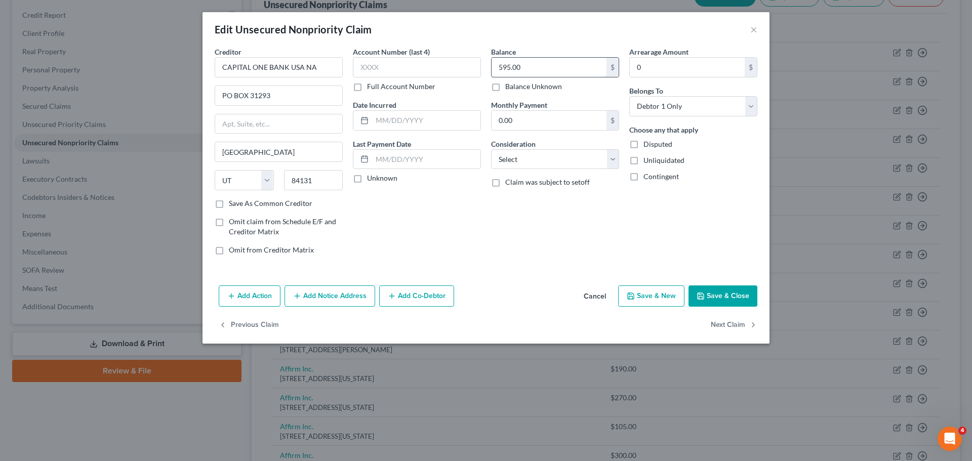
click at [553, 69] on input "595.00" at bounding box center [548, 67] width 115 height 19
type input "515.00"
click at [709, 288] on button "Save & Close" at bounding box center [722, 295] width 69 height 21
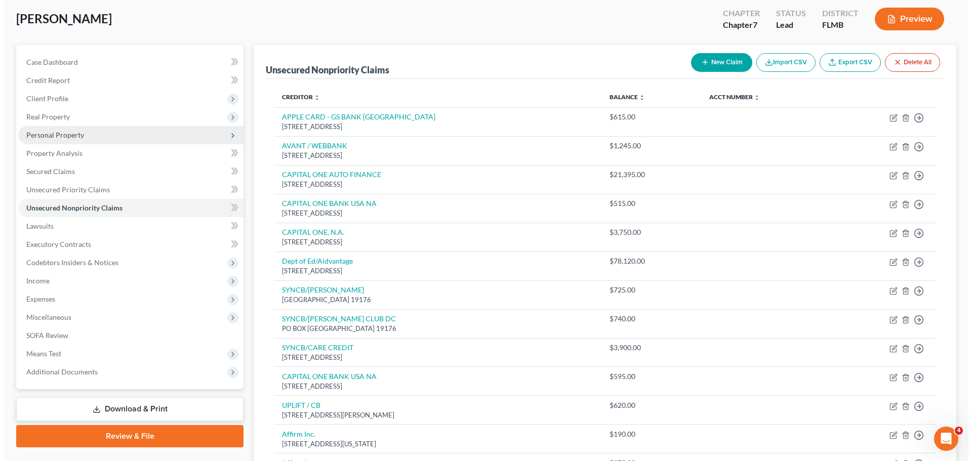
scroll to position [0, 0]
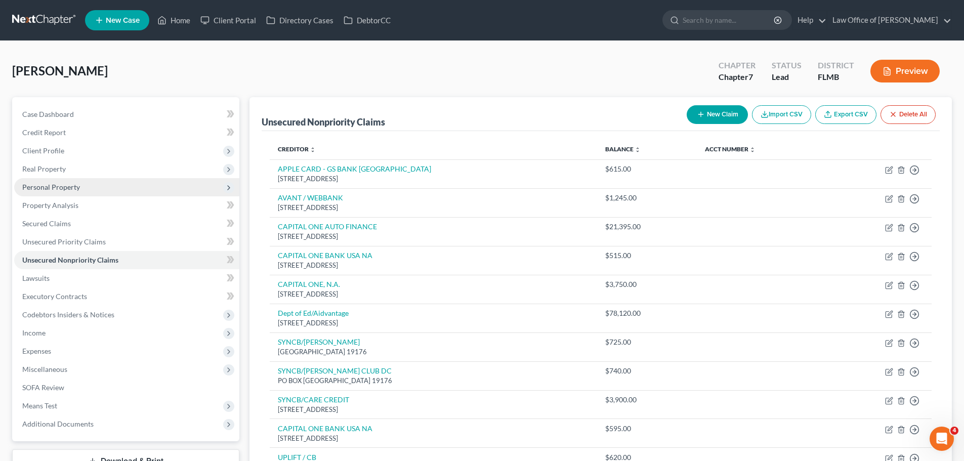
click at [109, 188] on span "Personal Property" at bounding box center [126, 187] width 225 height 18
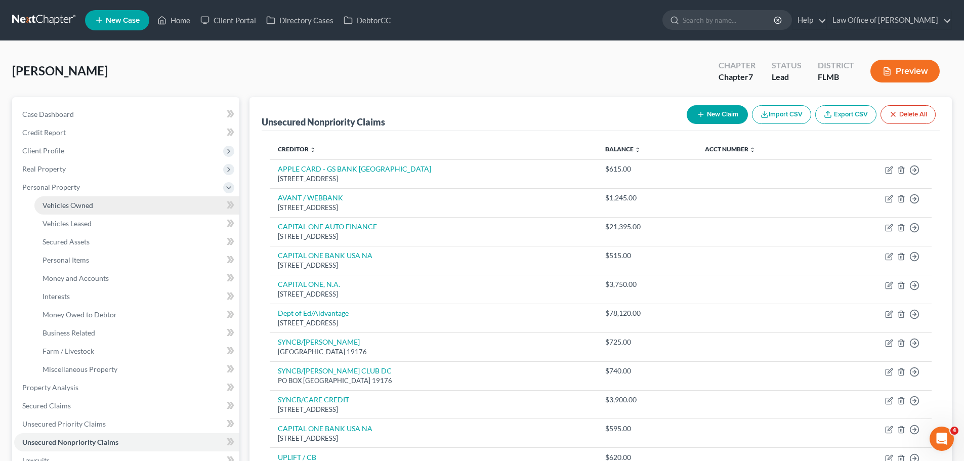
click at [109, 204] on link "Vehicles Owned" at bounding box center [136, 205] width 205 height 18
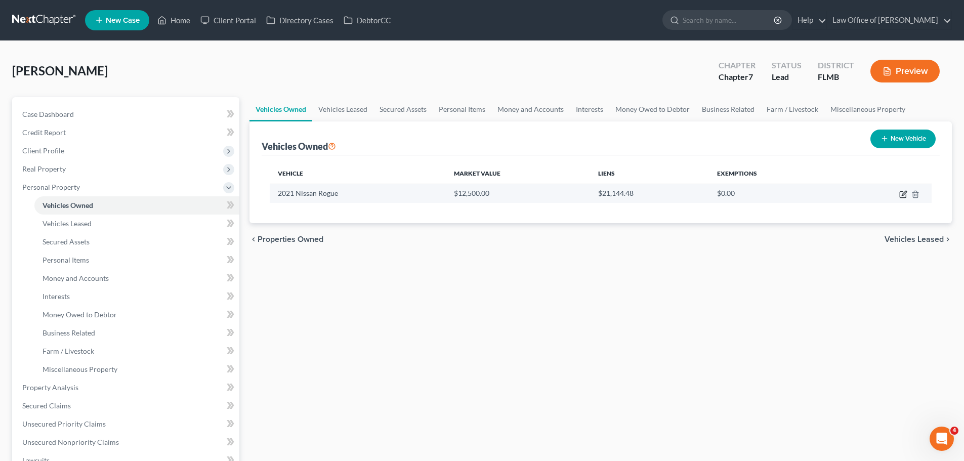
click at [904, 191] on icon "button" at bounding box center [903, 194] width 8 height 8
select select "0"
select select "5"
select select "2"
select select "0"
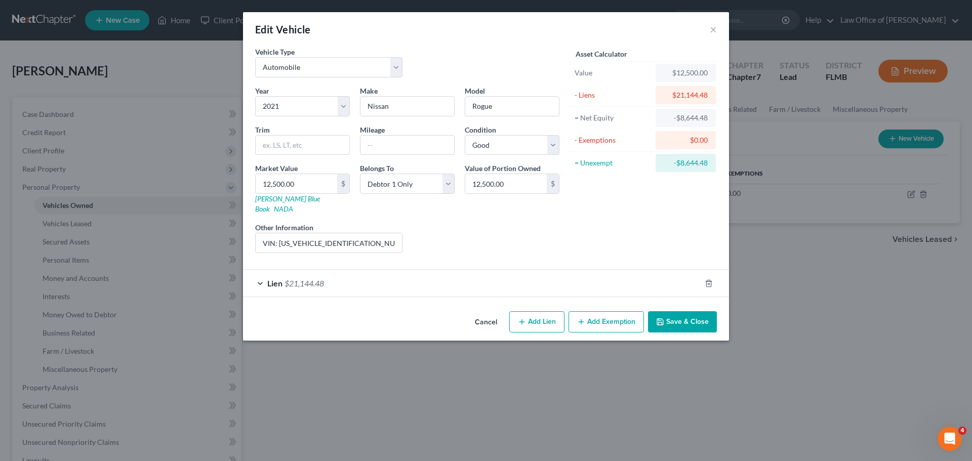
click at [400, 270] on div "Lien $21,144.48" at bounding box center [472, 283] width 458 height 27
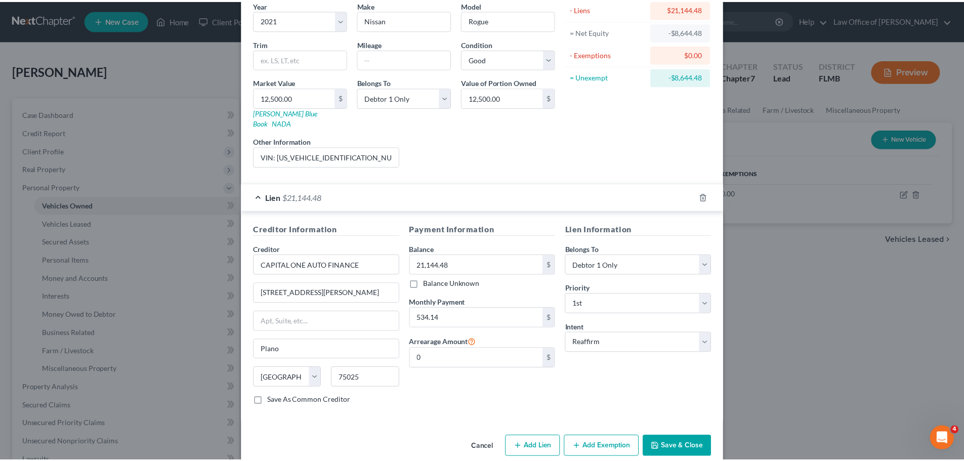
scroll to position [93, 0]
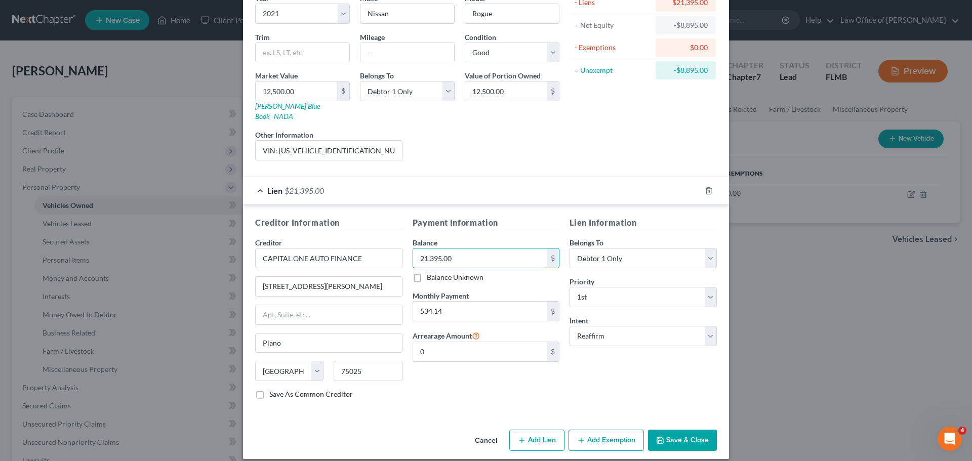
type input "21,395.00"
click at [689, 434] on button "Save & Close" at bounding box center [682, 440] width 69 height 21
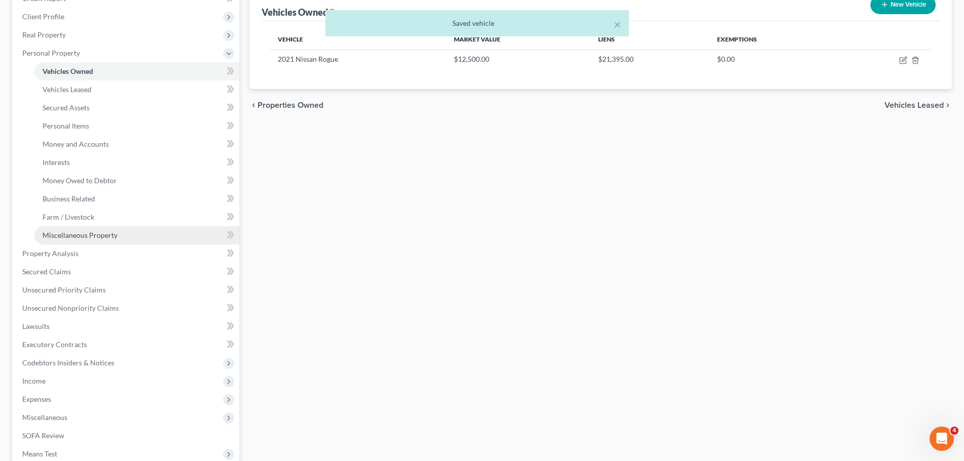
scroll to position [152, 0]
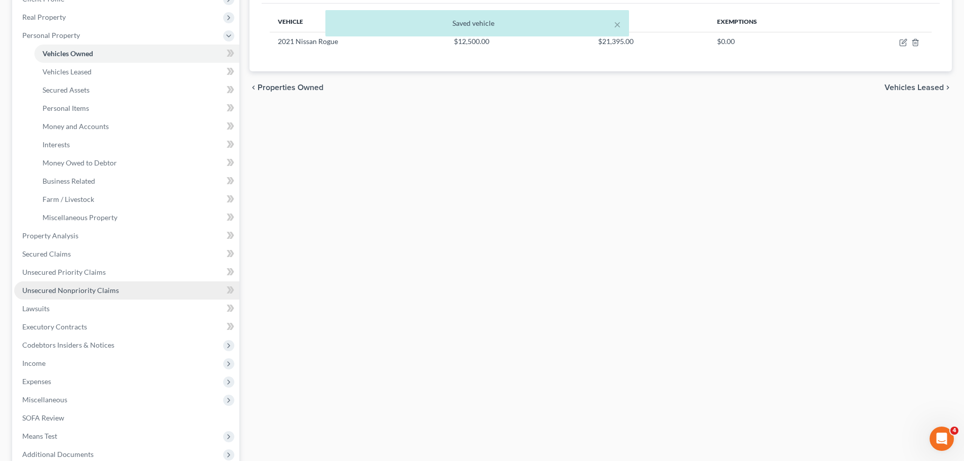
click at [100, 285] on link "Unsecured Nonpriority Claims" at bounding box center [126, 290] width 225 height 18
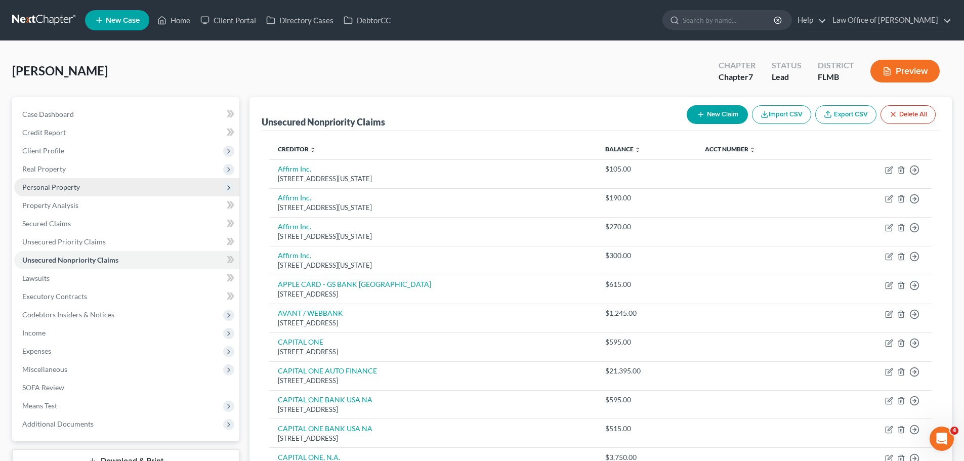
click at [74, 191] on span "Personal Property" at bounding box center [51, 187] width 58 height 9
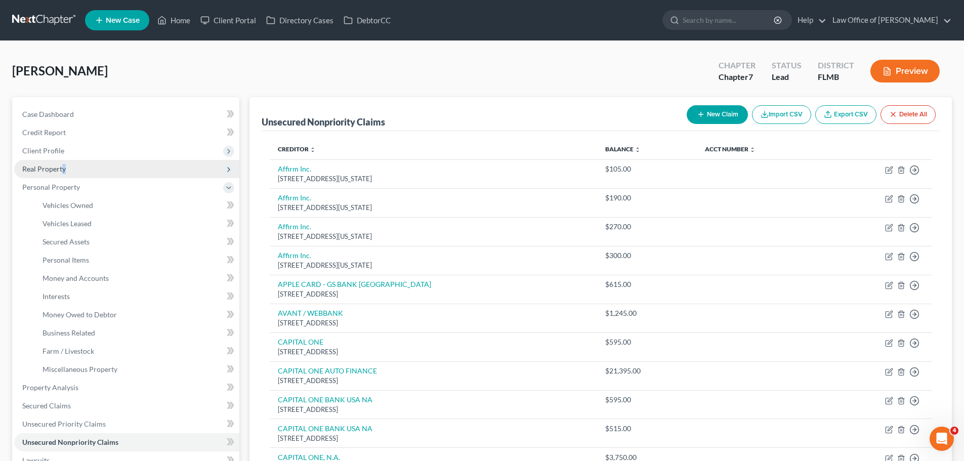
click at [65, 171] on span "Real Property" at bounding box center [44, 169] width 44 height 9
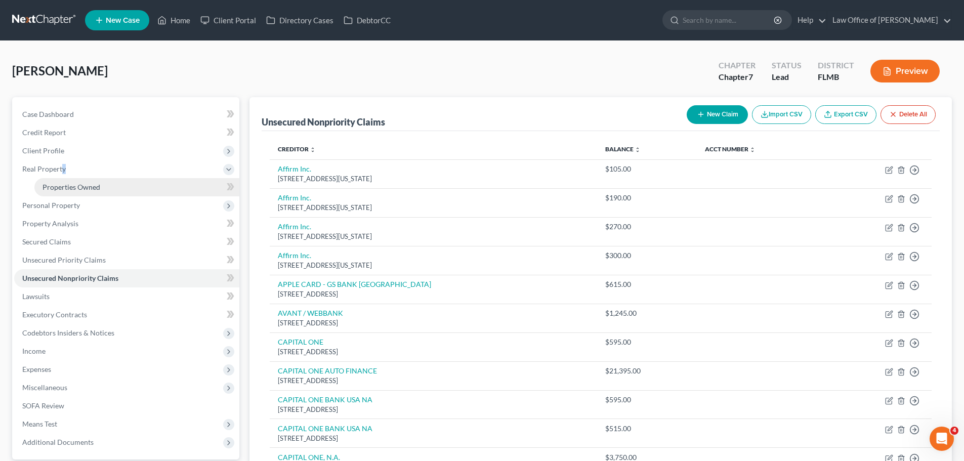
click at [92, 189] on span "Properties Owned" at bounding box center [72, 187] width 58 height 9
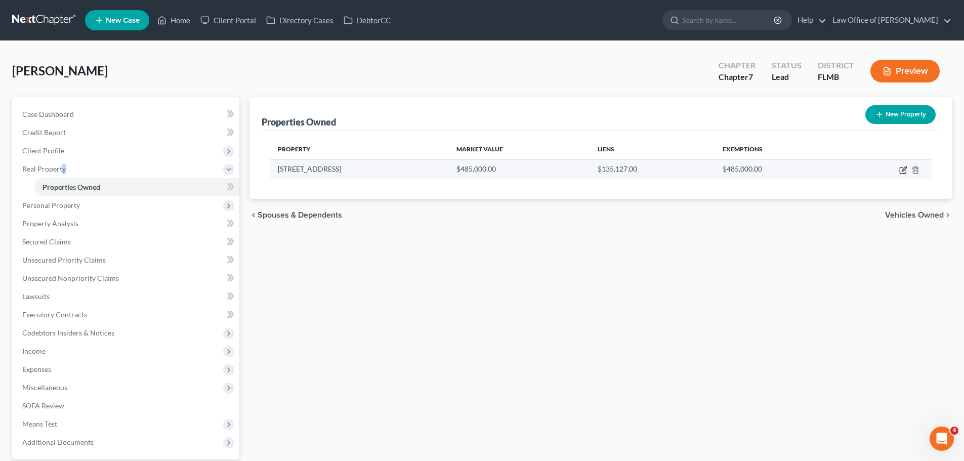
click at [906, 174] on icon "button" at bounding box center [903, 171] width 6 height 6
select select "9"
select select "0"
select select "9"
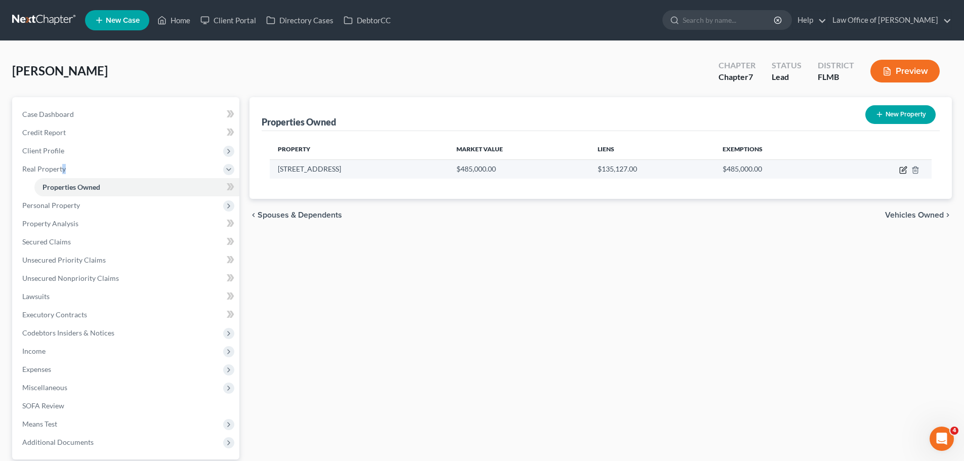
select select "0"
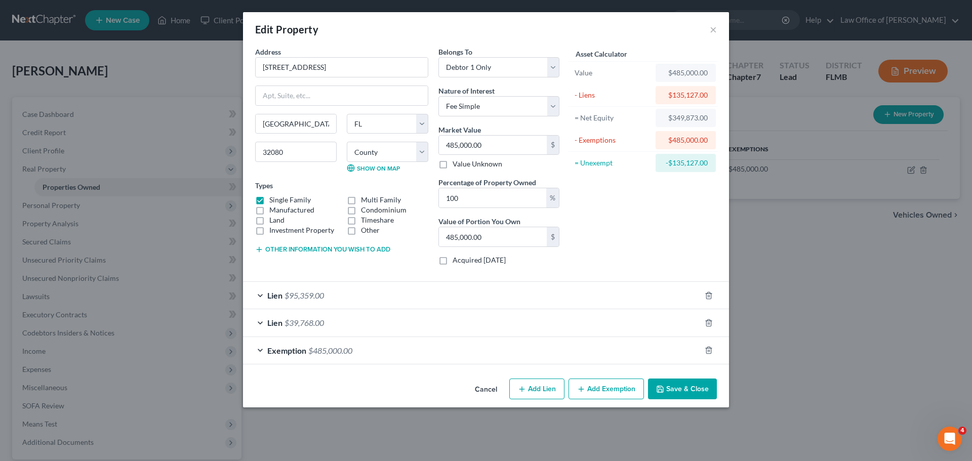
click at [457, 331] on div "Lien $39,768.00" at bounding box center [472, 322] width 458 height 27
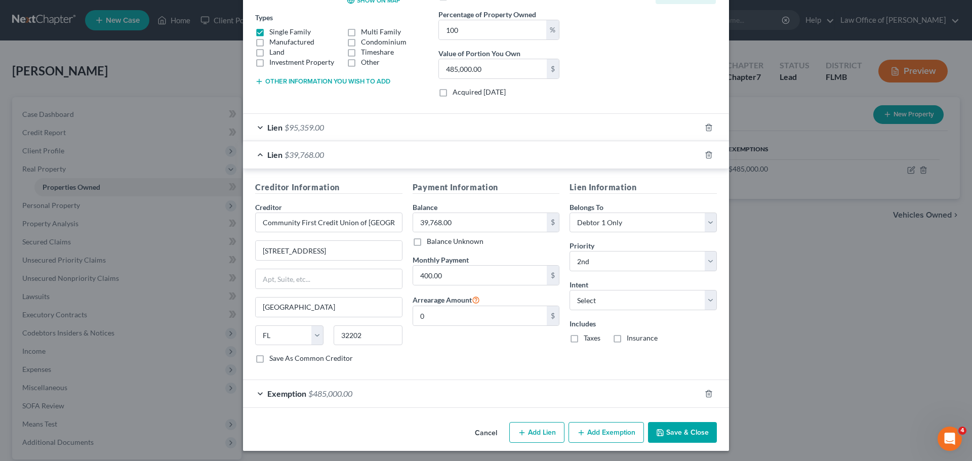
scroll to position [170, 0]
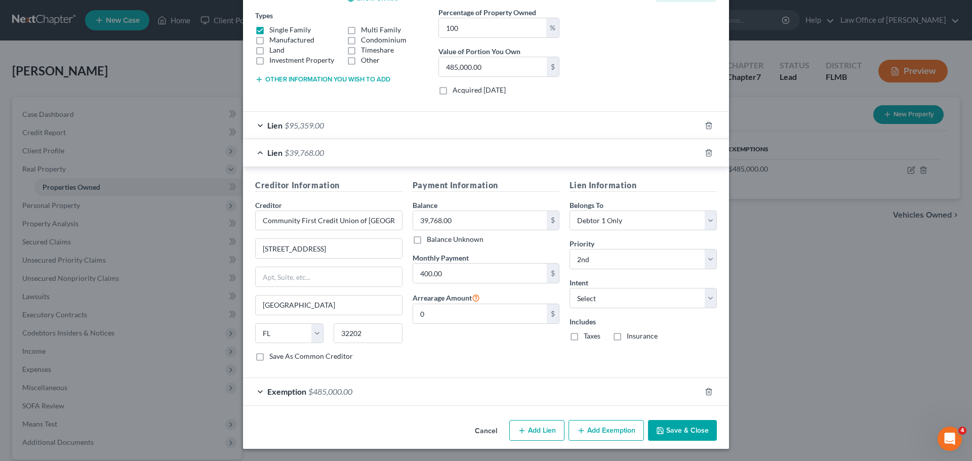
click at [380, 127] on div "Lien $95,359.00" at bounding box center [472, 125] width 458 height 27
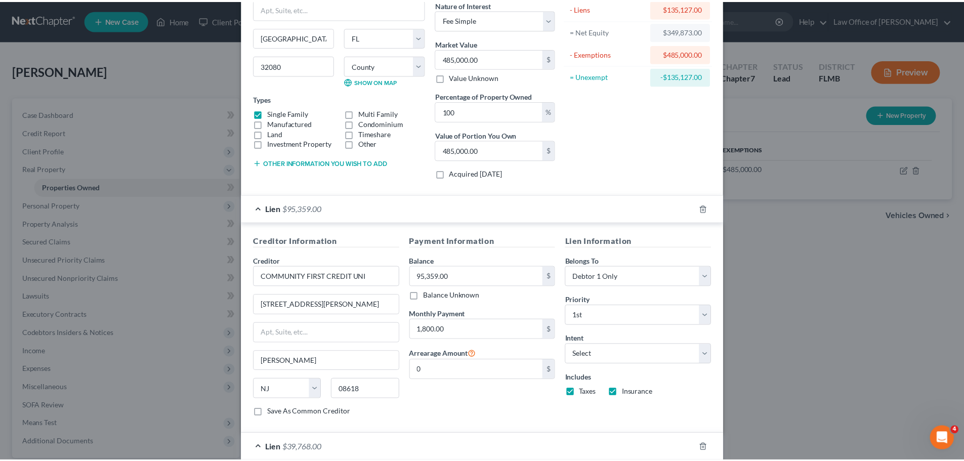
scroll to position [0, 0]
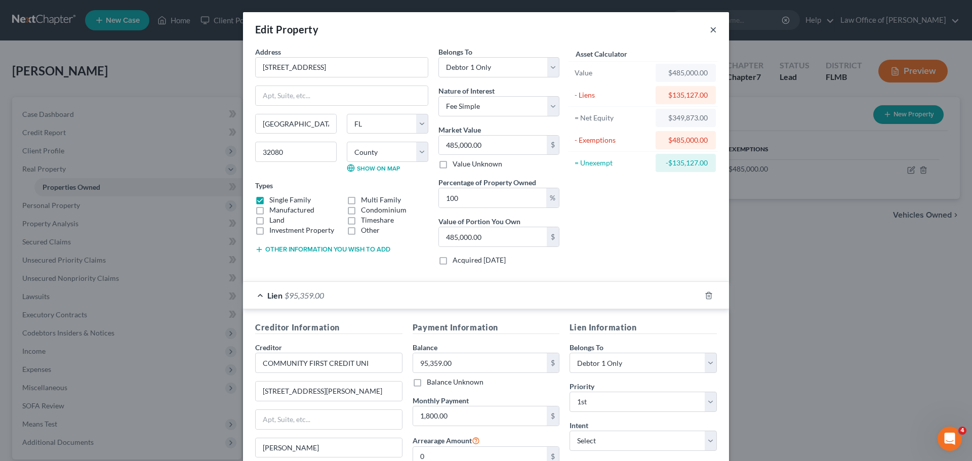
click at [711, 35] on button "×" at bounding box center [713, 29] width 7 height 12
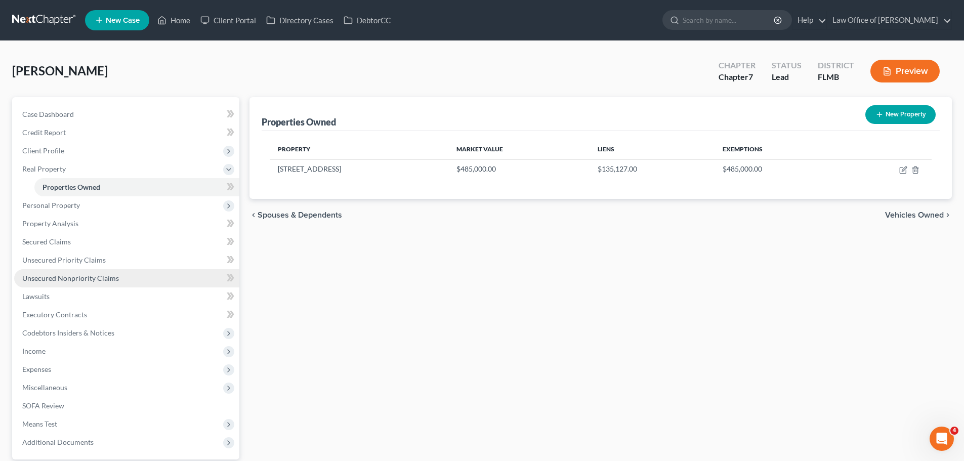
click at [101, 273] on link "Unsecured Nonpriority Claims" at bounding box center [126, 278] width 225 height 18
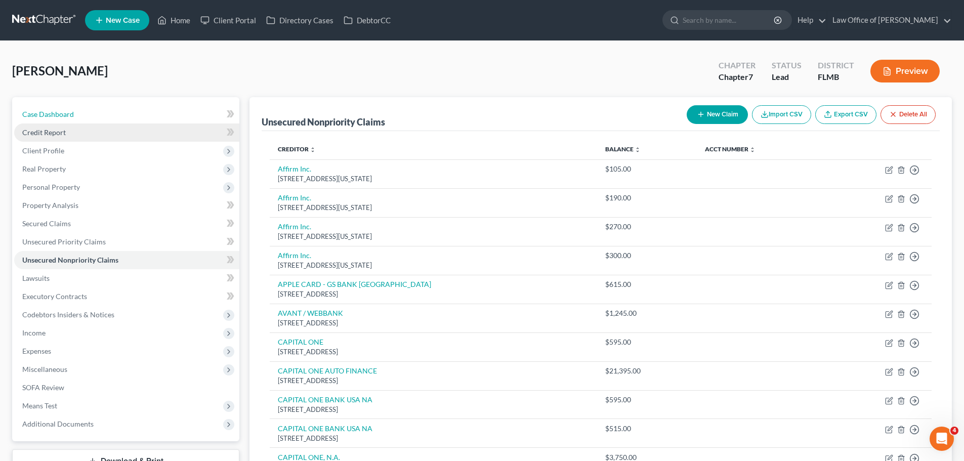
drag, startPoint x: 46, startPoint y: 118, endPoint x: 70, endPoint y: 133, distance: 28.6
click at [46, 118] on link "Case Dashboard" at bounding box center [126, 114] width 225 height 18
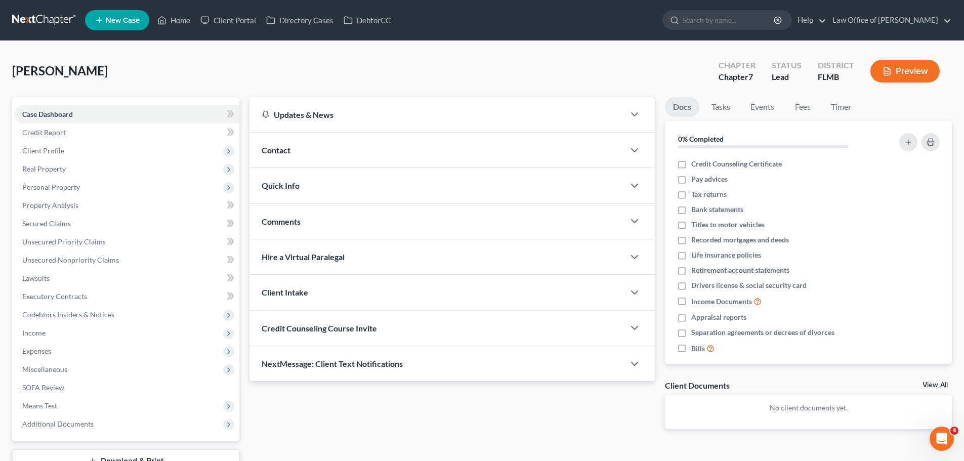
click at [318, 149] on div "Contact" at bounding box center [437, 150] width 375 height 35
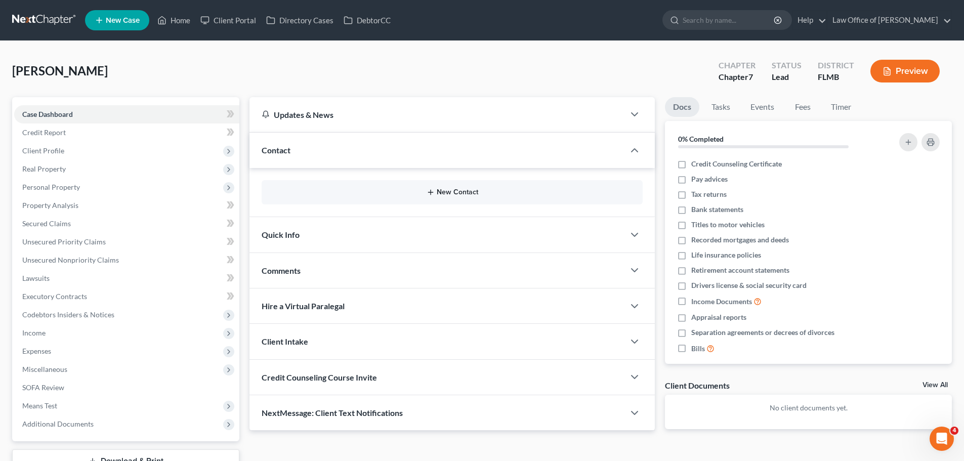
click at [468, 195] on button "New Contact" at bounding box center [452, 192] width 365 height 8
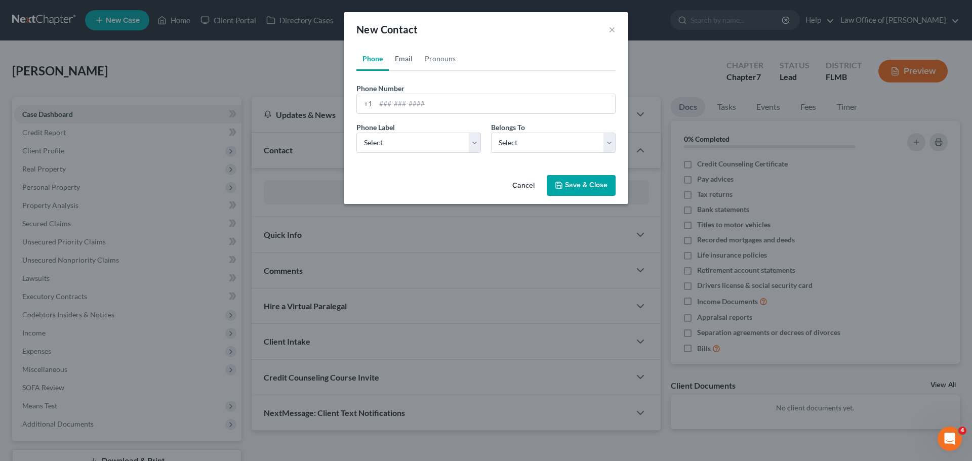
click at [407, 62] on link "Email" at bounding box center [404, 59] width 30 height 24
click at [415, 108] on input "email" at bounding box center [495, 103] width 239 height 19
paste input "alisong720@gmail.com"
type input "alisong720@gmail.com"
drag, startPoint x: 412, startPoint y: 145, endPoint x: 414, endPoint y: 149, distance: 5.2
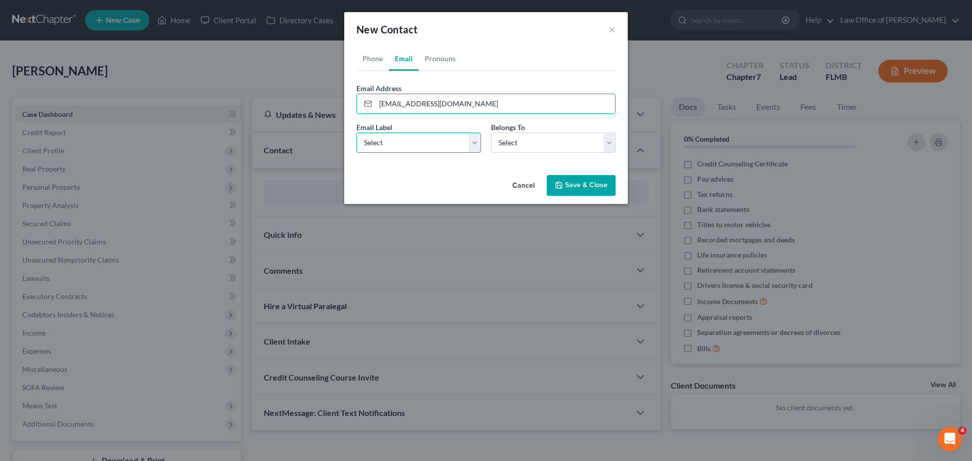
click at [412, 145] on select "Select Home Work Other" at bounding box center [418, 143] width 125 height 20
select select "0"
click at [356, 133] on select "Select Home Work Other" at bounding box center [418, 143] width 125 height 20
click at [510, 147] on select "Select Client Other" at bounding box center [553, 143] width 125 height 20
select select "0"
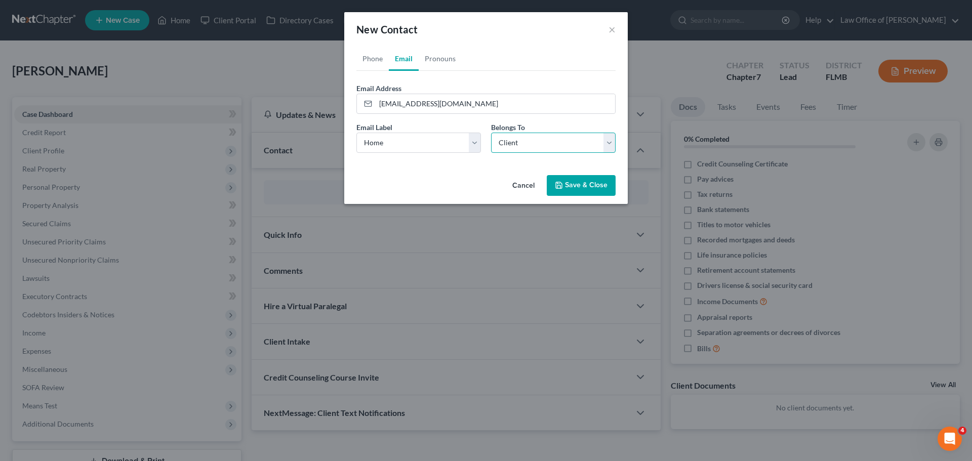
click at [491, 133] on select "Select Client Other" at bounding box center [553, 143] width 125 height 20
select select "0"
click at [369, 57] on link "Phone" at bounding box center [372, 59] width 32 height 24
click at [380, 112] on input "tel" at bounding box center [495, 103] width 239 height 19
paste input "(904) 808-3533"
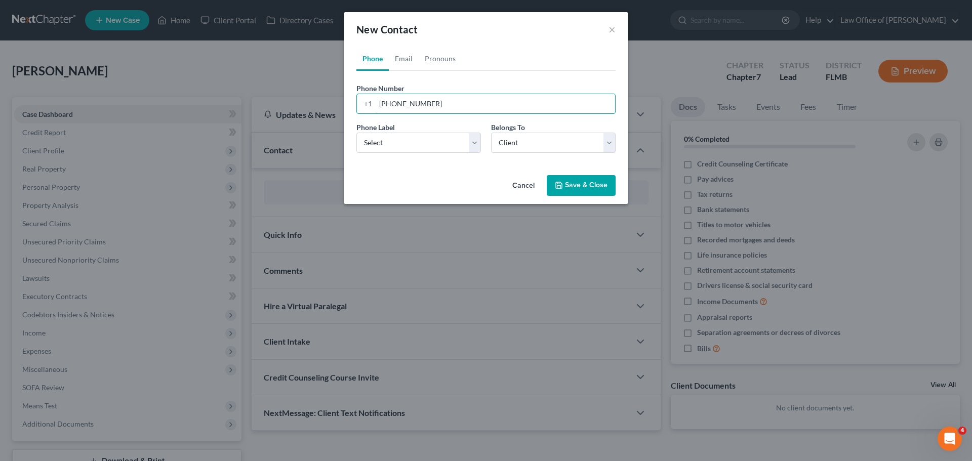
type input "(904) 808-3533"
click at [585, 189] on button "Save & Close" at bounding box center [581, 185] width 69 height 21
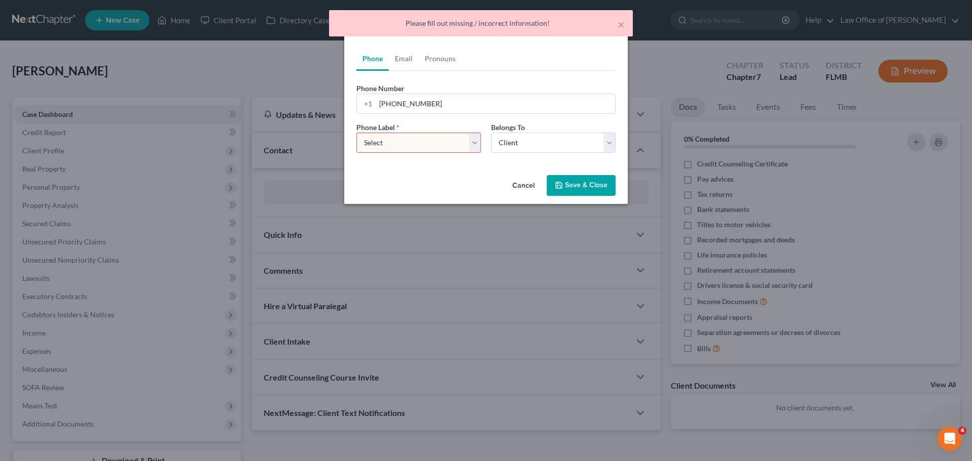
drag, startPoint x: 406, startPoint y: 136, endPoint x: 408, endPoint y: 146, distance: 10.3
click at [406, 136] on select "Select Mobile Home Work Other" at bounding box center [418, 143] width 125 height 20
click at [356, 133] on select "Select Mobile Home Work Other" at bounding box center [418, 143] width 125 height 20
click at [407, 135] on select "Select Mobile Home Work Other" at bounding box center [418, 143] width 125 height 20
select select "0"
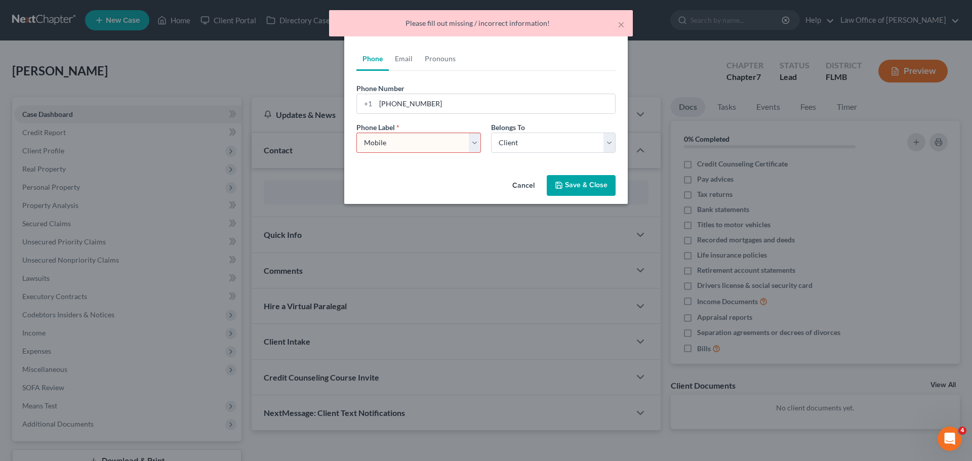
click at [356, 133] on select "Select Mobile Home Work Other" at bounding box center [418, 143] width 125 height 20
click at [580, 186] on button "Save & Close" at bounding box center [581, 185] width 69 height 21
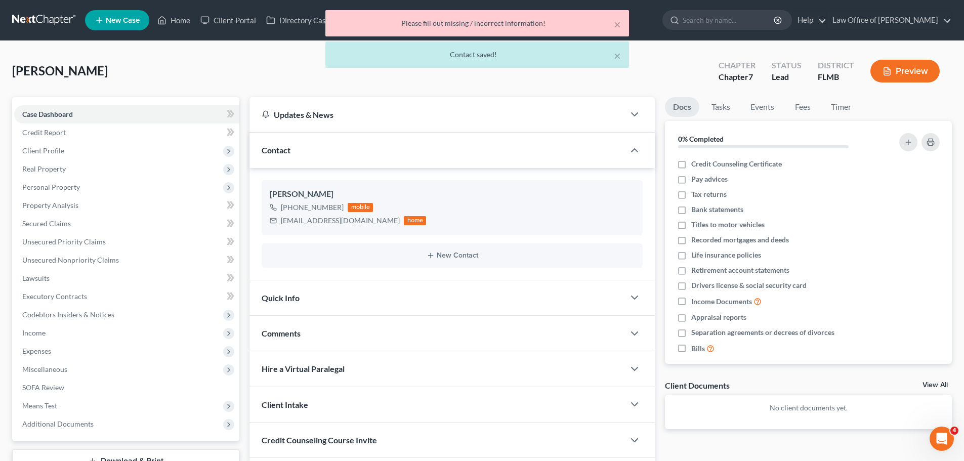
click at [613, 55] on div "Griffin, Alison Upgraded Chapter Chapter 7 Status Lead District FLMB Preview" at bounding box center [482, 75] width 940 height 44
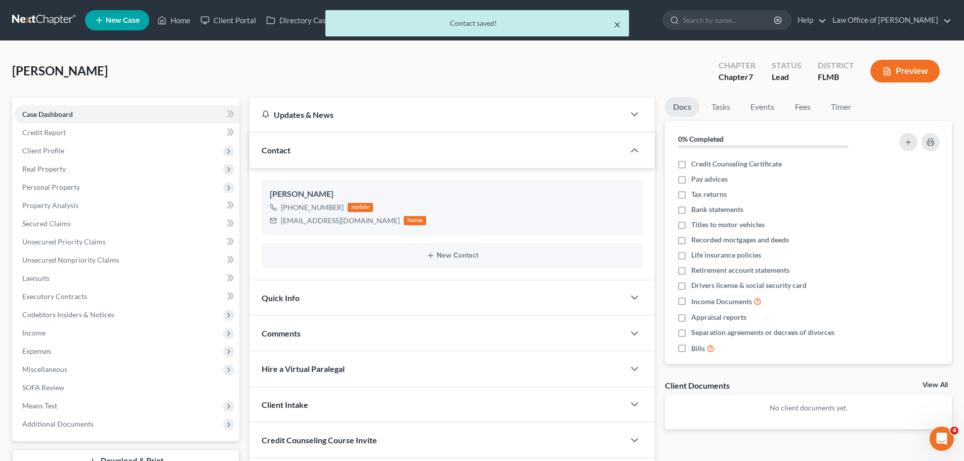
click at [618, 24] on button "×" at bounding box center [617, 24] width 7 height 12
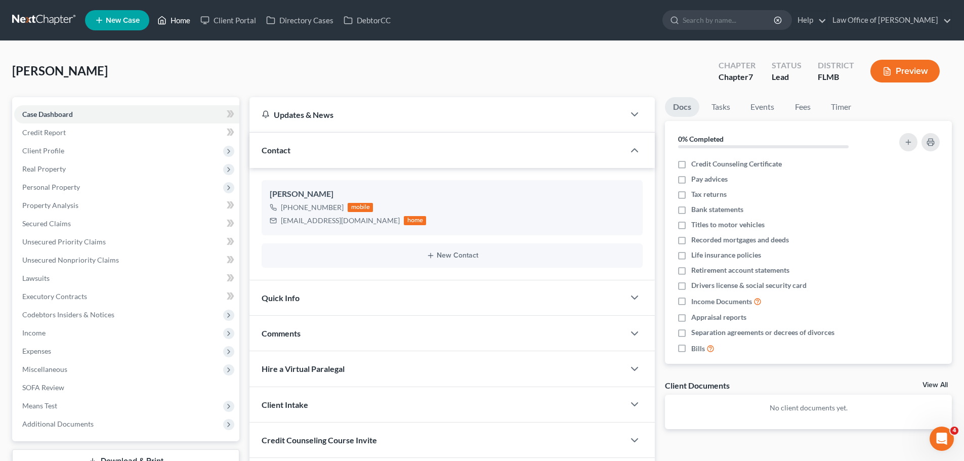
click at [161, 21] on icon at bounding box center [161, 20] width 9 height 12
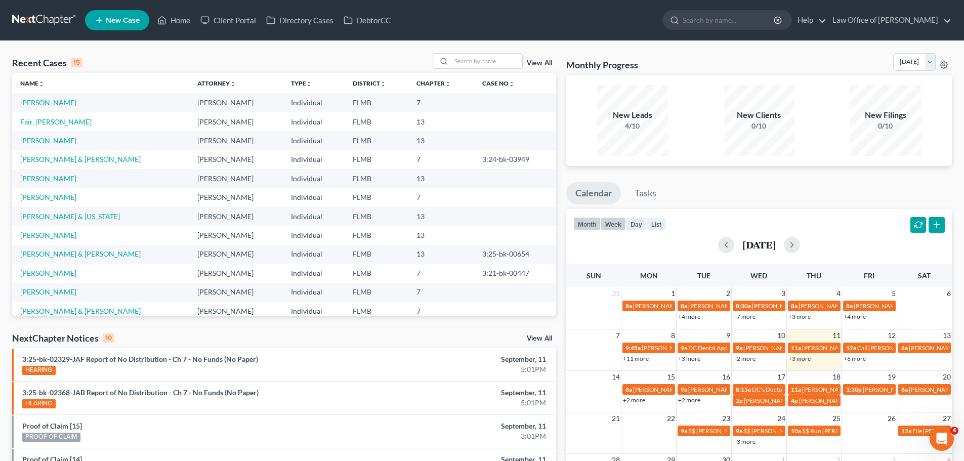
click at [622, 227] on button "week" at bounding box center [613, 224] width 25 height 14
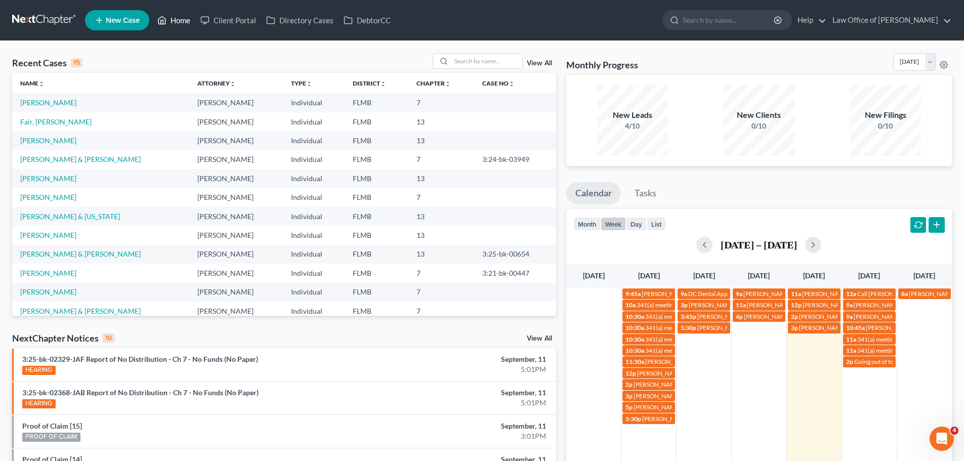
click at [172, 16] on link "Home" at bounding box center [173, 20] width 43 height 18
click at [873, 380] on td "2p Going out of town" at bounding box center [869, 390] width 55 height 68
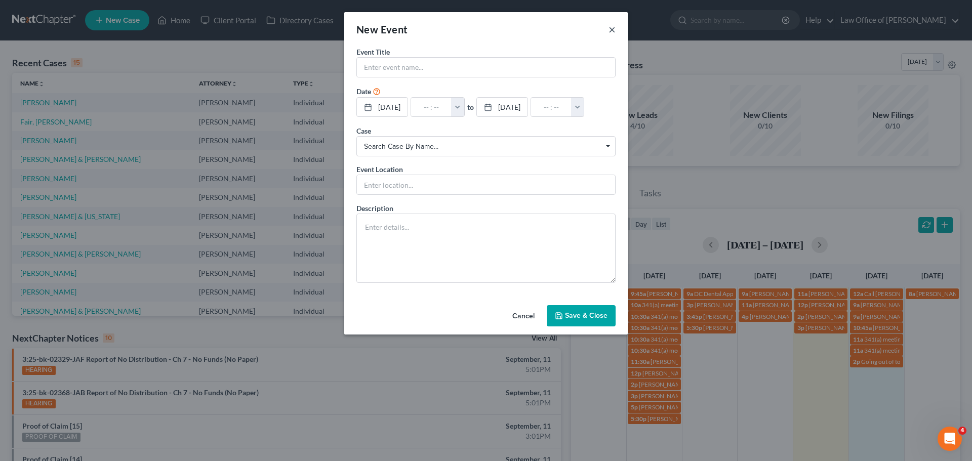
click at [613, 30] on button "×" at bounding box center [611, 29] width 7 height 12
